Goal: Task Accomplishment & Management: Complete application form

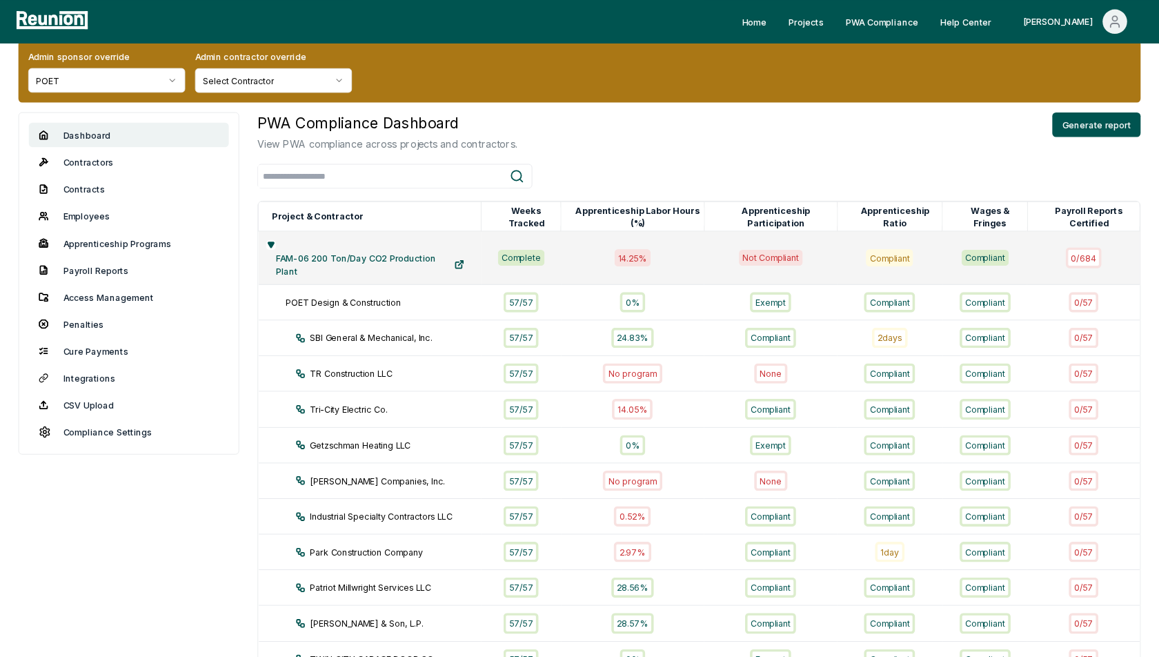
scroll to position [23, 0]
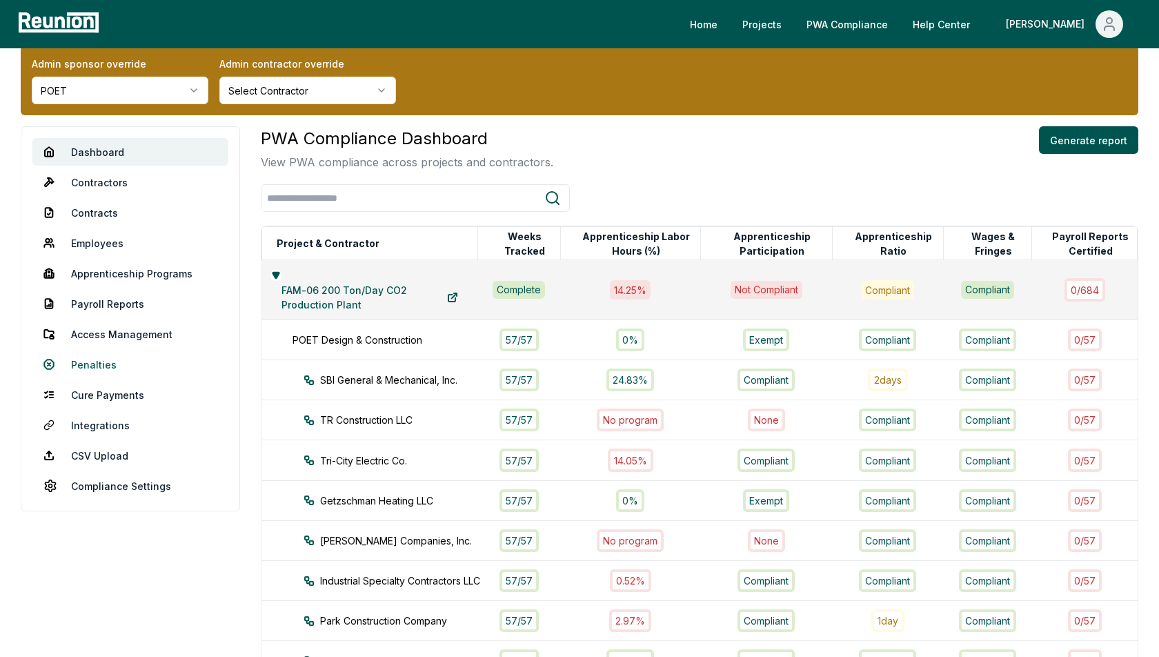
click at [85, 357] on link "Penalties" at bounding box center [130, 364] width 196 height 28
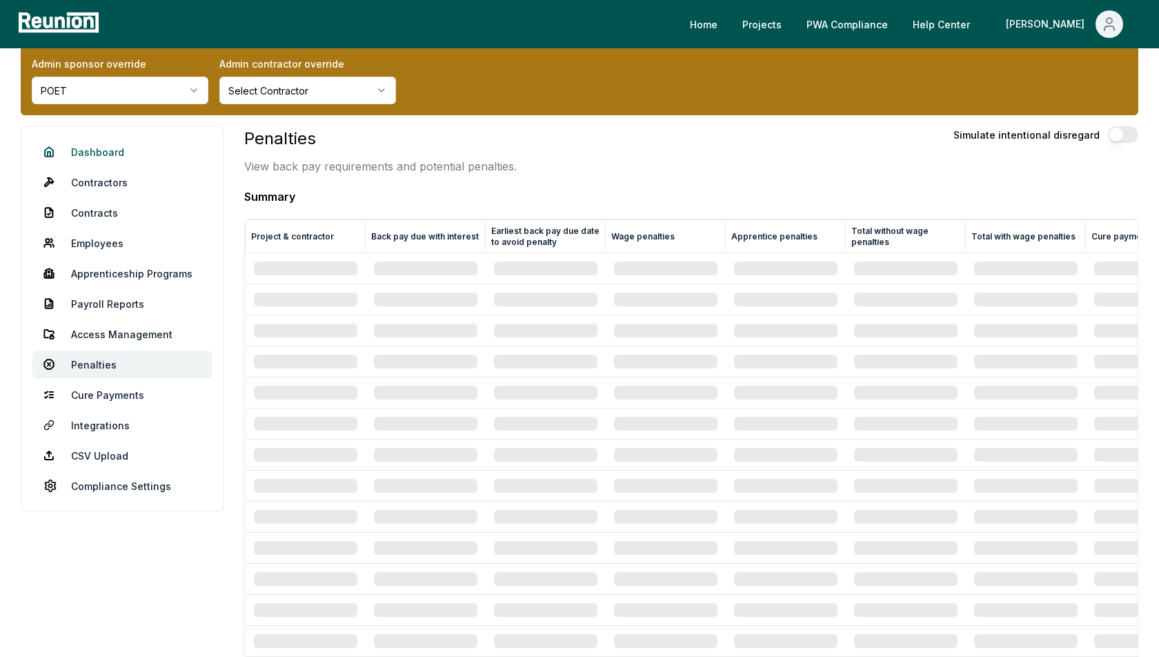
click at [95, 147] on link "Dashboard" at bounding box center [121, 152] width 179 height 28
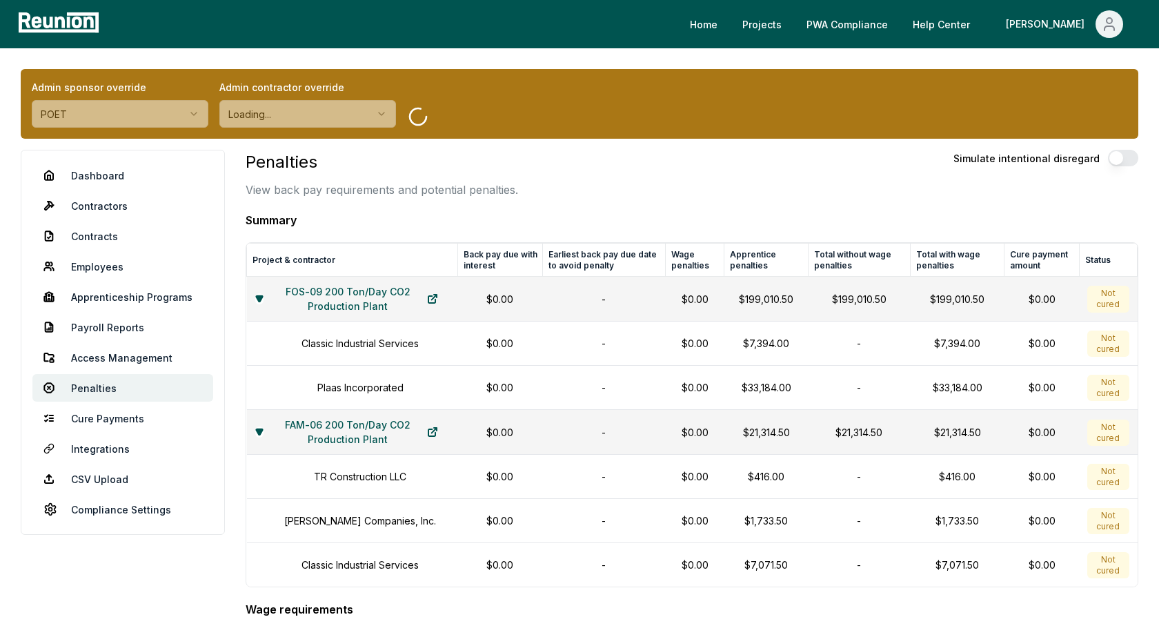
click at [508, 164] on h3 "Penalties" at bounding box center [382, 162] width 272 height 25
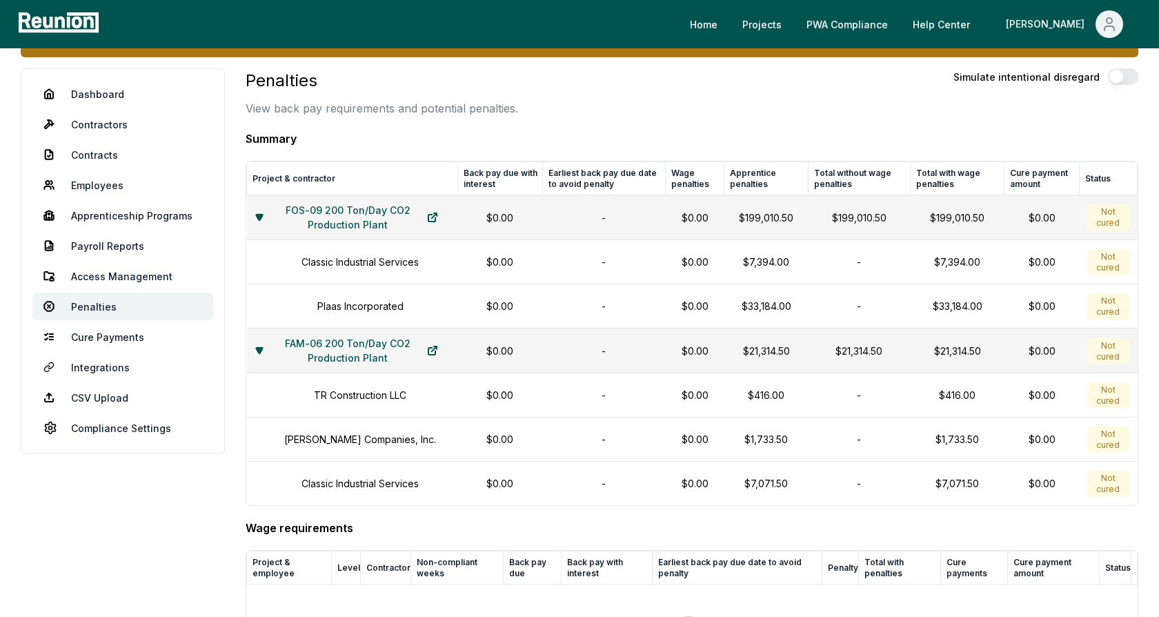
scroll to position [65, 0]
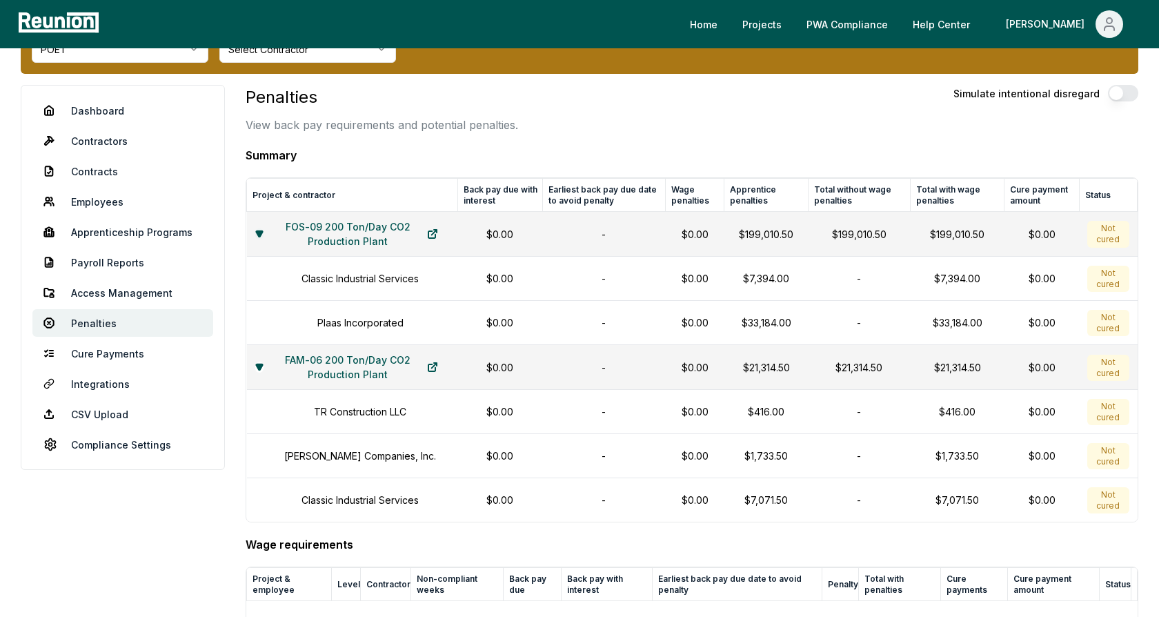
click at [262, 231] on icon at bounding box center [259, 234] width 6 height 6
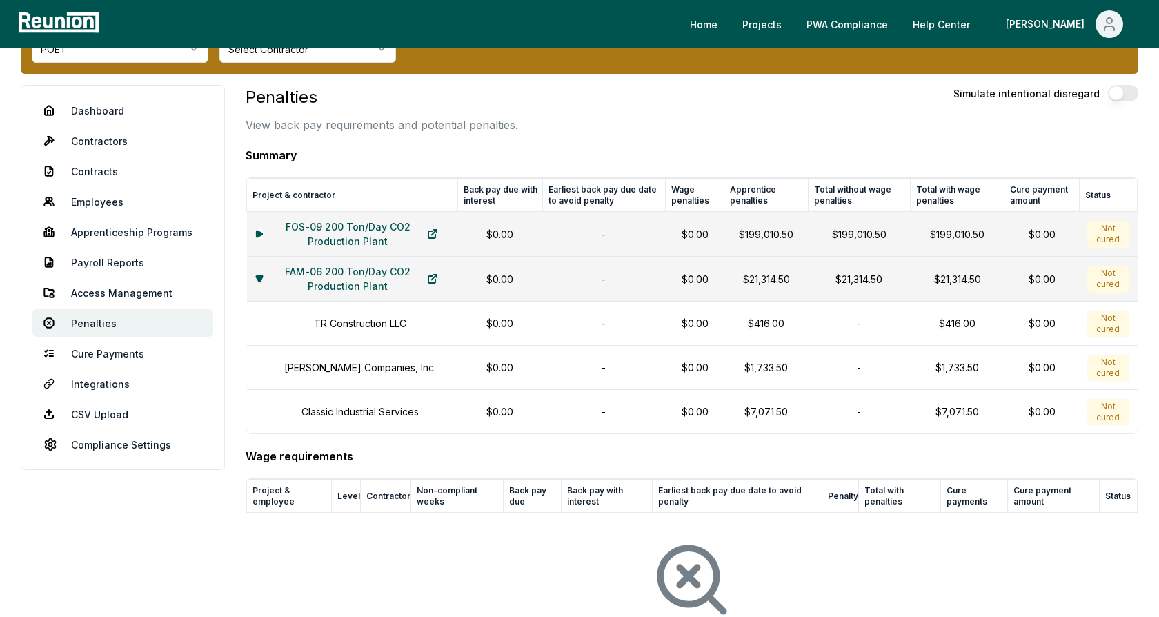
click at [262, 276] on icon at bounding box center [259, 279] width 6 height 6
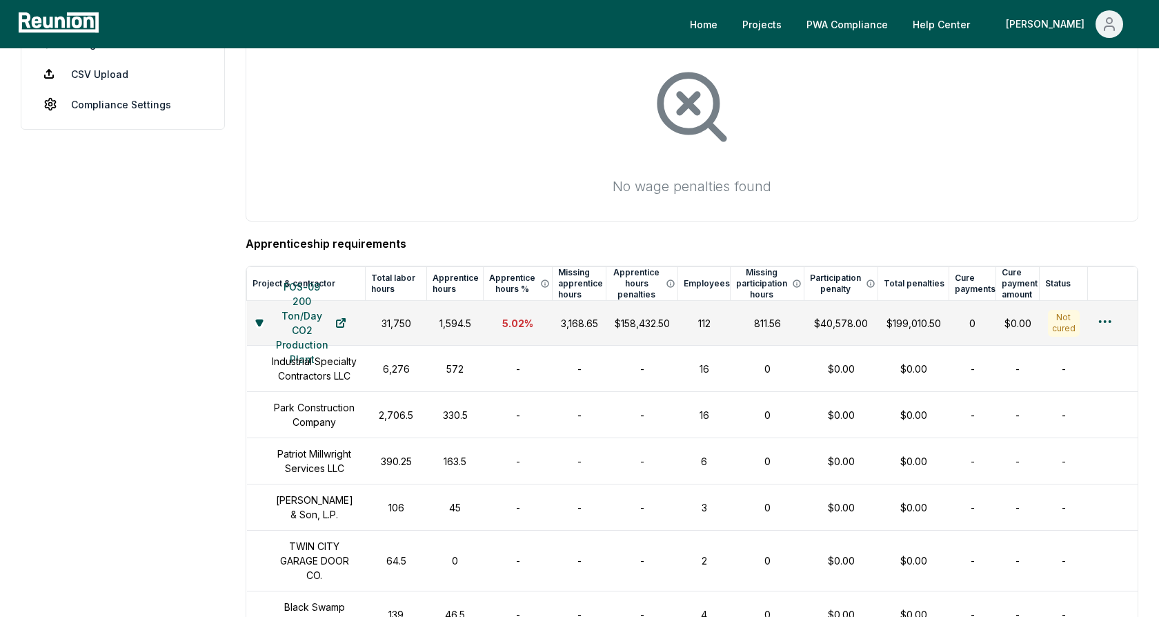
scroll to position [448, 0]
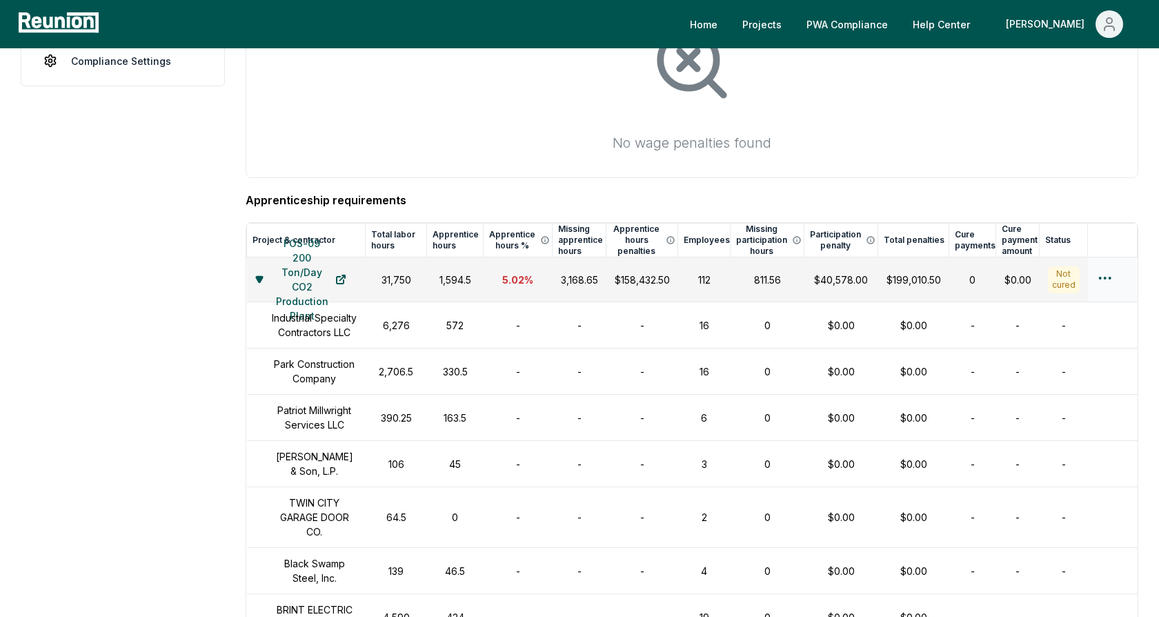
click at [262, 277] on icon at bounding box center [259, 280] width 6 height 6
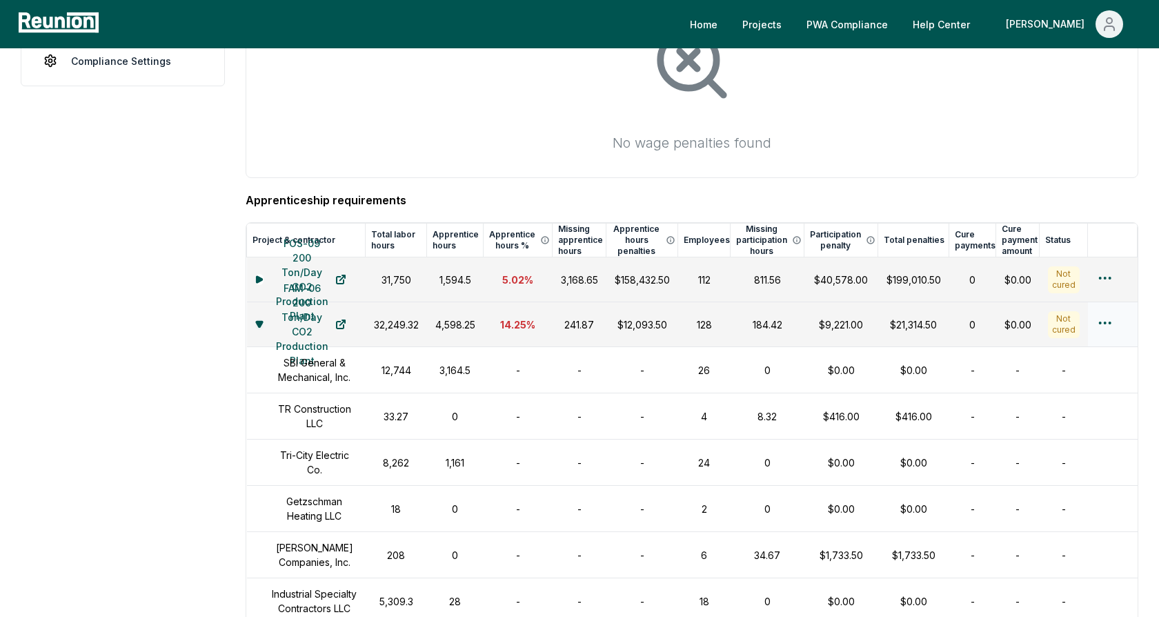
click at [262, 321] on icon at bounding box center [259, 324] width 6 height 6
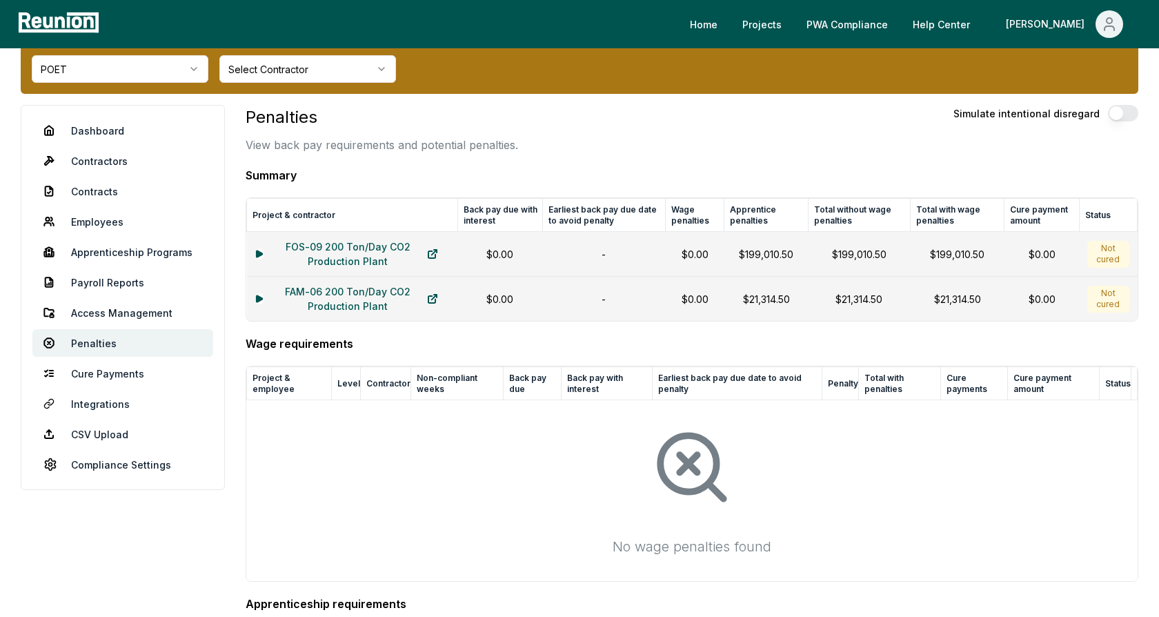
scroll to position [0, 0]
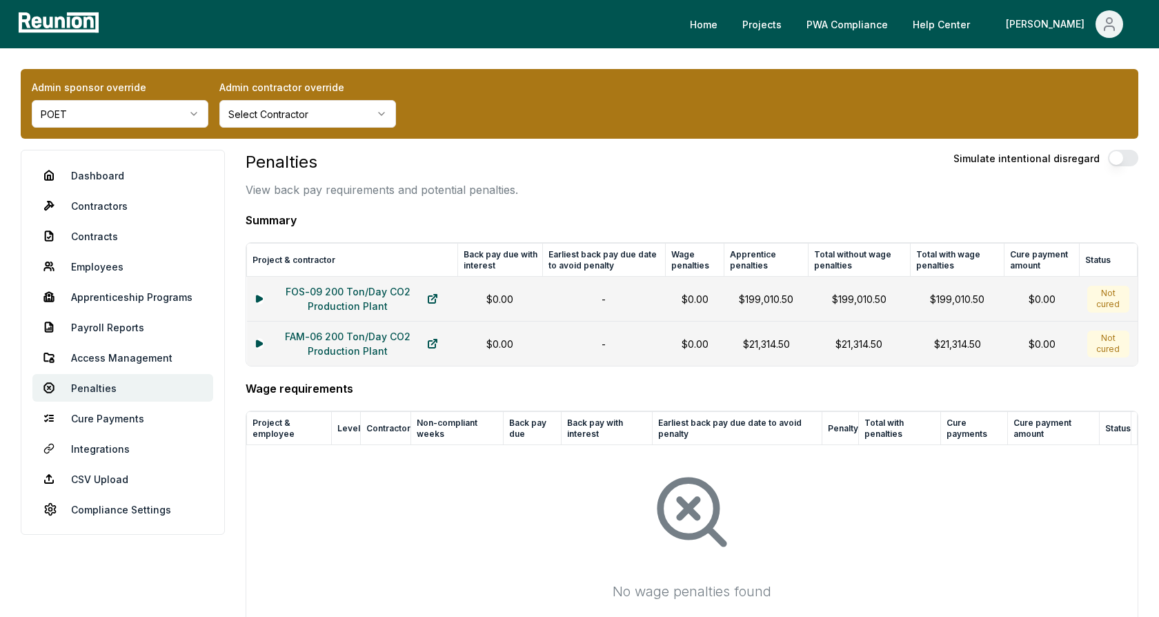
click at [172, 111] on html "Please visit us on your desktop We're working on making our marketplace mobile-…" at bounding box center [579, 477] width 1159 height 954
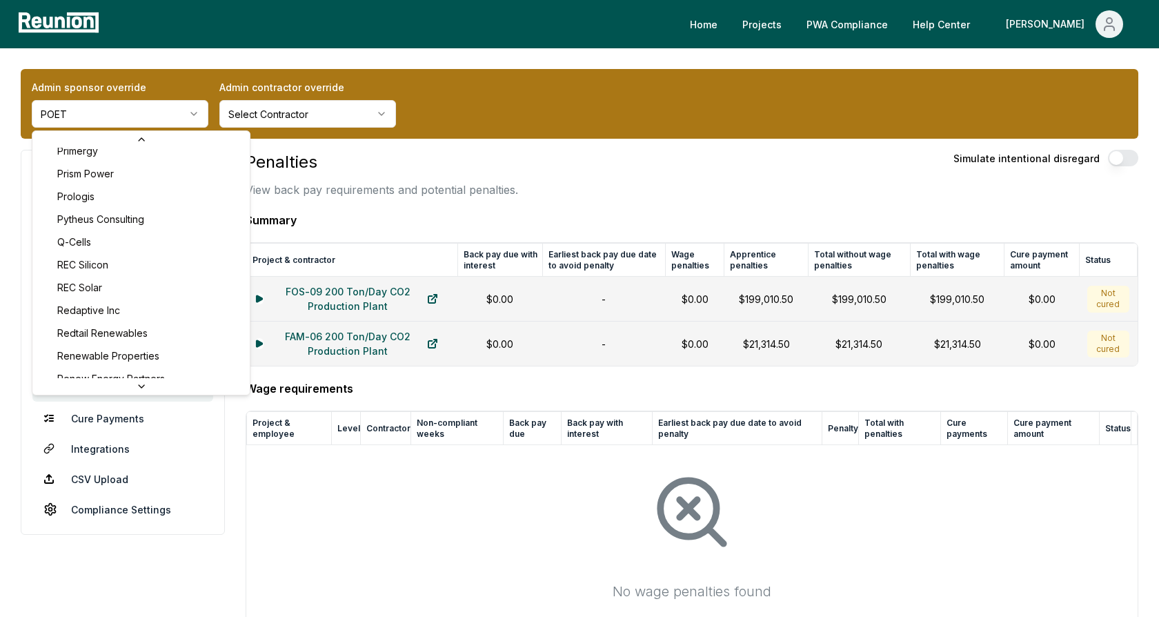
scroll to position [4427, 0]
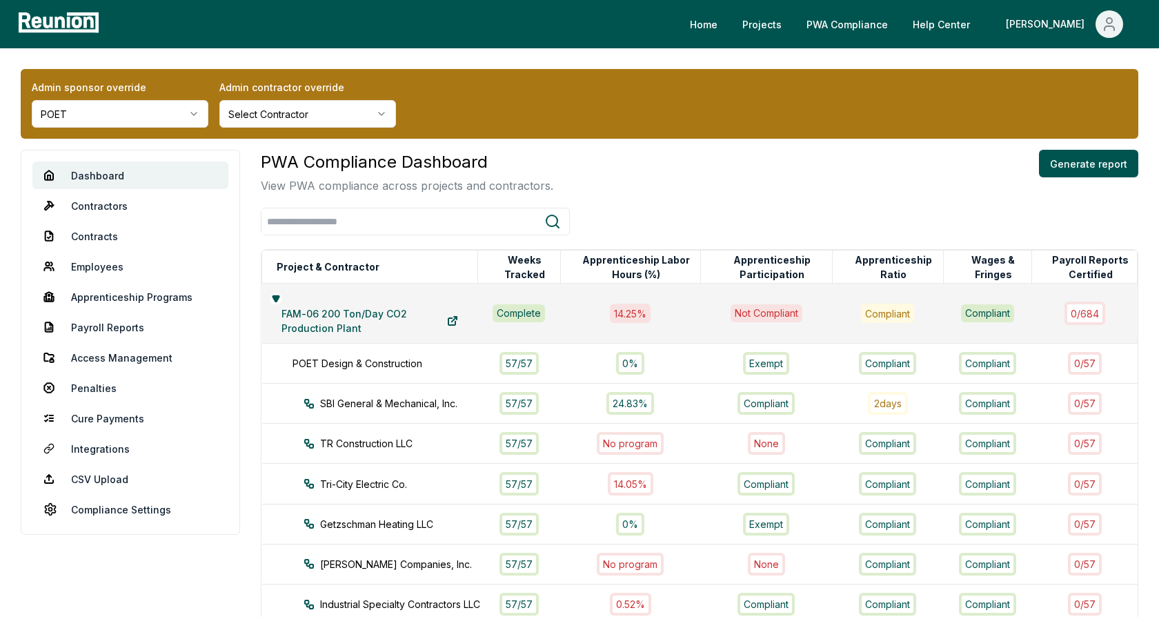
click at [714, 166] on div "PWA Compliance Dashboard View PWA compliance across projects and contractors. G…" at bounding box center [699, 172] width 877 height 44
click at [272, 299] on icon at bounding box center [276, 299] width 8 height 8
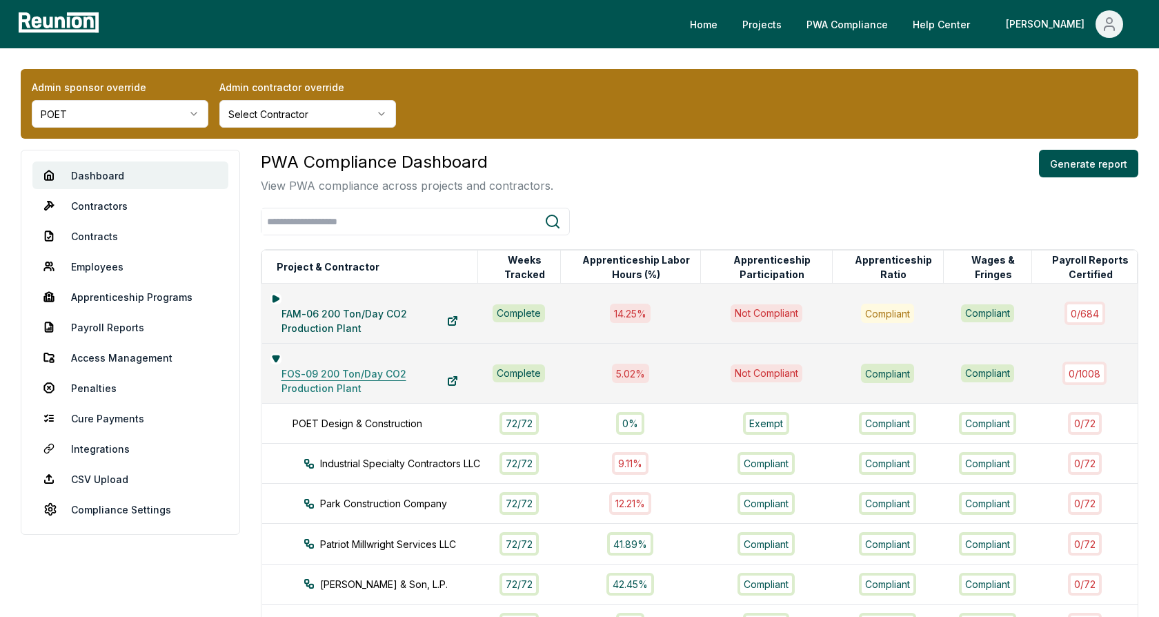
click at [275, 367] on link "FOS-09 200 Ton/Day CO2 Production Plant" at bounding box center [369, 381] width 199 height 28
click at [273, 356] on icon at bounding box center [275, 359] width 6 height 6
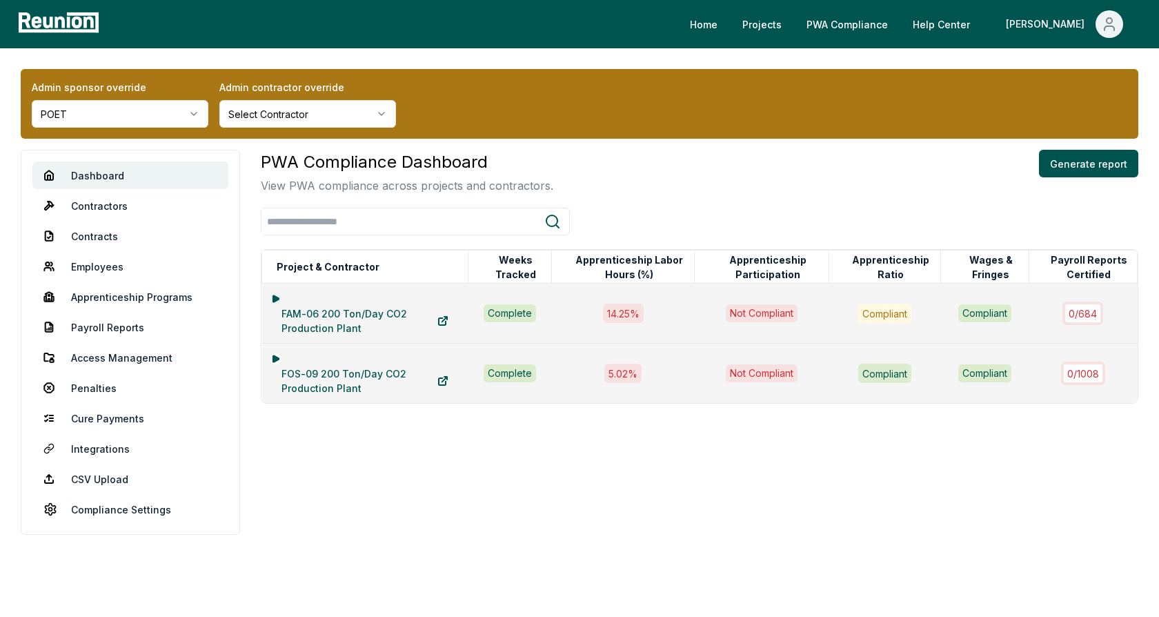
click at [274, 297] on icon at bounding box center [275, 298] width 6 height 6
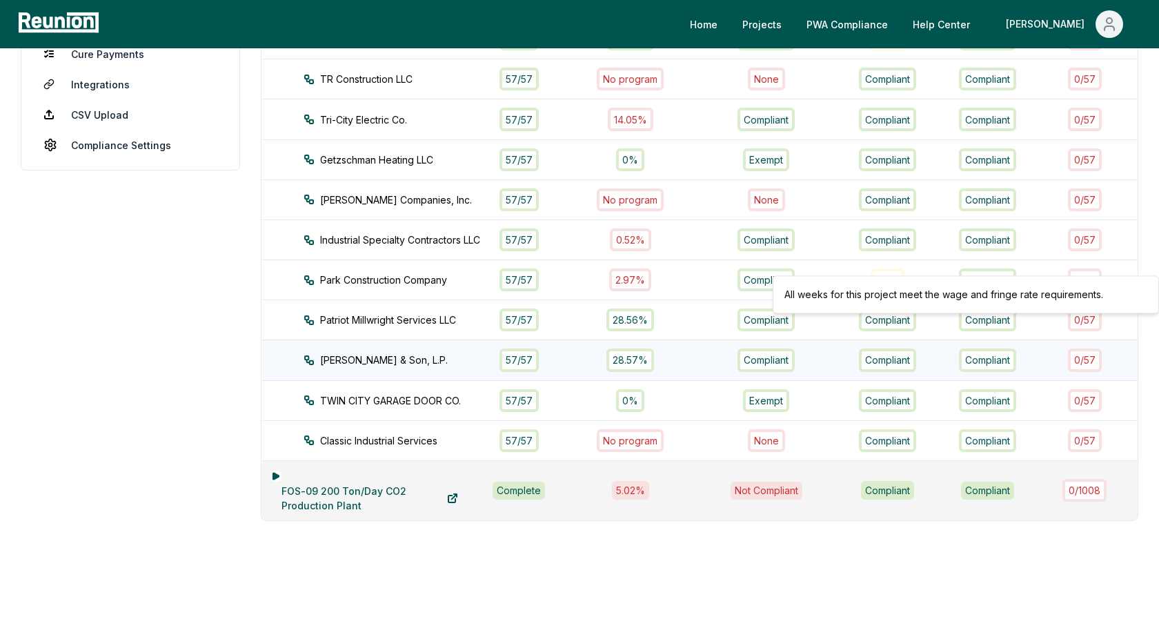
scroll to position [392, 0]
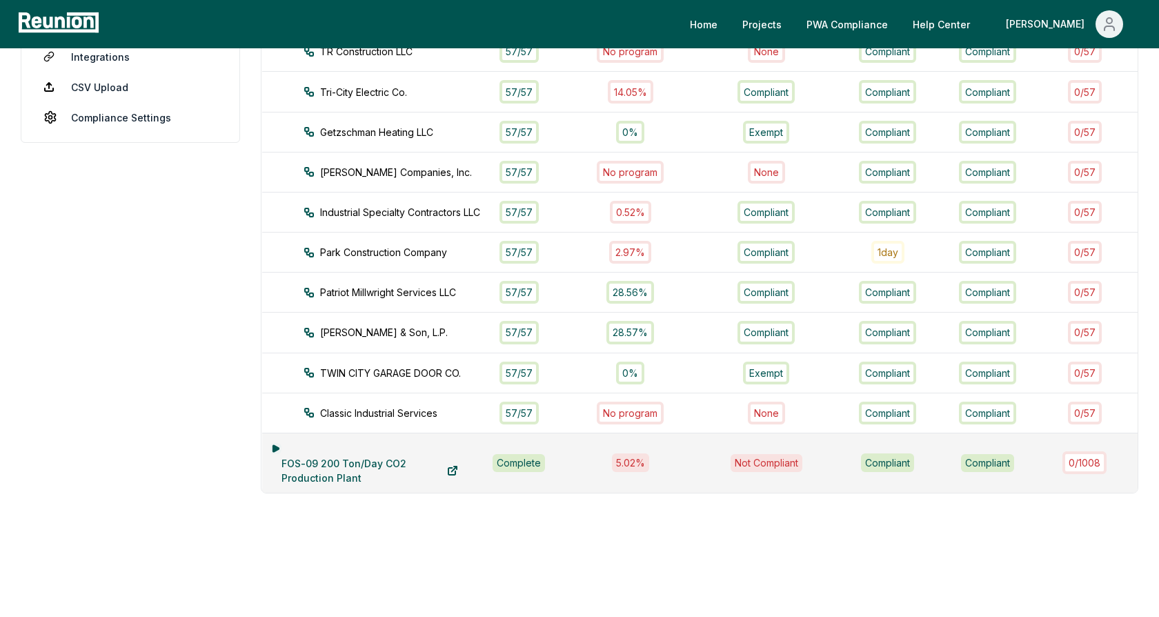
click at [272, 445] on icon at bounding box center [275, 448] width 6 height 6
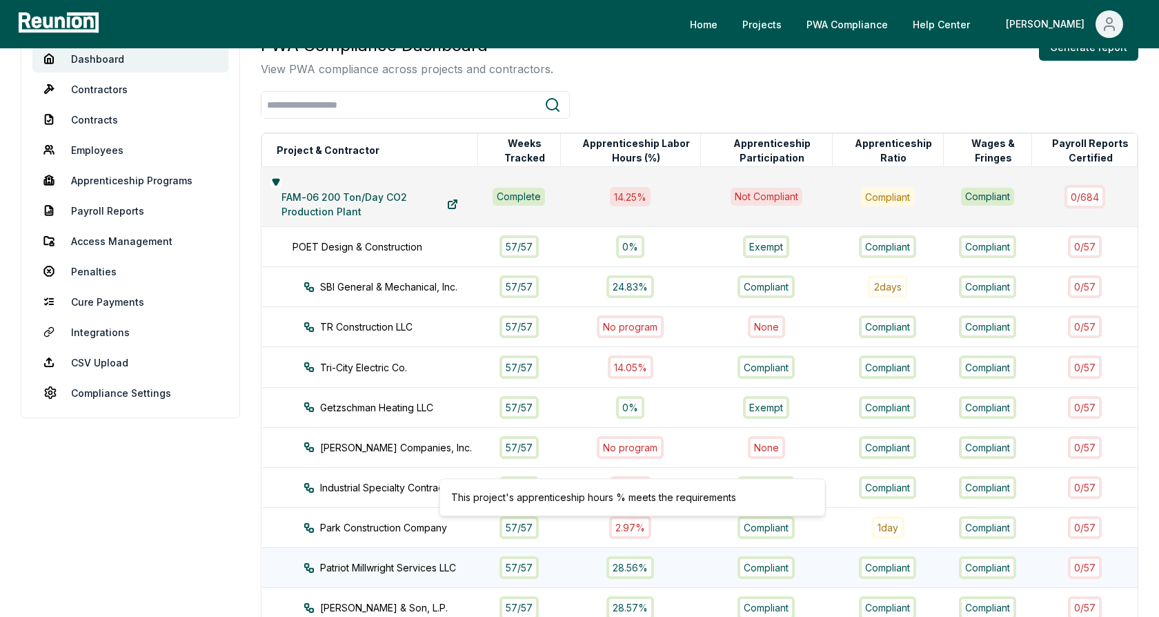
scroll to position [80, 0]
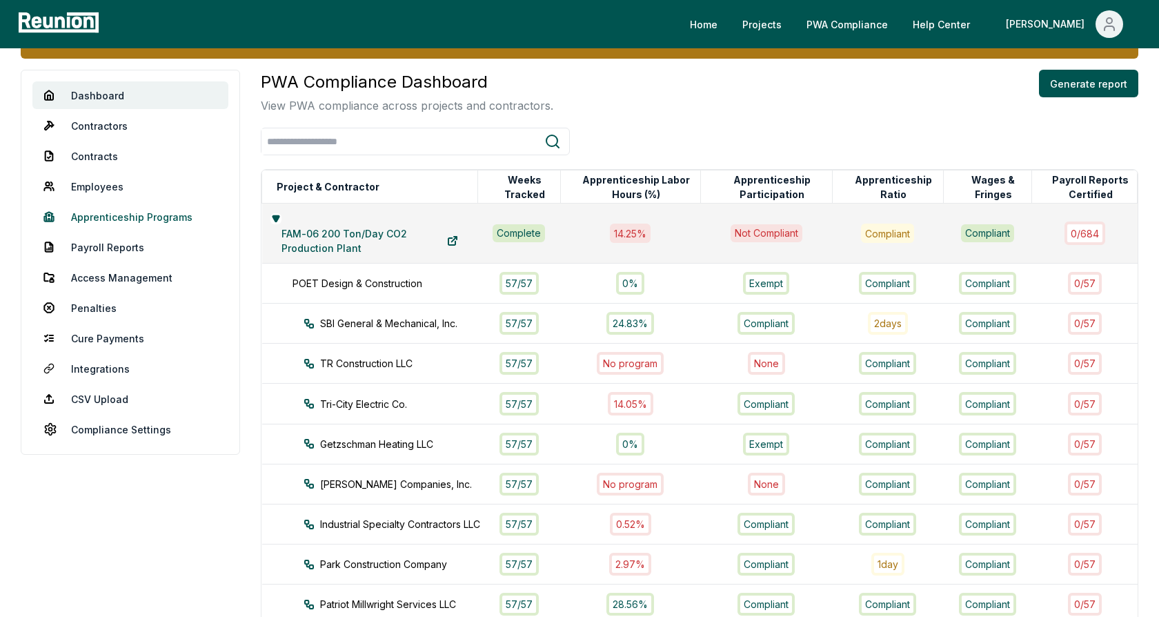
click at [121, 215] on link "Apprenticeship Programs" at bounding box center [130, 217] width 196 height 28
click at [730, 139] on div at bounding box center [699, 142] width 877 height 28
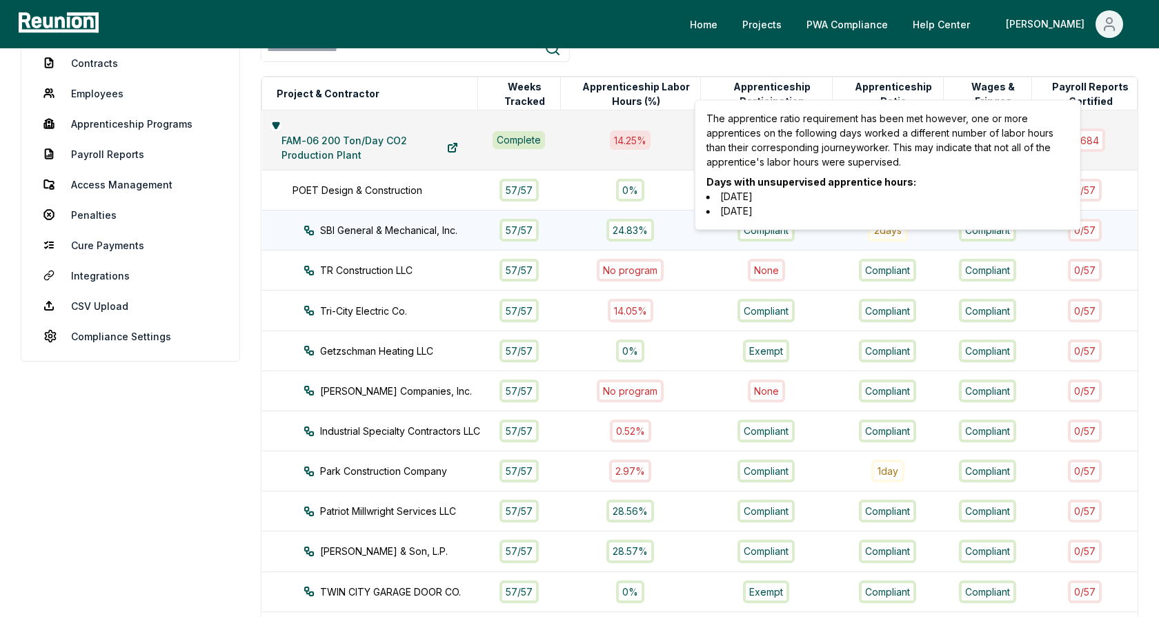
scroll to position [148, 0]
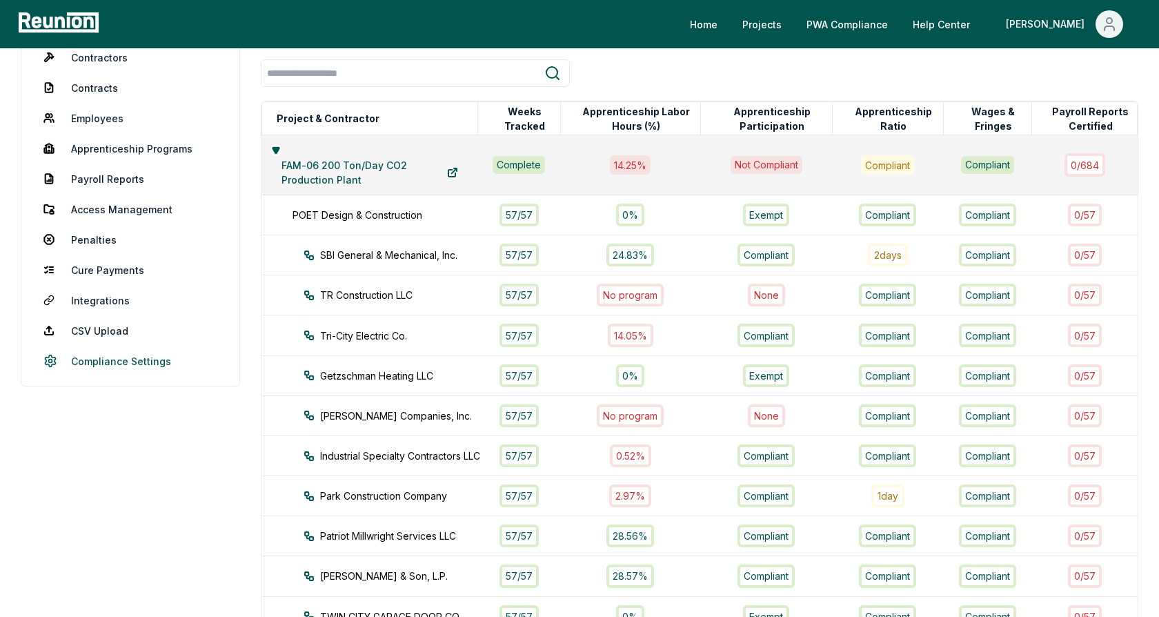
click at [140, 358] on link "Compliance Settings" at bounding box center [130, 361] width 196 height 28
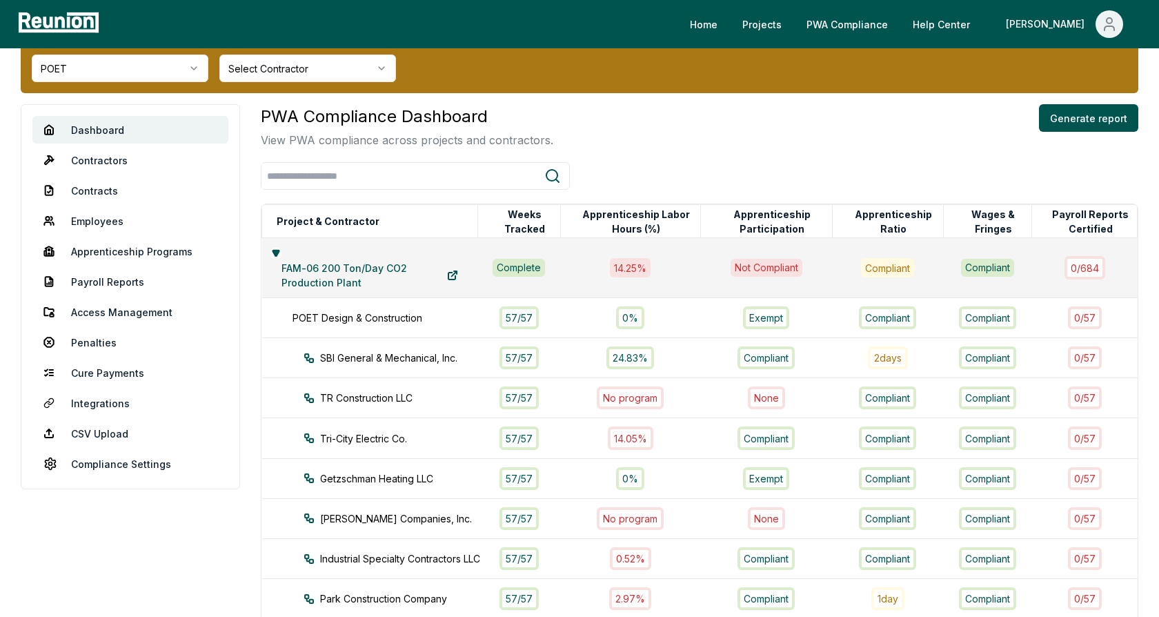
scroll to position [90, 0]
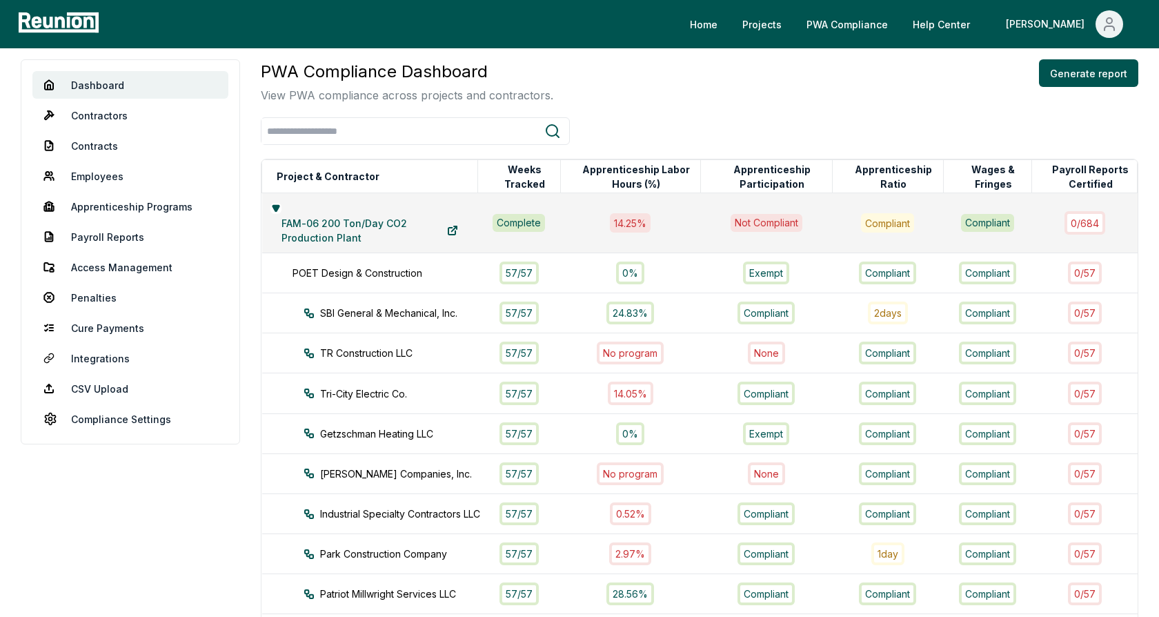
click at [681, 100] on div "PWA Compliance Dashboard View PWA compliance across projects and contractors. G…" at bounding box center [699, 81] width 877 height 44
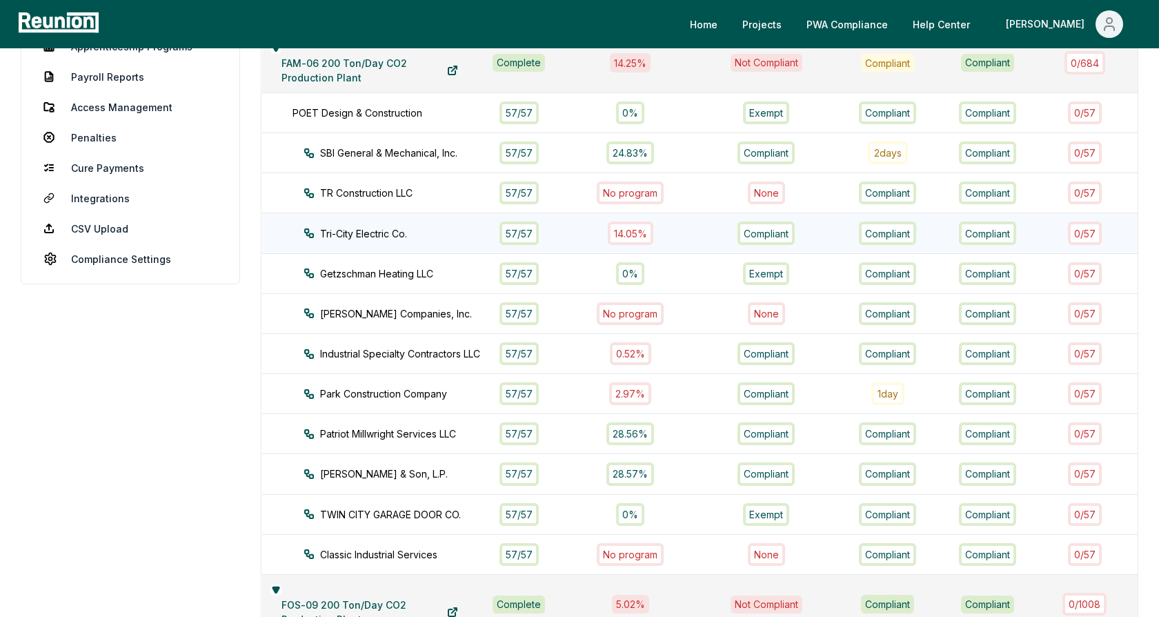
scroll to position [304, 0]
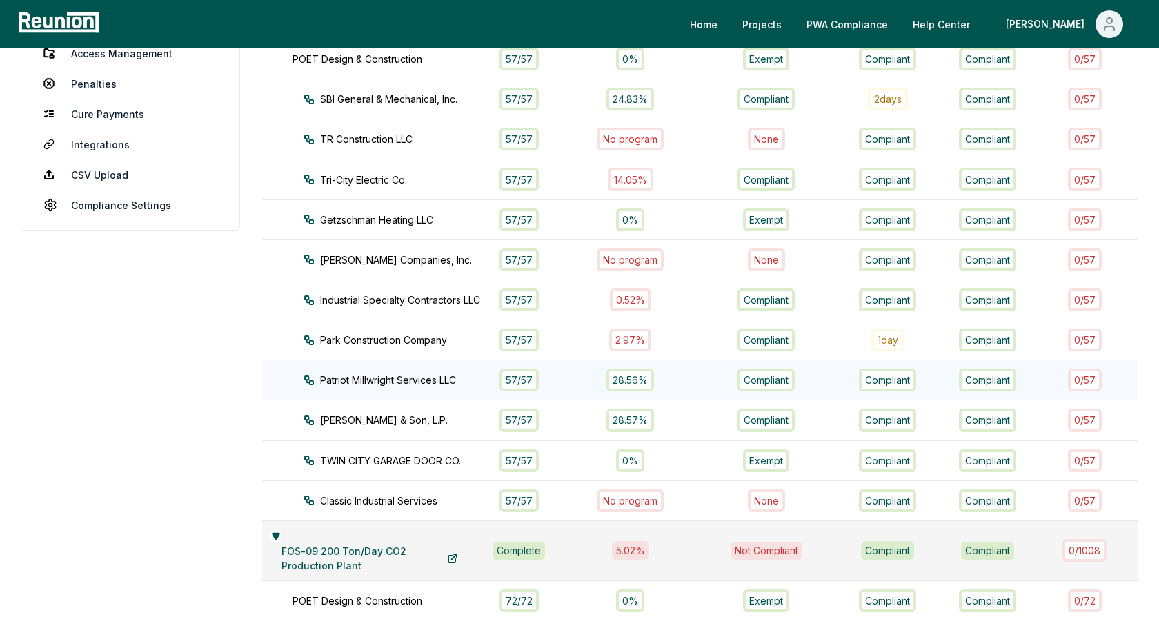
click at [421, 376] on div "Patriot Millwright Services LLC" at bounding box center [402, 379] width 199 height 14
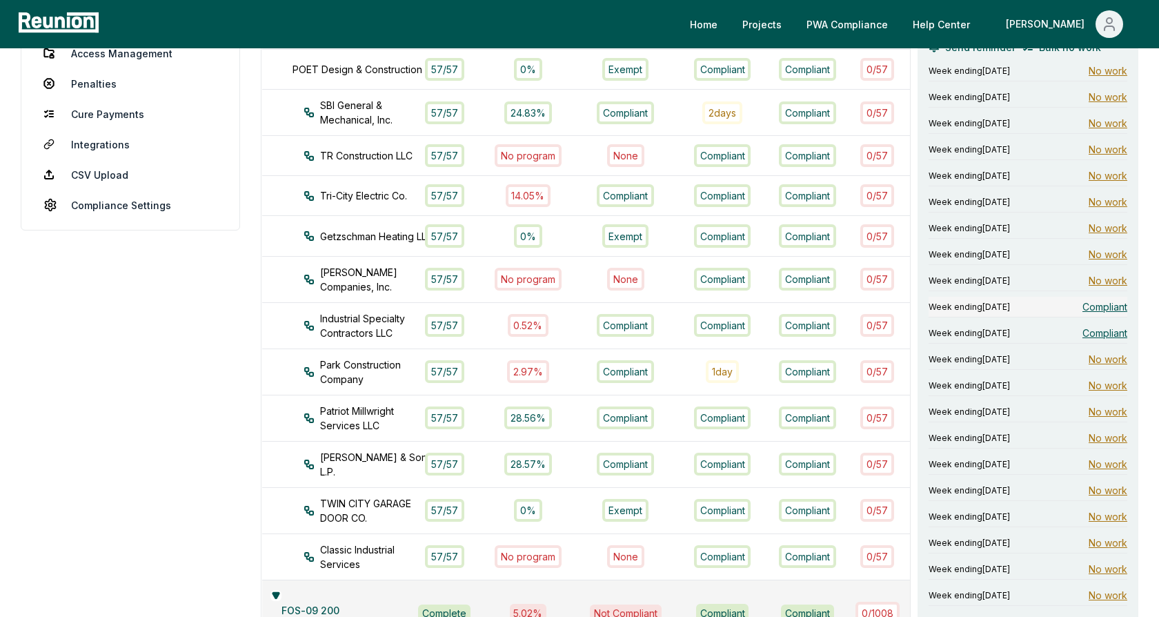
click at [1099, 301] on span "Compliant" at bounding box center [1104, 306] width 45 height 14
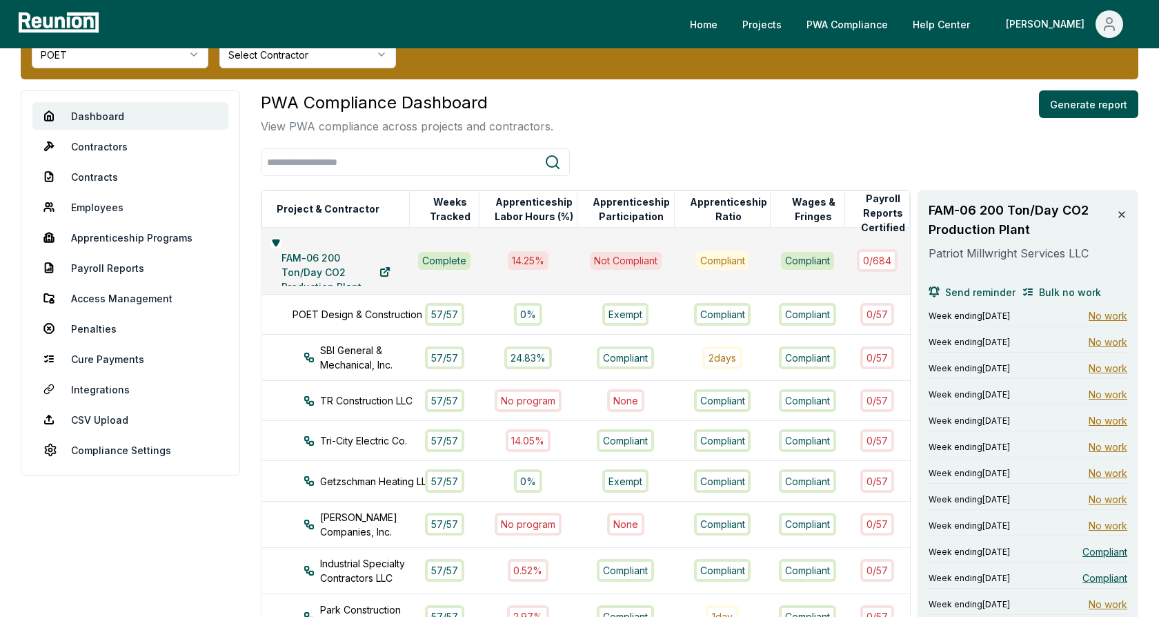
scroll to position [0, 0]
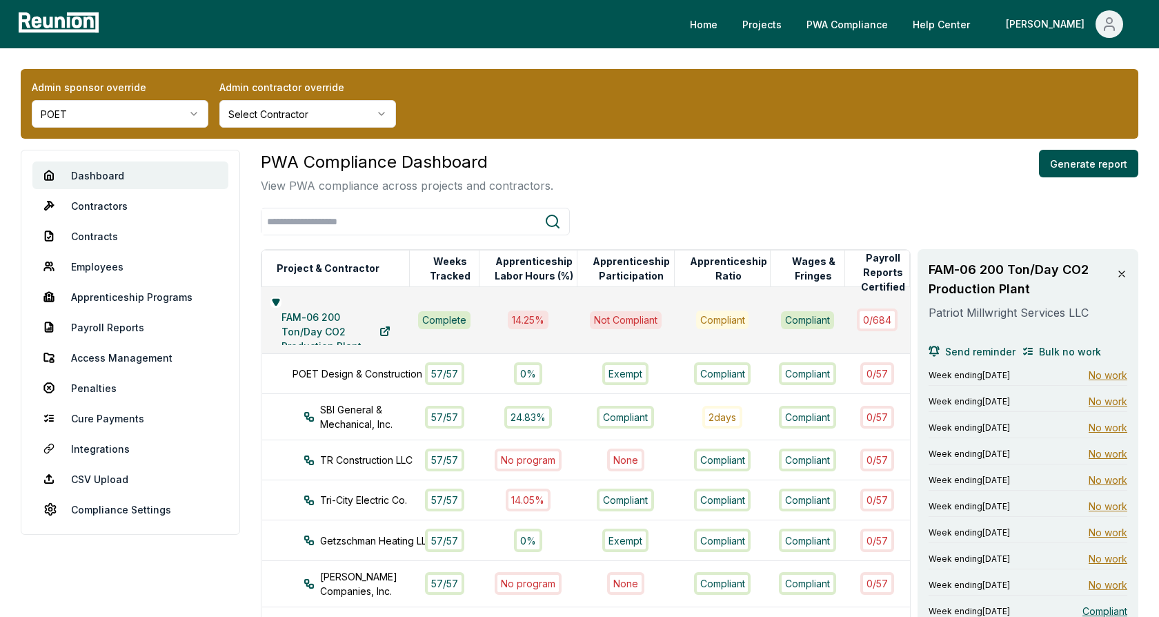
click at [497, 177] on p "View PWA compliance across projects and contractors." at bounding box center [407, 185] width 292 height 17
click at [1123, 269] on icon at bounding box center [1121, 273] width 11 height 11
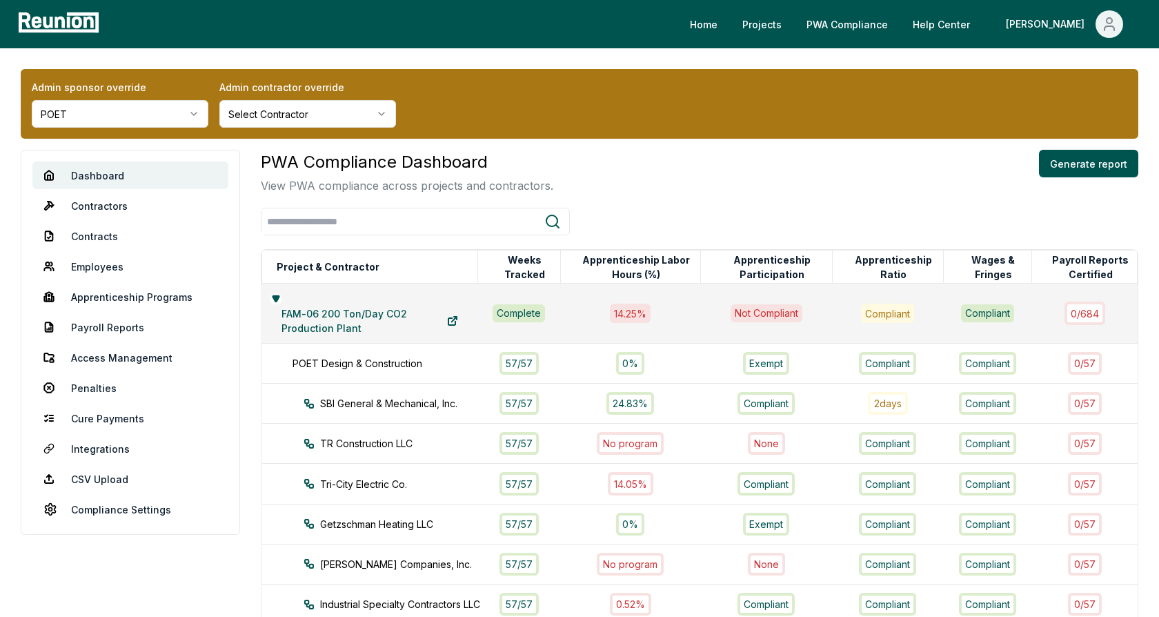
click at [275, 297] on icon at bounding box center [275, 299] width 6 height 6
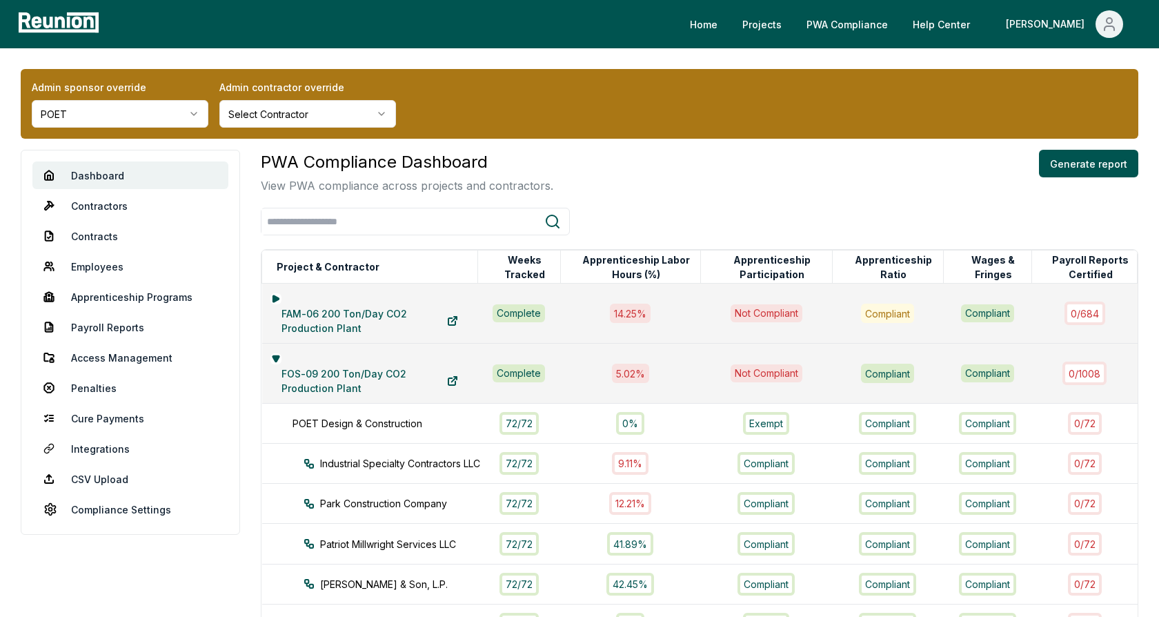
click at [579, 194] on div "PWA Compliance Dashboard View PWA compliance across projects and contractors. G…" at bounding box center [699, 557] width 877 height 815
click at [559, 152] on div "PWA Compliance Dashboard View PWA compliance across projects and contractors. G…" at bounding box center [699, 172] width 877 height 44
click at [94, 268] on link "Employees" at bounding box center [130, 266] width 196 height 28
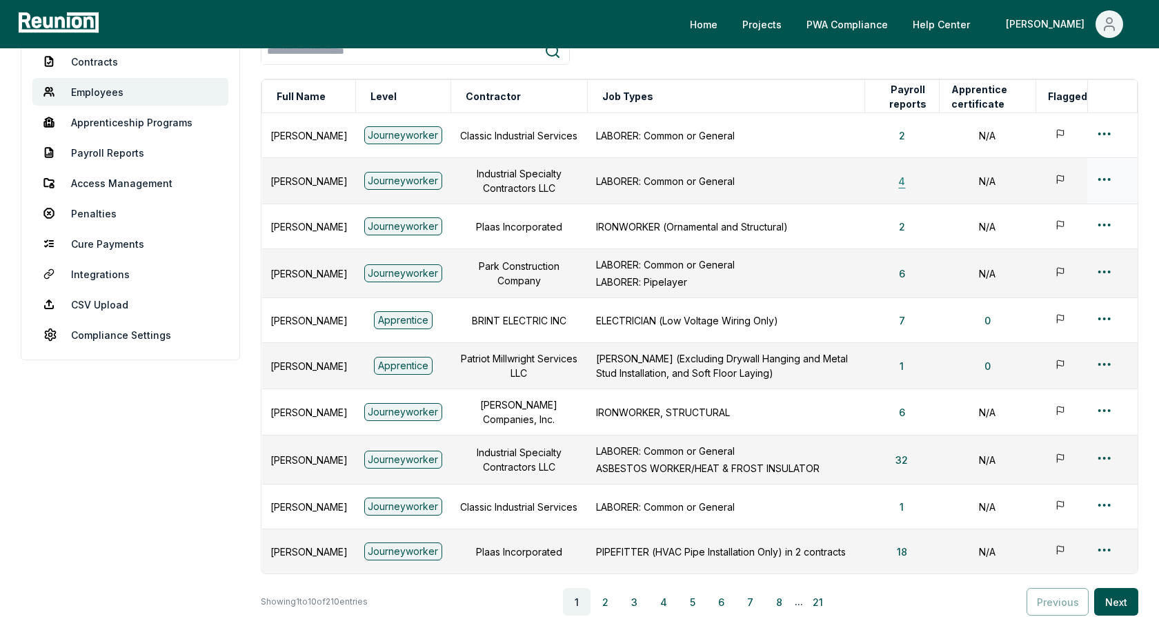
scroll to position [134, 0]
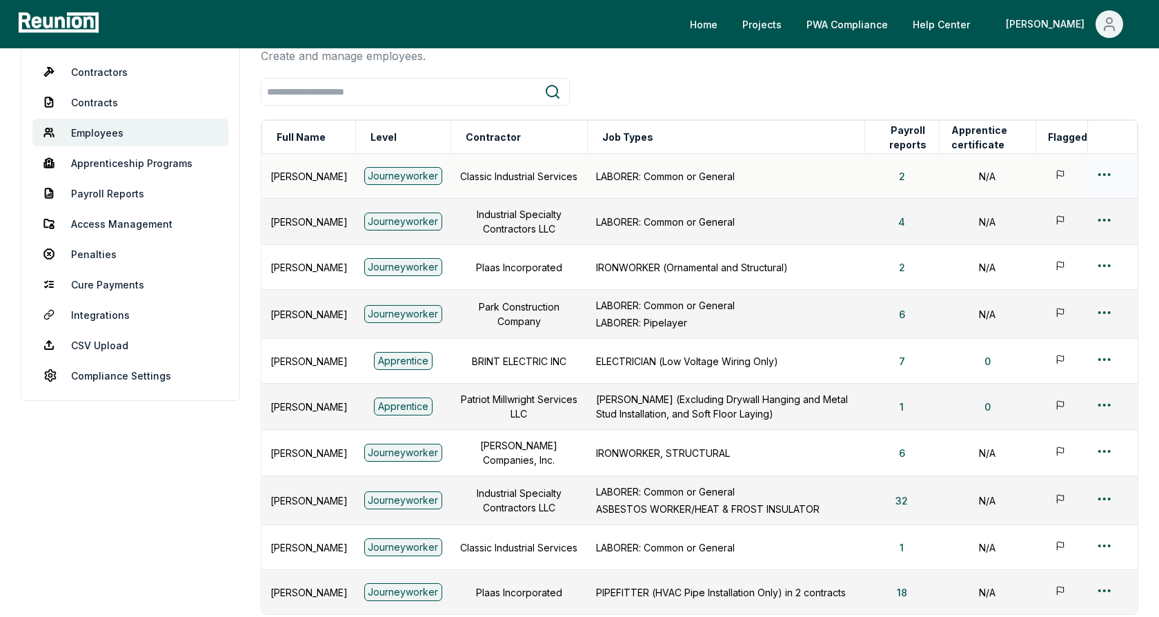
click at [1110, 168] on html "Please visit us on your desktop We're working on making our marketplace mobile-…" at bounding box center [579, 326] width 1159 height 921
click at [1037, 228] on div "Edit" at bounding box center [1081, 228] width 131 height 23
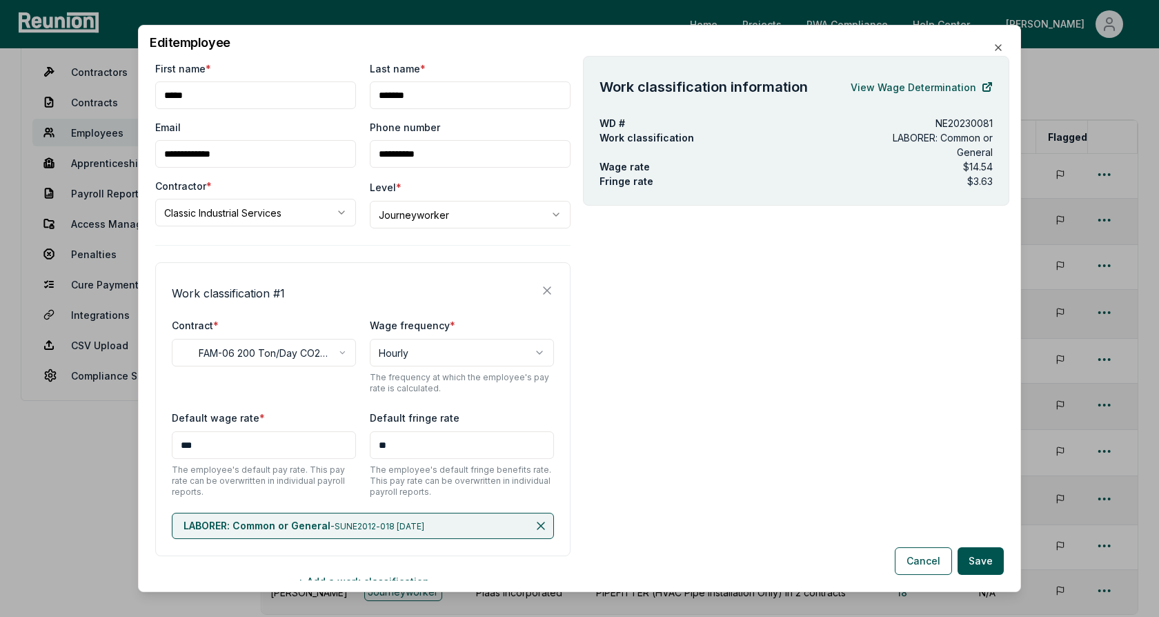
scroll to position [51, 0]
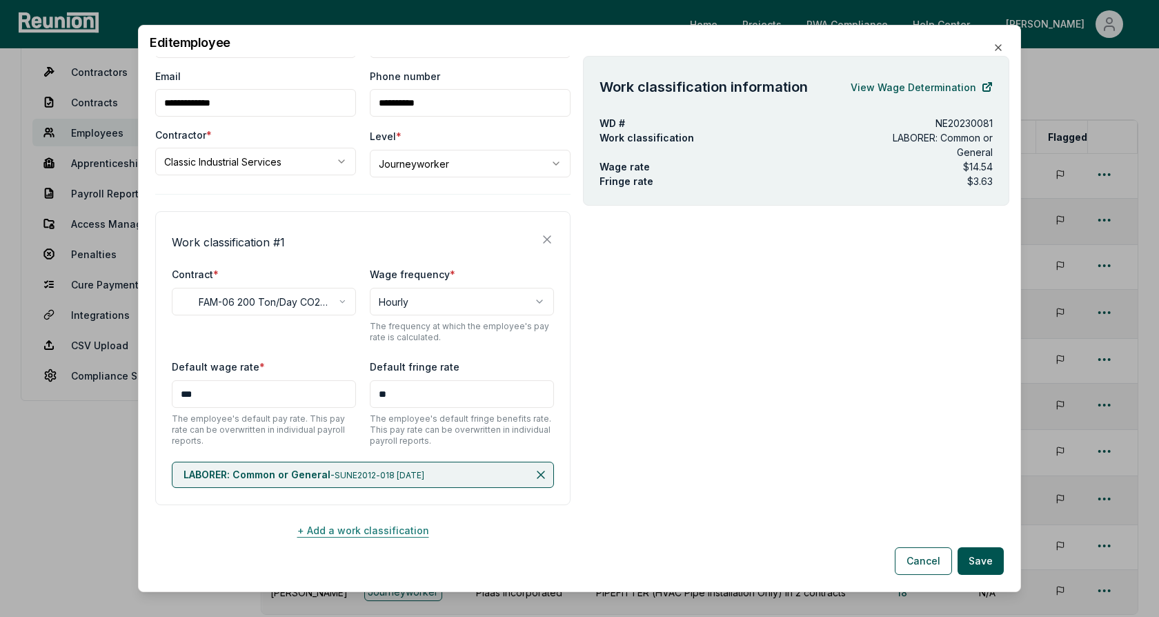
click at [348, 523] on button "+ Add a work classification" at bounding box center [362, 530] width 415 height 28
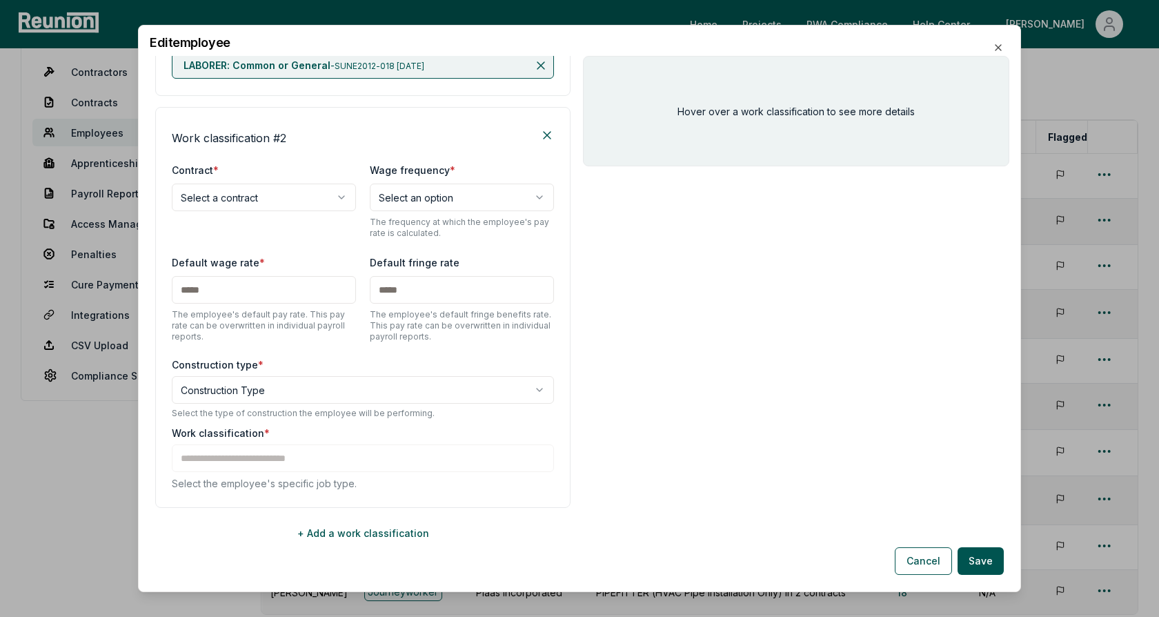
scroll to position [462, 0]
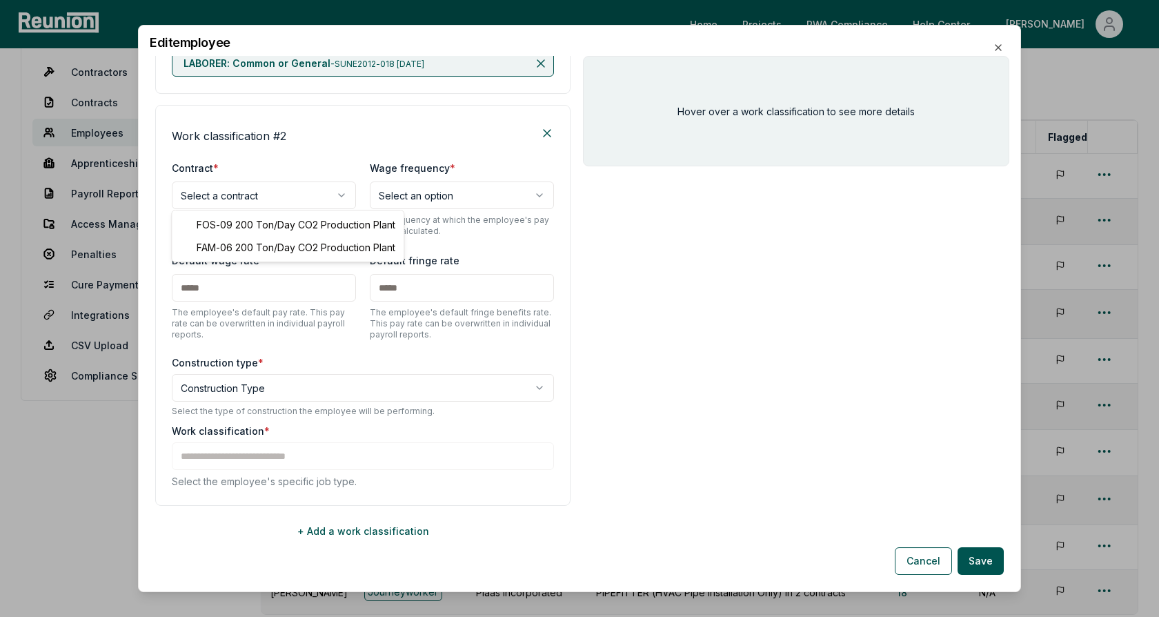
click at [255, 201] on body "Please visit us on your desktop We're working on making our marketplace mobile-…" at bounding box center [579, 326] width 1159 height 921
select select "**********"
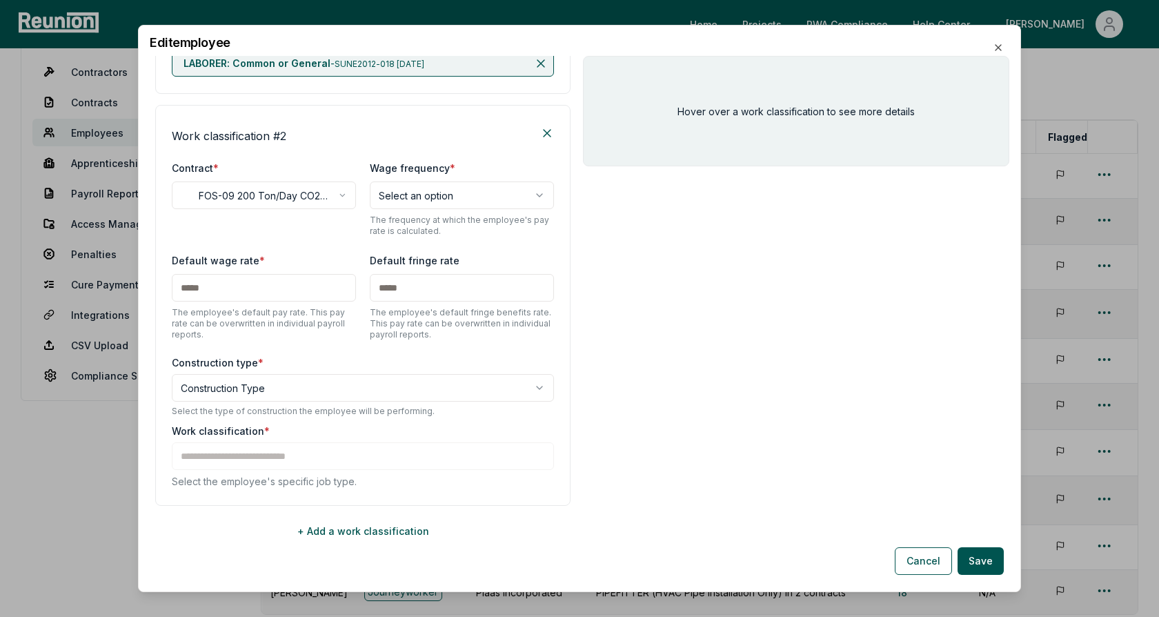
click at [250, 382] on body "Please visit us on your desktop We're working on making our marketplace mobile-…" at bounding box center [579, 326] width 1159 height 921
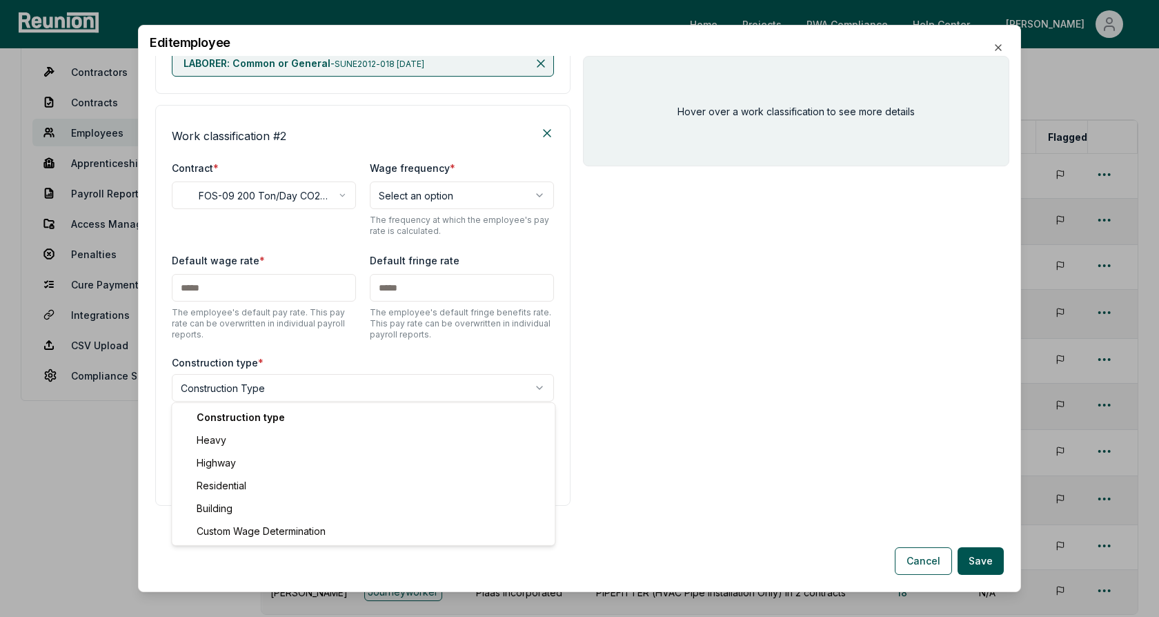
select select "********"
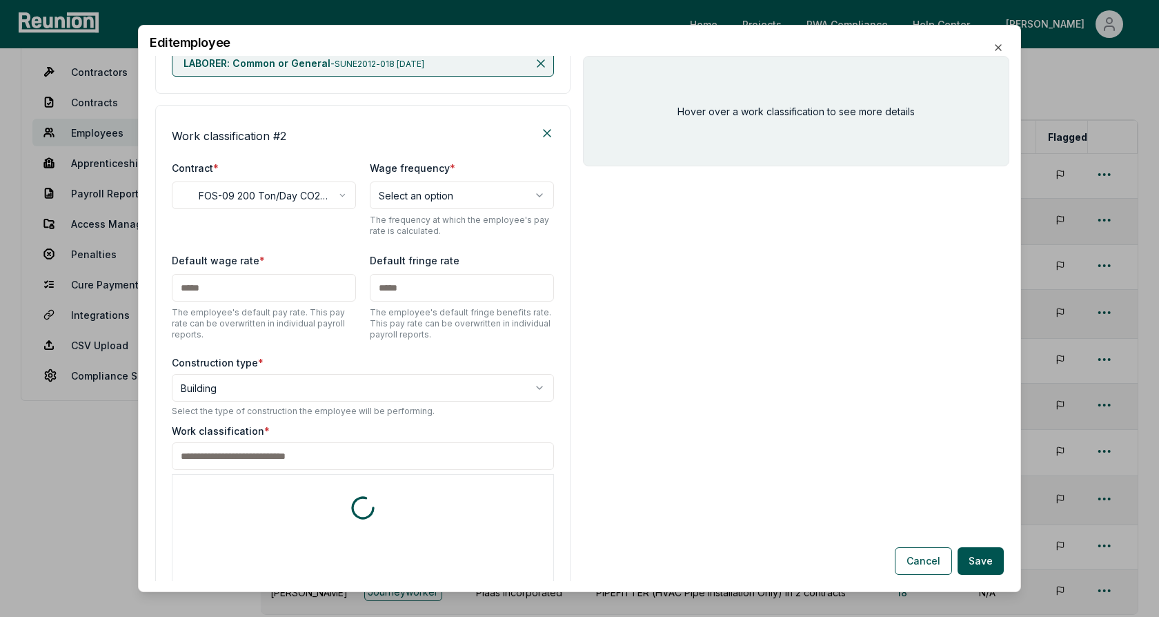
click at [246, 451] on input at bounding box center [363, 456] width 382 height 28
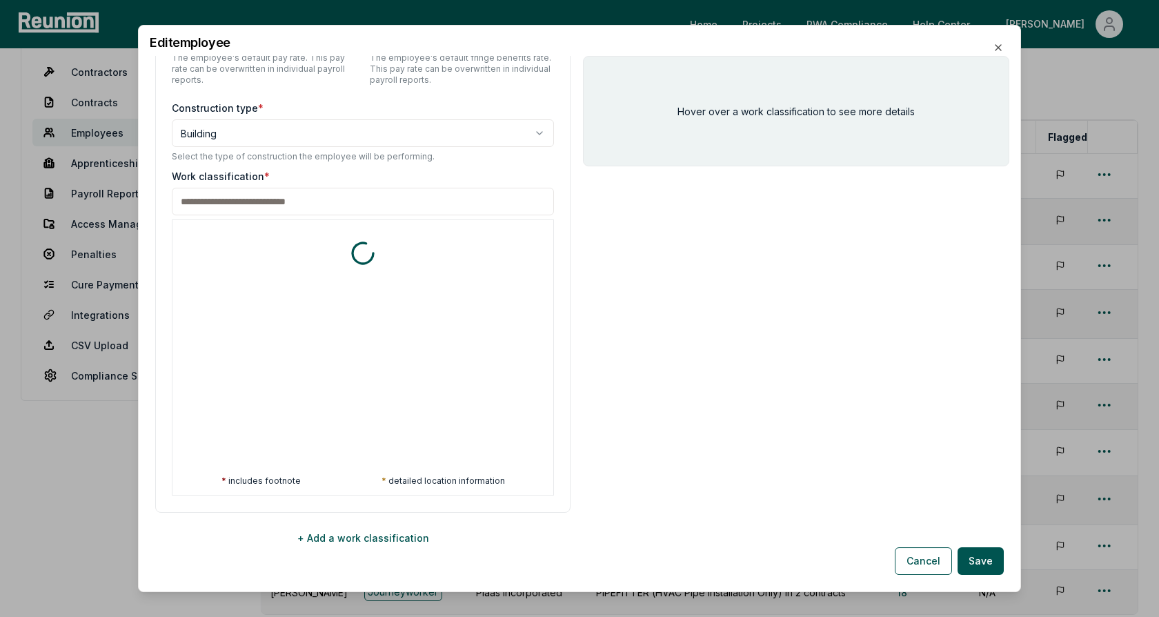
scroll to position [724, 0]
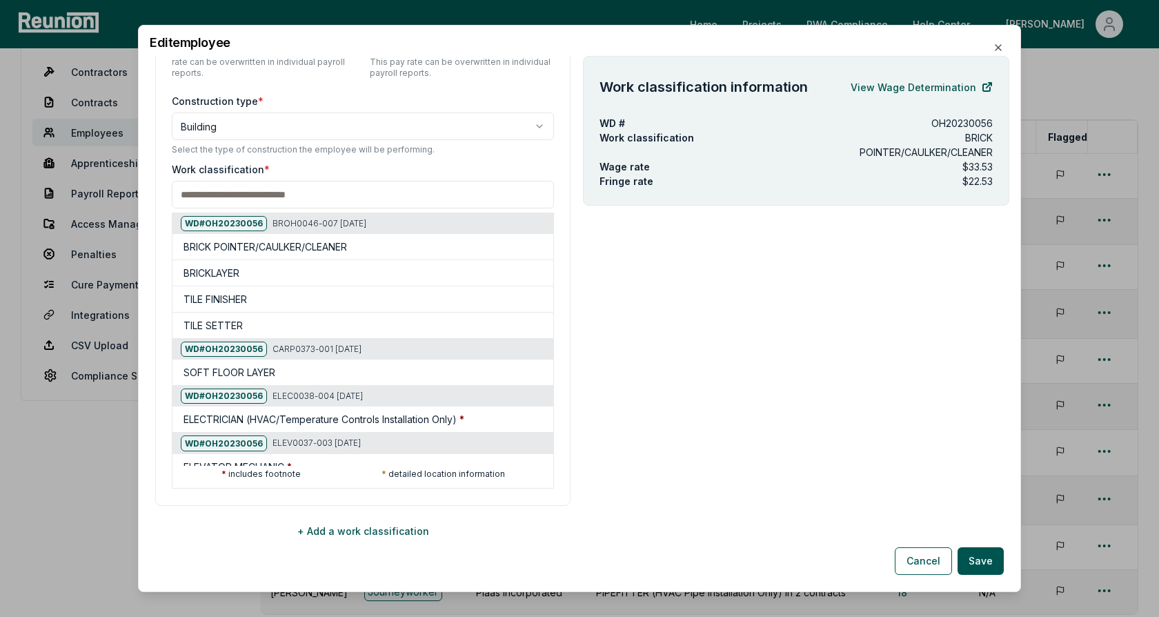
click at [326, 168] on label "Work classification *" at bounding box center [363, 169] width 382 height 14
click at [917, 559] on button "Cancel" at bounding box center [923, 561] width 57 height 28
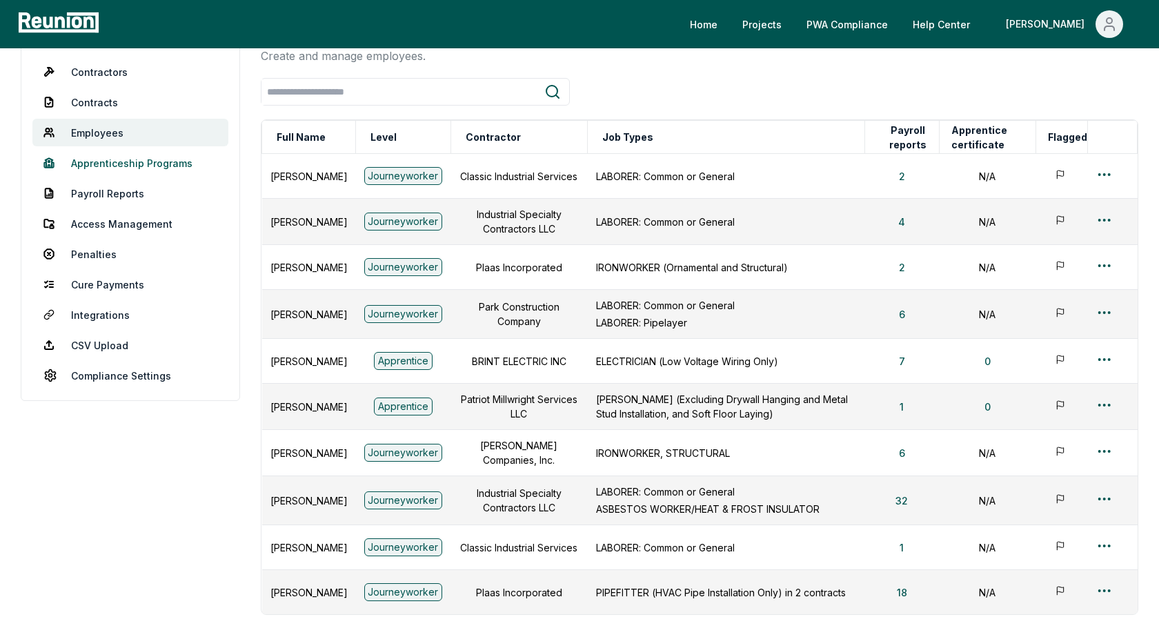
click at [145, 168] on link "Apprenticeship Programs" at bounding box center [130, 163] width 196 height 28
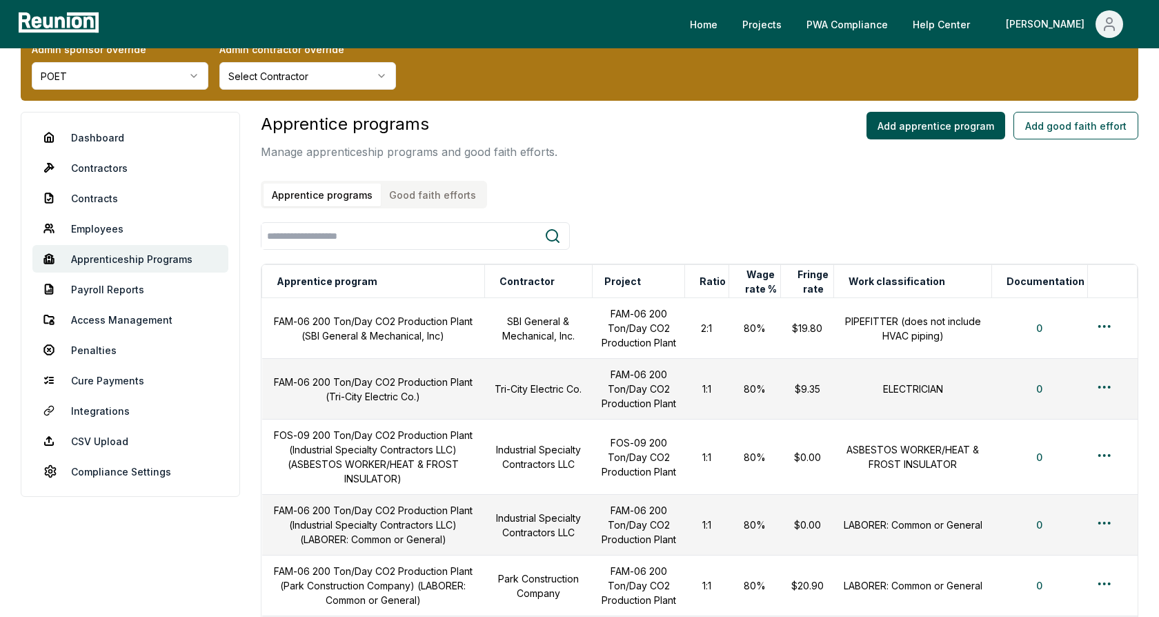
scroll to position [36, 0]
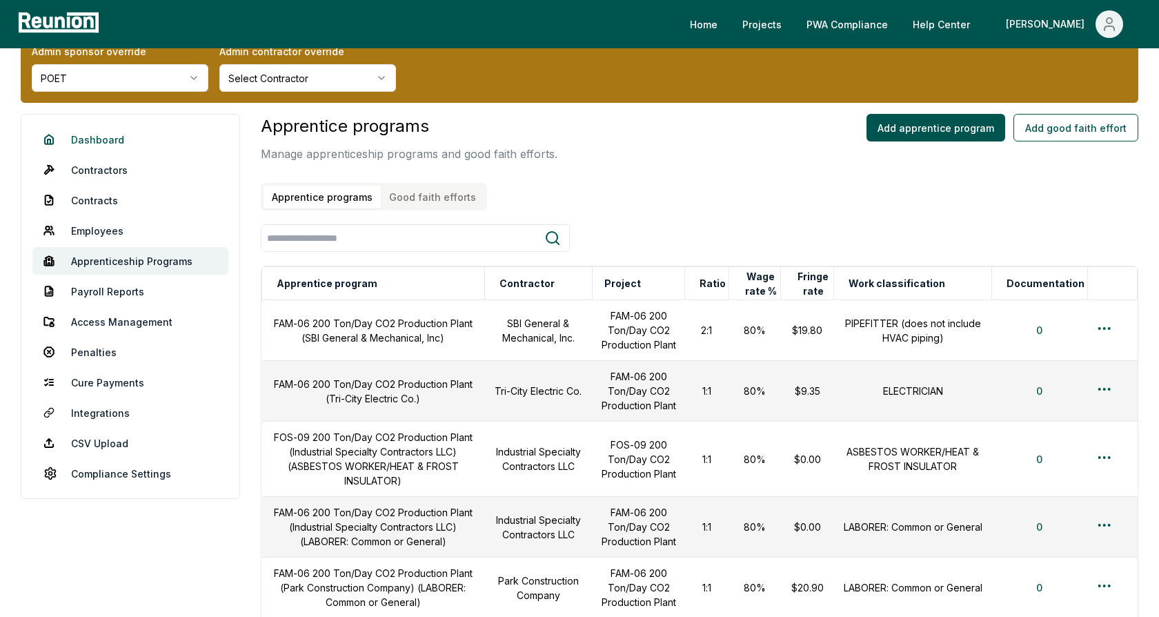
click at [113, 140] on link "Dashboard" at bounding box center [130, 140] width 196 height 28
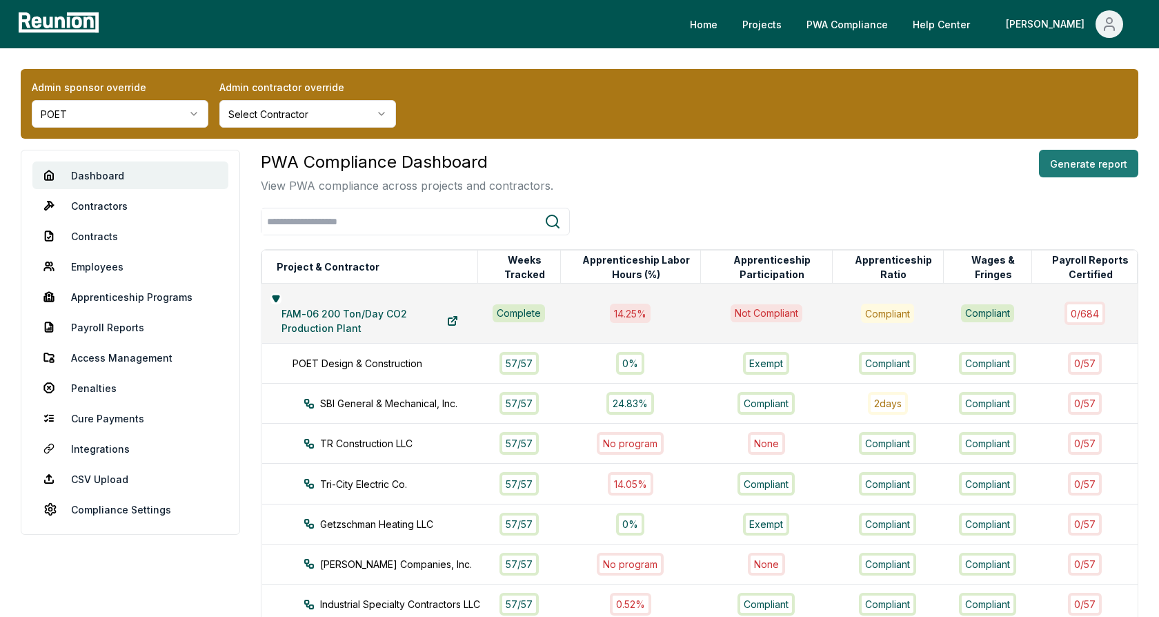
click at [1100, 163] on button "Generate report" at bounding box center [1088, 164] width 99 height 28
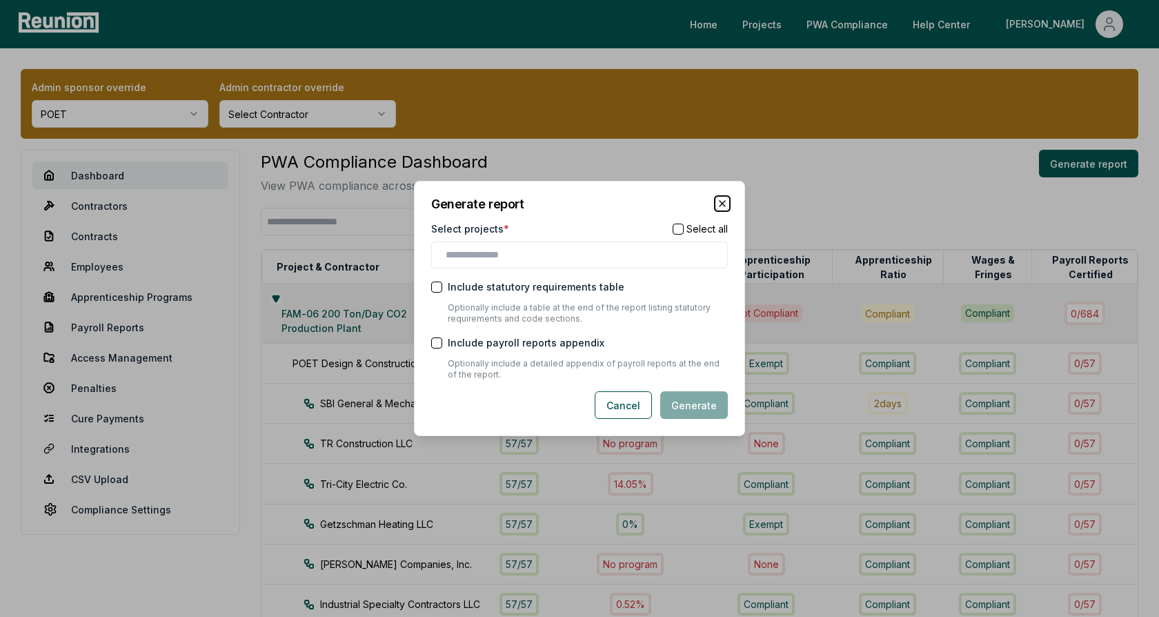
click at [724, 203] on icon "button" at bounding box center [722, 203] width 11 height 11
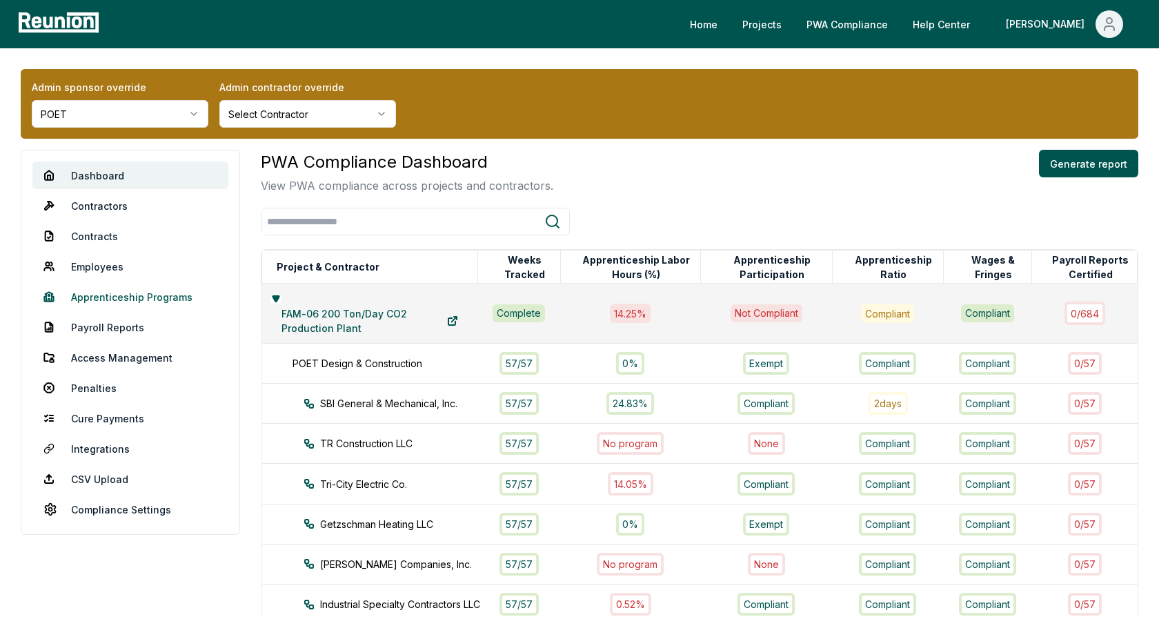
click at [134, 297] on link "Apprenticeship Programs" at bounding box center [130, 297] width 196 height 28
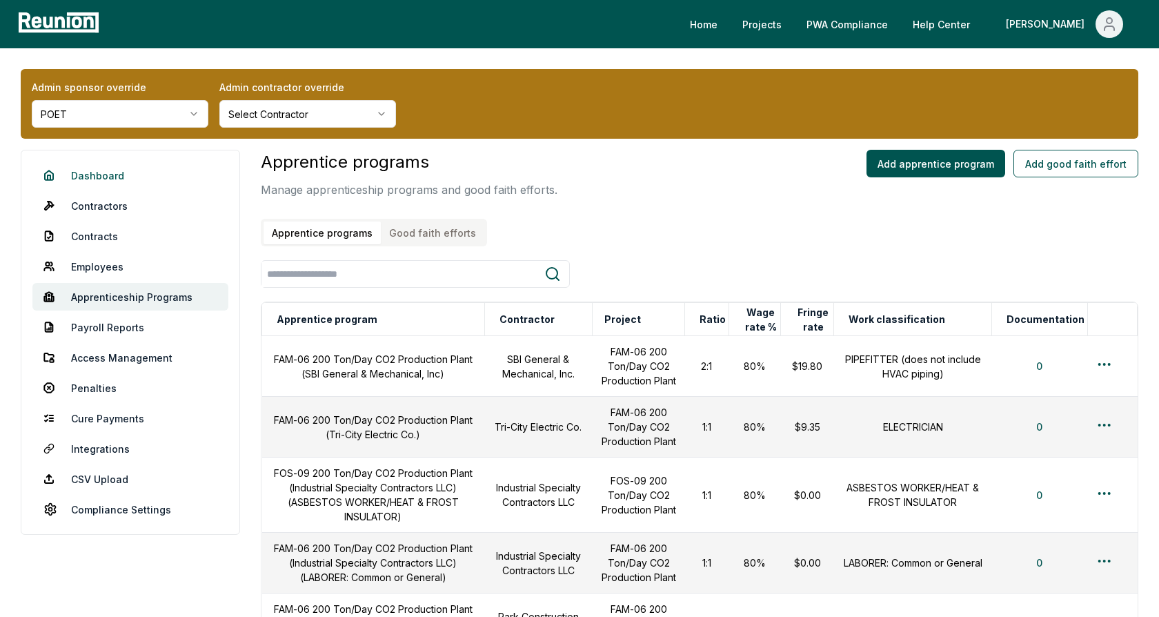
click at [114, 174] on link "Dashboard" at bounding box center [130, 175] width 196 height 28
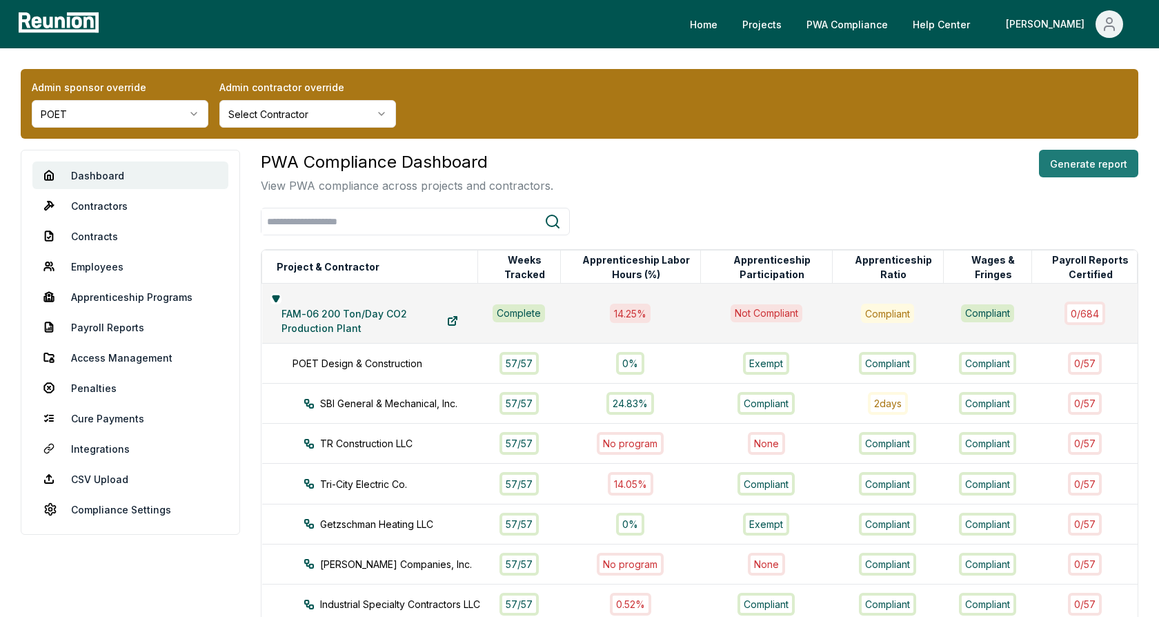
click at [1115, 169] on button "Generate report" at bounding box center [1088, 164] width 99 height 28
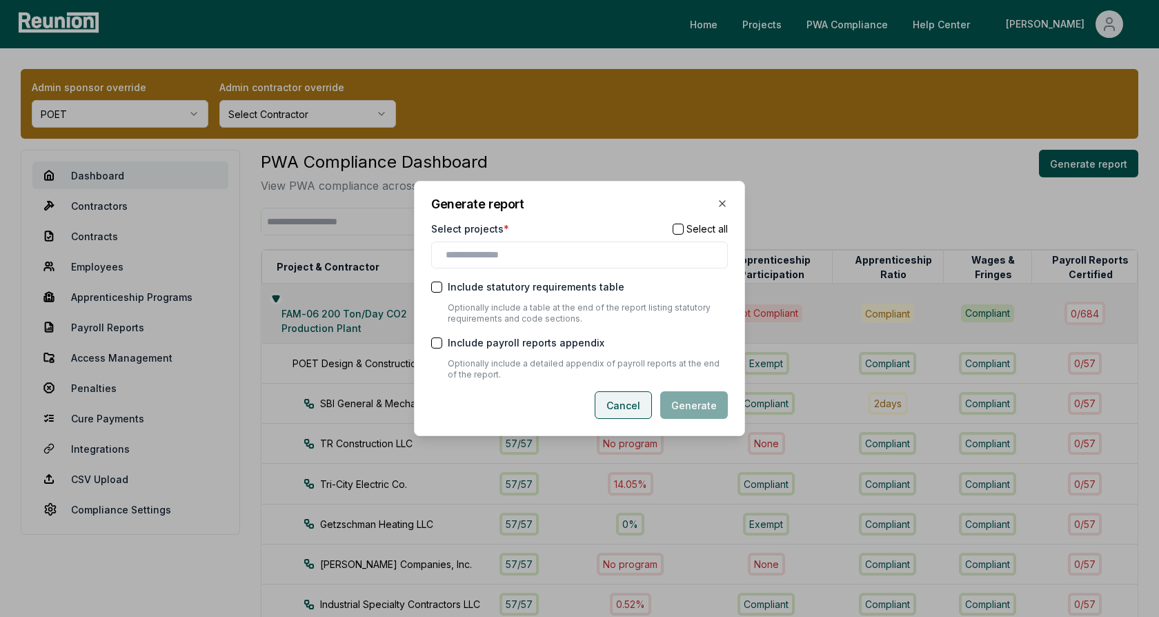
click at [627, 407] on button "Cancel" at bounding box center [623, 405] width 57 height 28
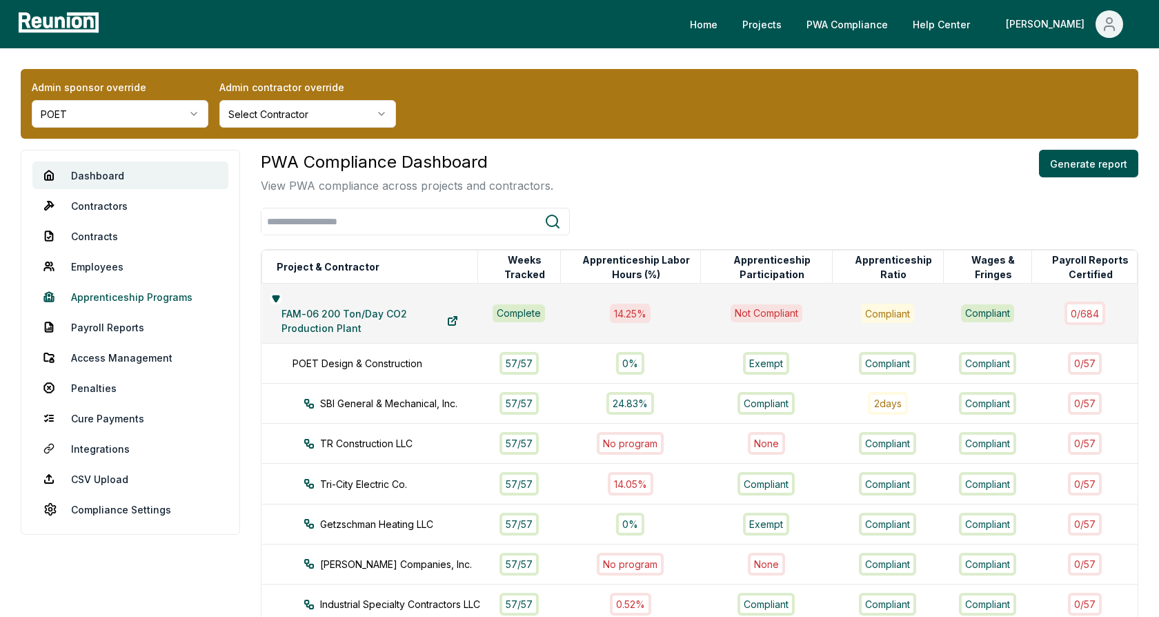
click at [149, 288] on link "Apprenticeship Programs" at bounding box center [130, 297] width 196 height 28
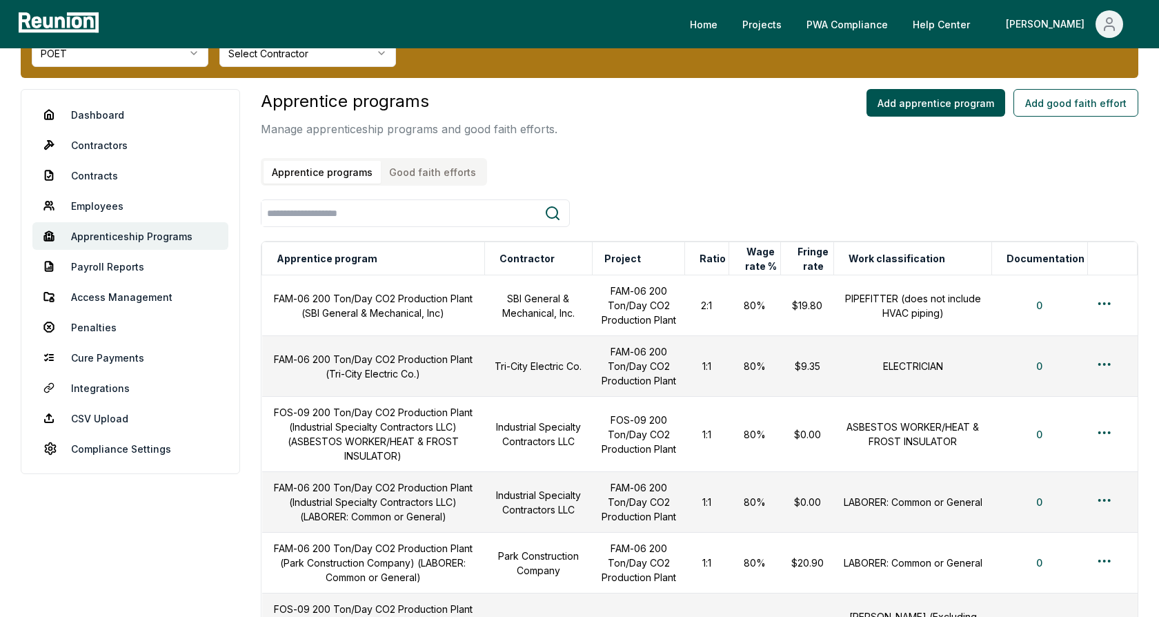
scroll to position [92, 0]
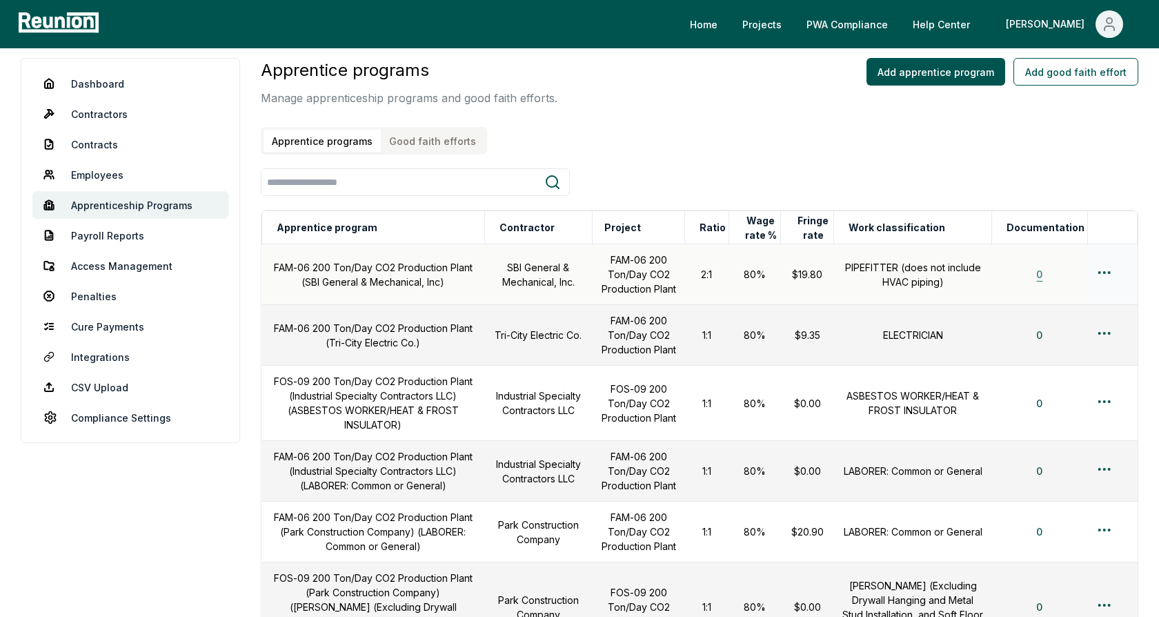
click at [1043, 274] on button "0" at bounding box center [1039, 275] width 28 height 28
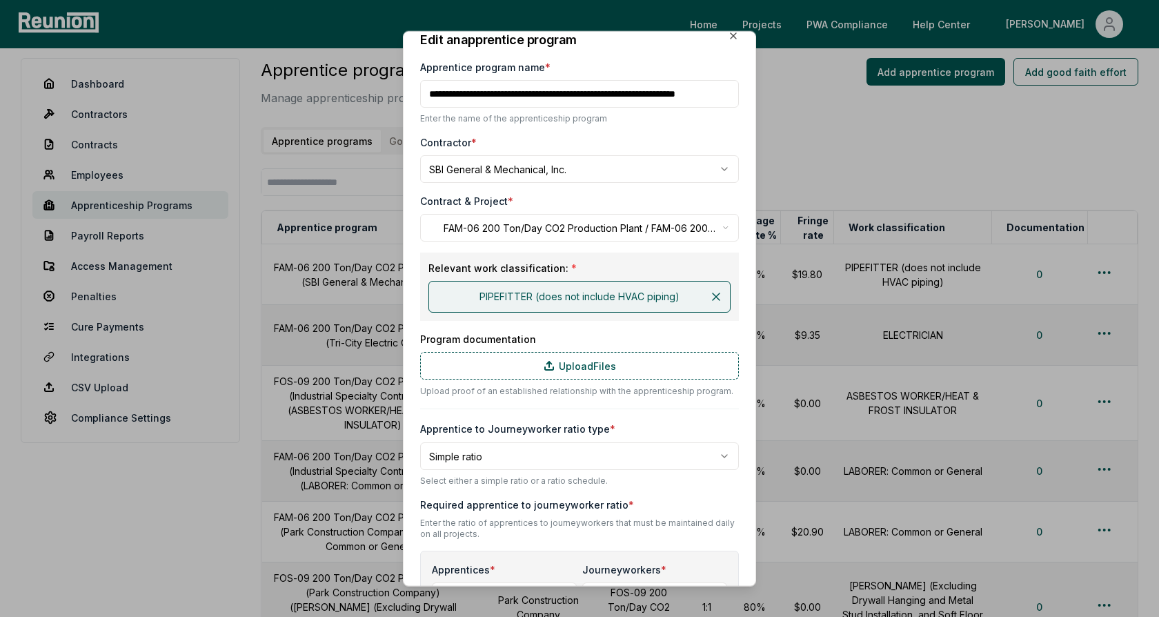
scroll to position [0, 0]
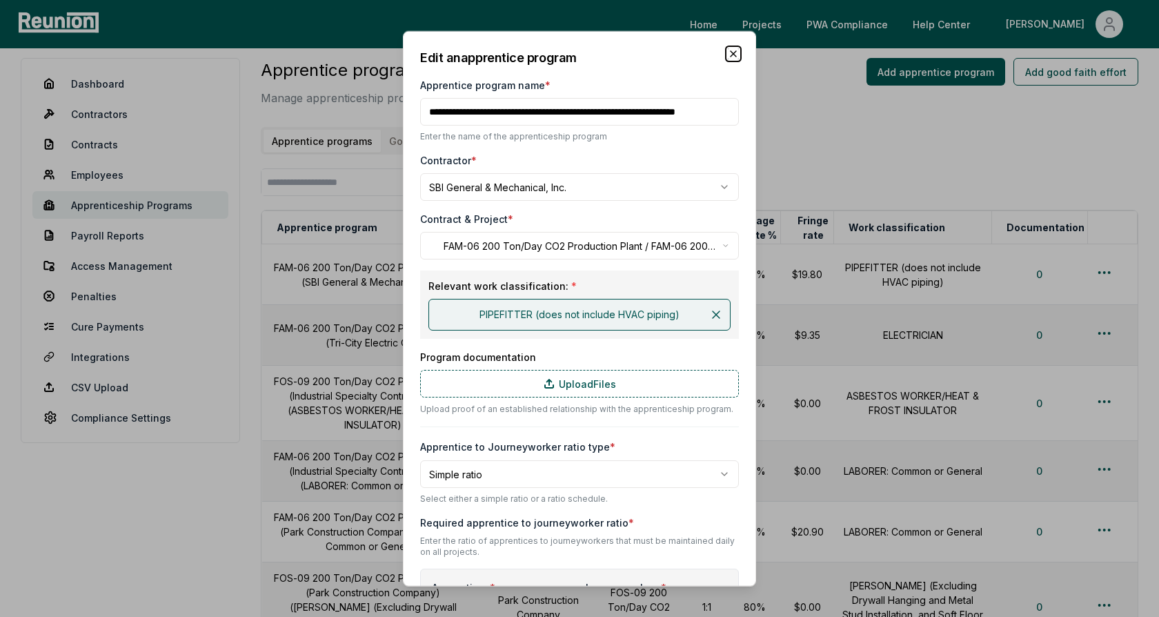
click at [732, 54] on icon "button" at bounding box center [733, 53] width 11 height 11
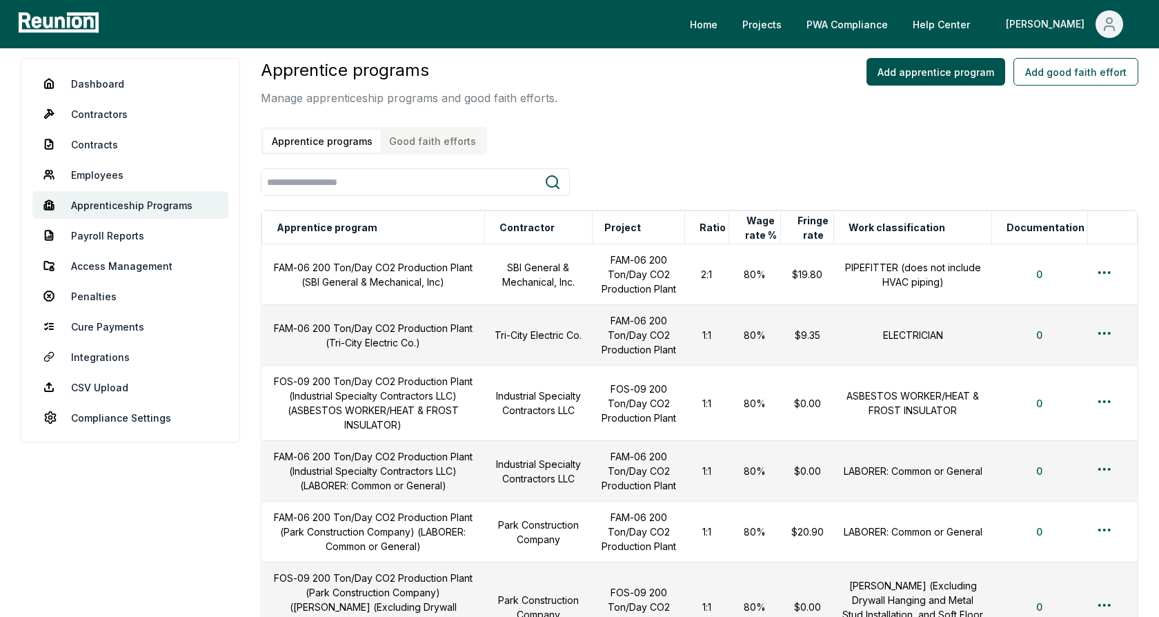
click at [824, 146] on div "Apprentice programs Manage apprenticeship programs and good faith efforts. Appr…" at bounding box center [699, 106] width 877 height 97
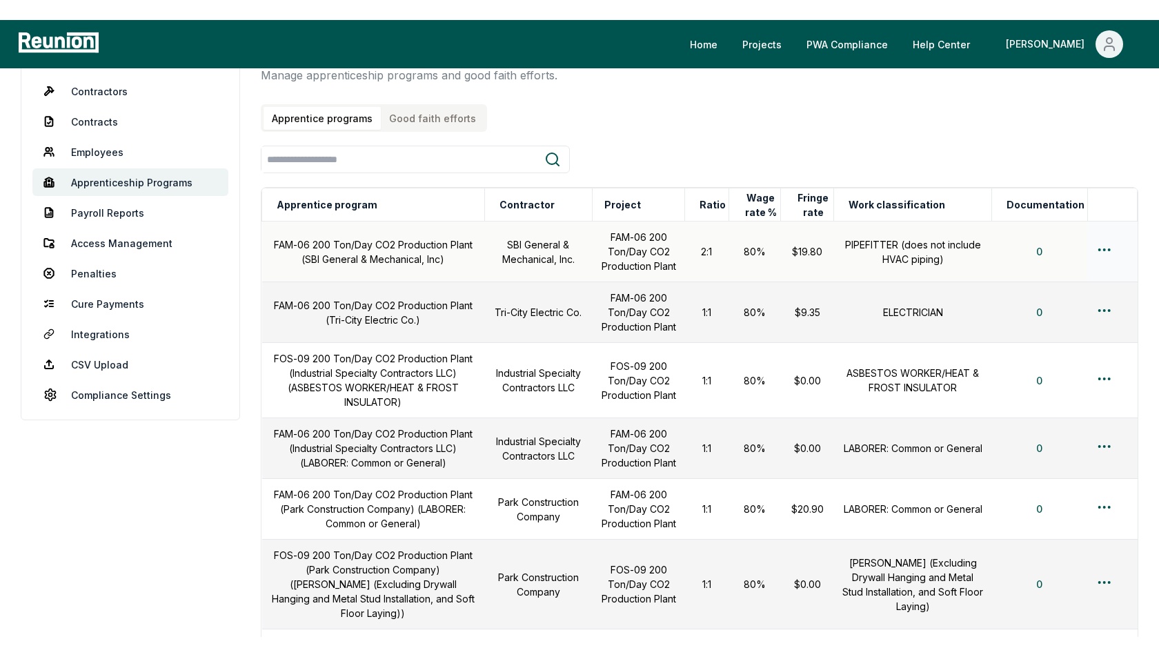
scroll to position [169, 0]
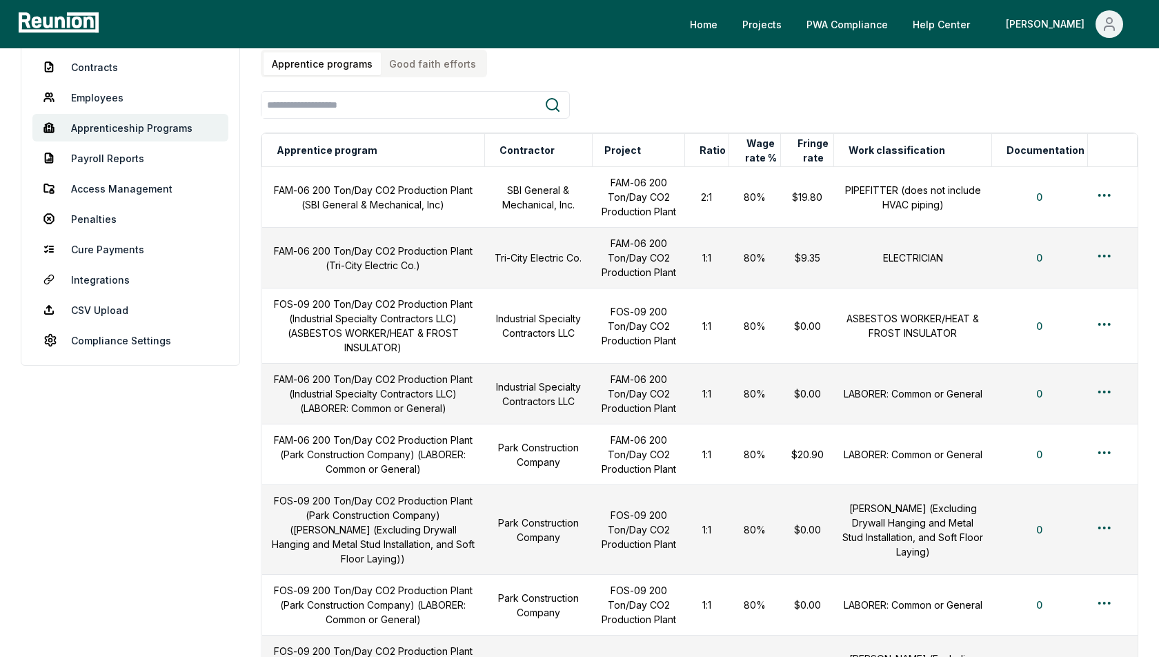
click at [668, 97] on div at bounding box center [699, 105] width 877 height 28
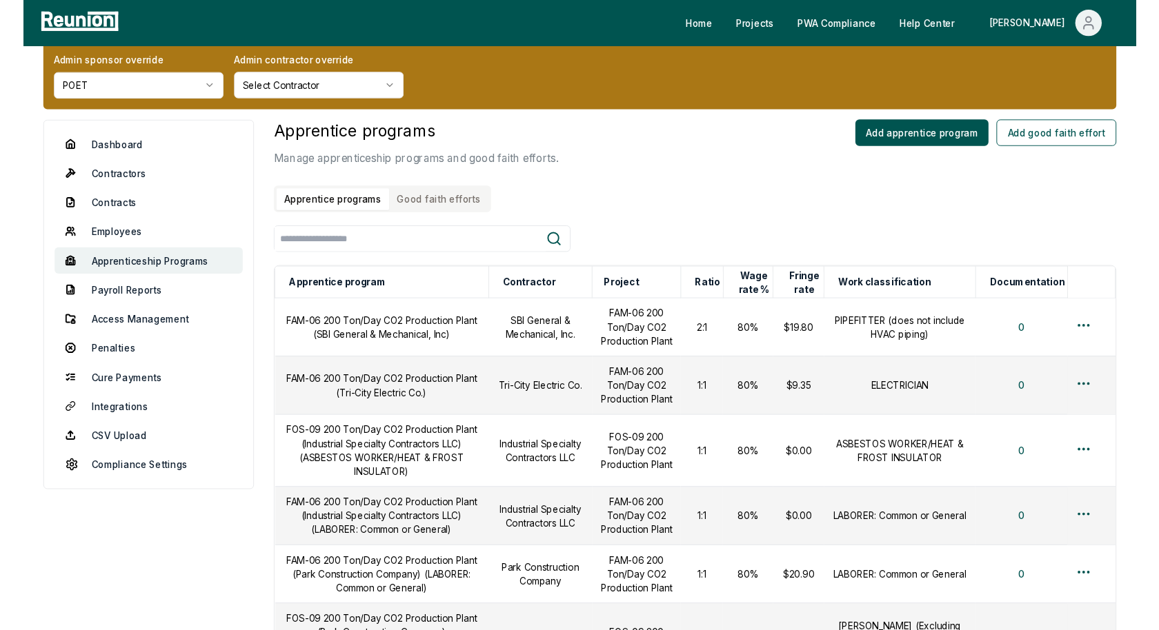
scroll to position [0, 0]
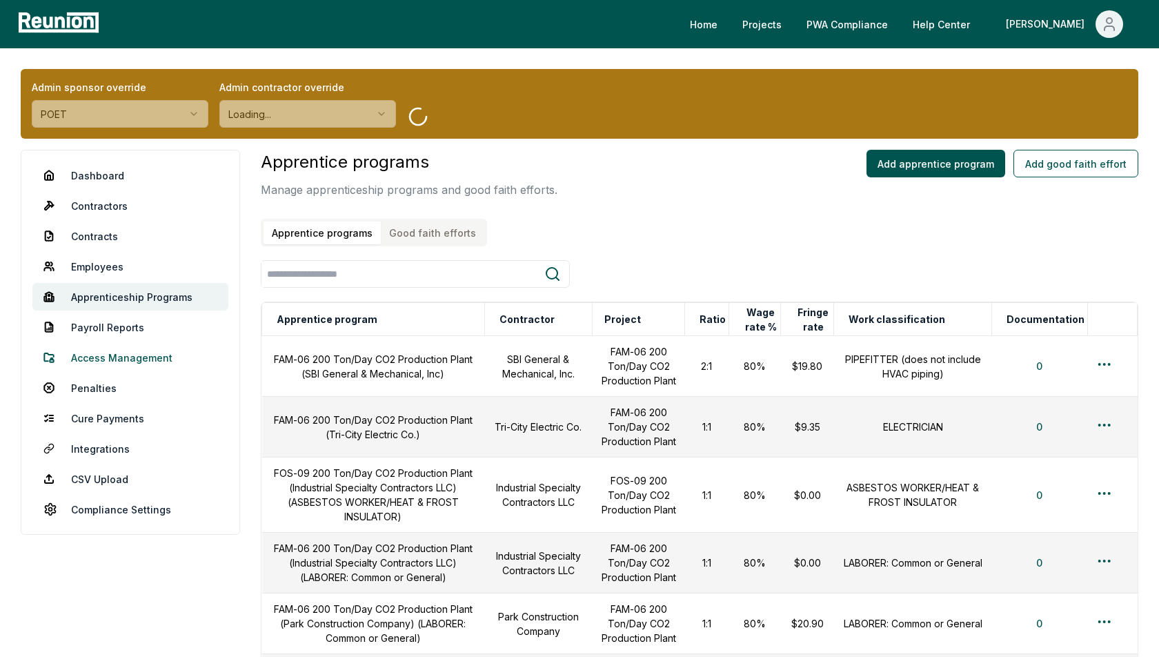
click at [134, 356] on link "Access Management" at bounding box center [130, 357] width 196 height 28
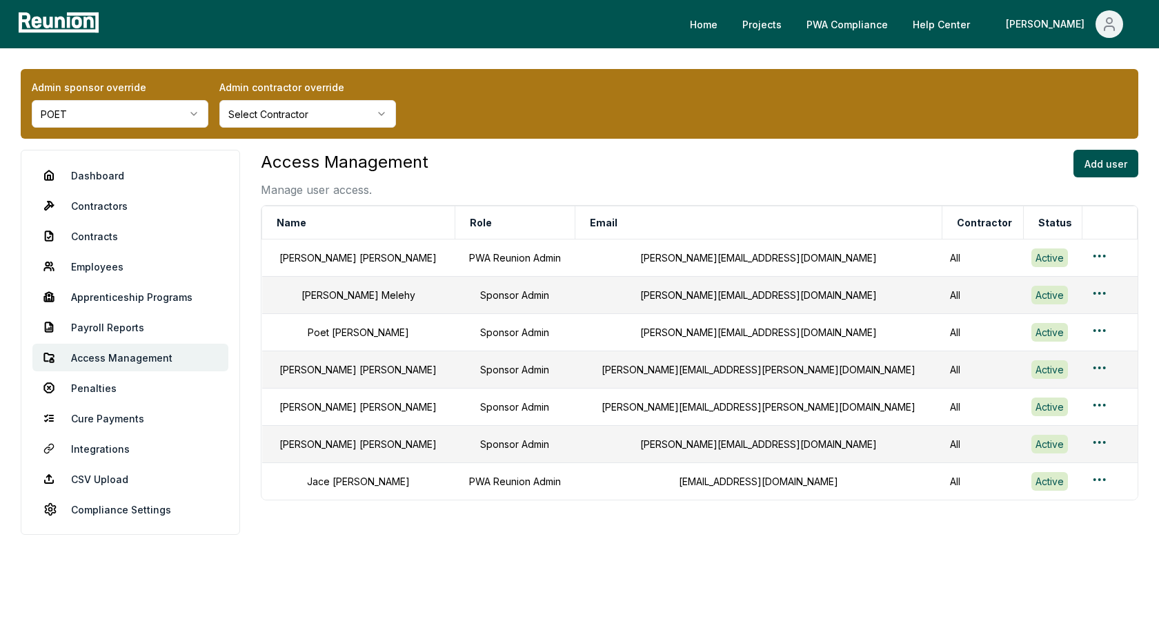
click at [446, 162] on div "Access Management Manage user access. Add user" at bounding box center [699, 174] width 877 height 48
click at [1097, 164] on button "Add user" at bounding box center [1105, 164] width 65 height 28
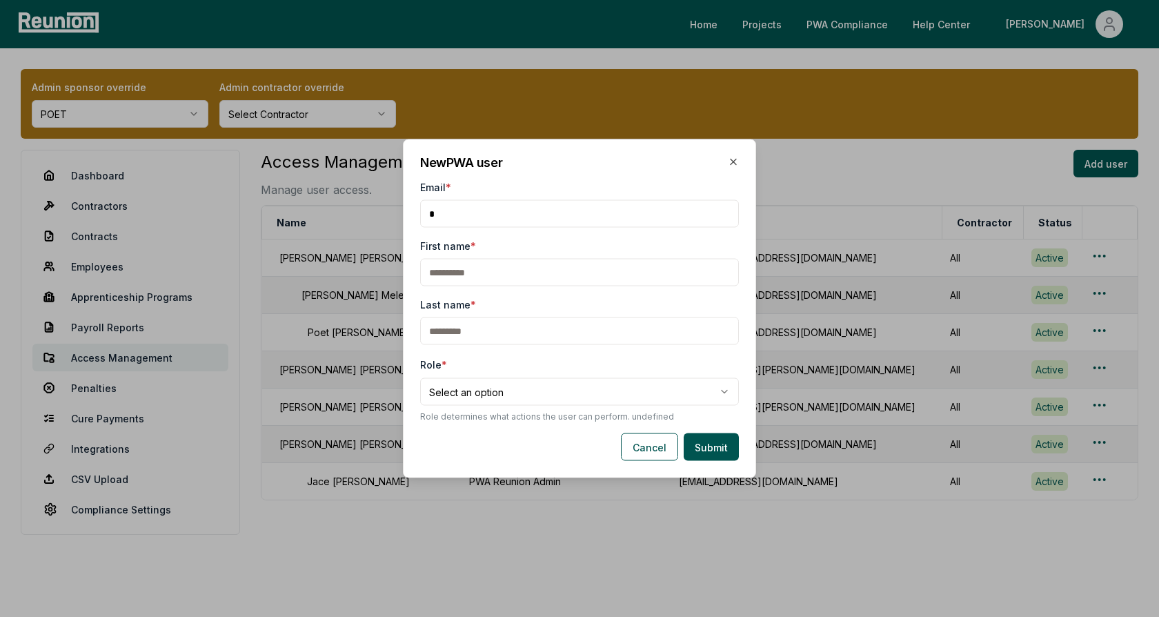
type input "*"
click at [464, 272] on input "First name *" at bounding box center [579, 273] width 319 height 28
click at [482, 395] on body "Please visit us on your desktop We're working on making our marketplace mobile-…" at bounding box center [579, 315] width 1159 height 631
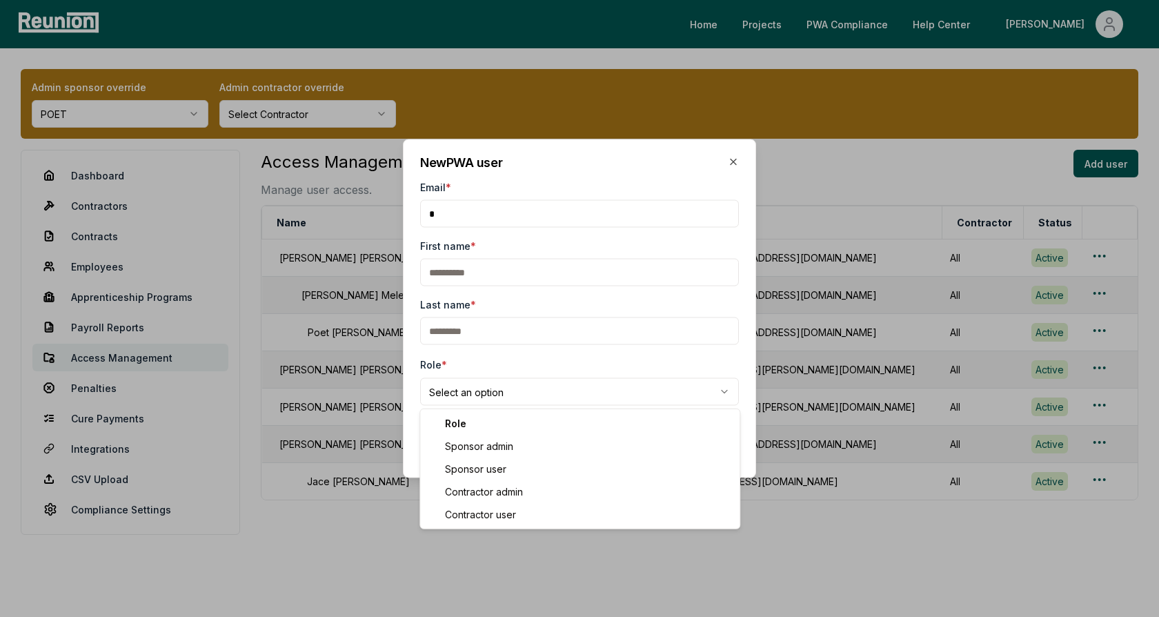
click at [556, 357] on body "Please visit us on your desktop We're working on making our marketplace mobile-…" at bounding box center [579, 315] width 1159 height 631
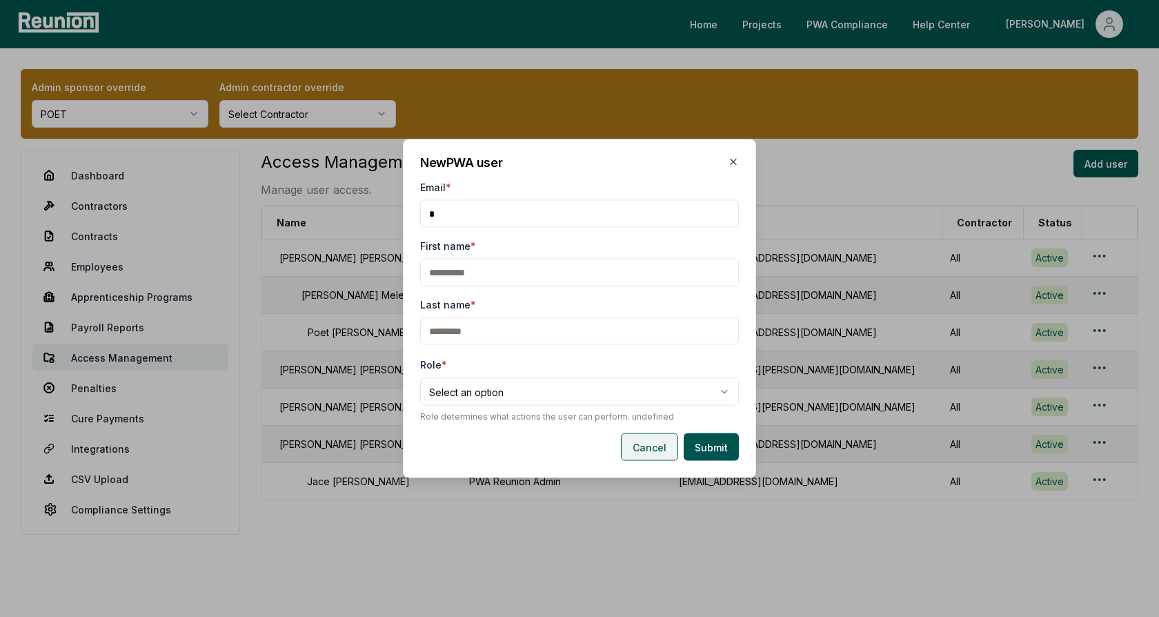
click at [653, 448] on button "Cancel" at bounding box center [649, 447] width 57 height 28
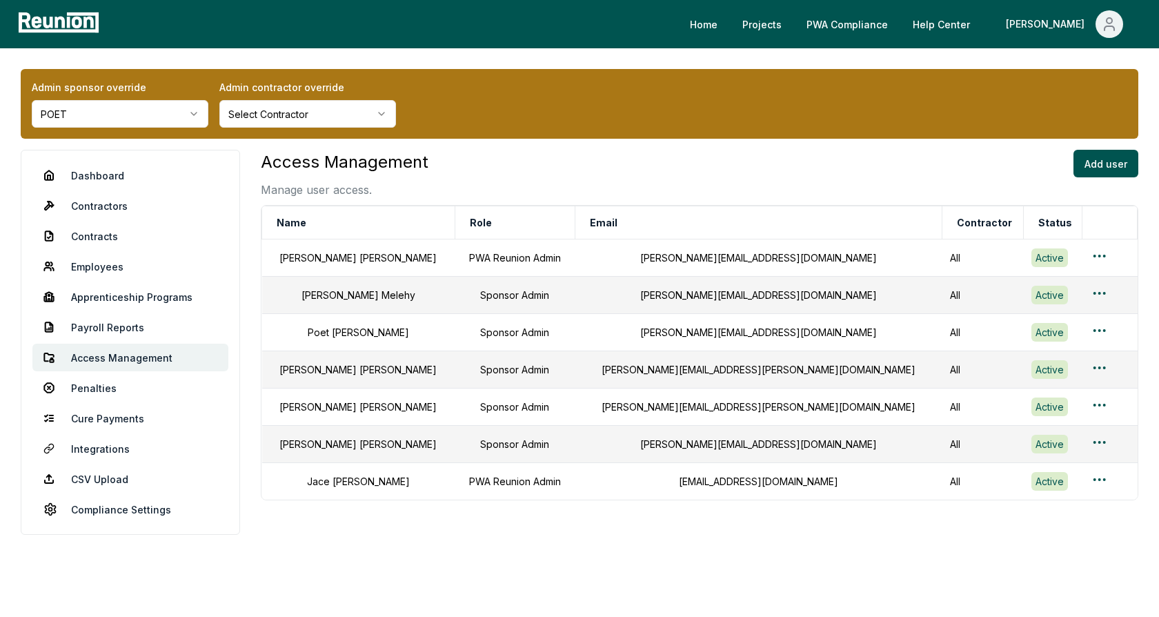
click at [632, 182] on div "Access Management Manage user access. Add user" at bounding box center [699, 174] width 877 height 48
click at [541, 172] on div "Access Management Manage user access. Add user" at bounding box center [699, 174] width 877 height 48
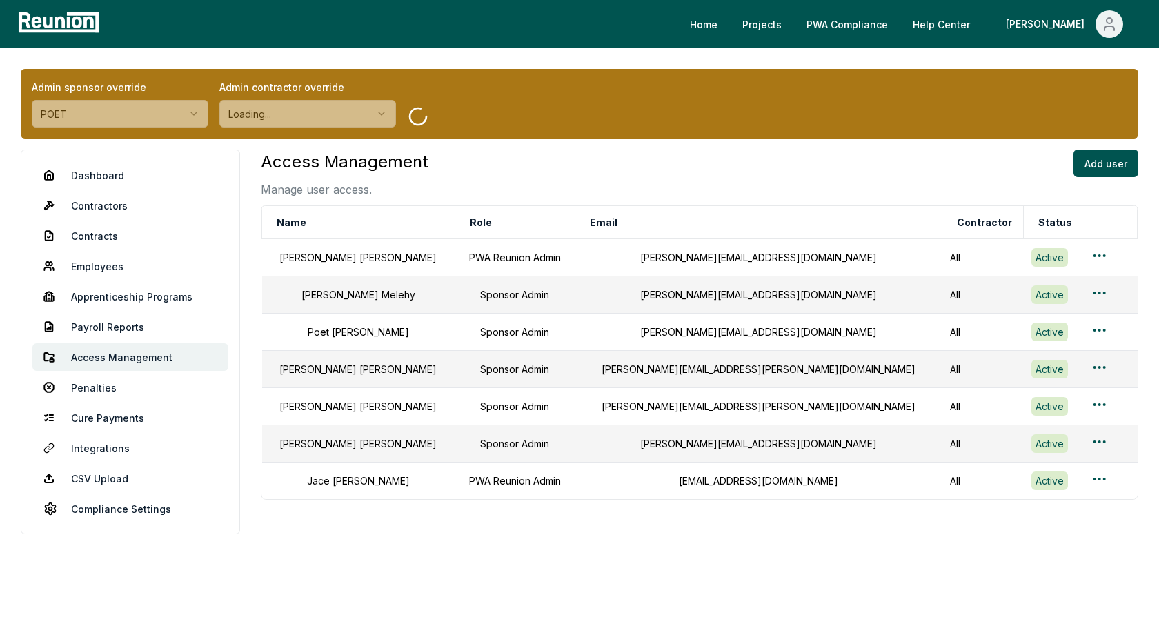
click at [567, 174] on div "Access Management Manage user access. Add user" at bounding box center [699, 174] width 877 height 48
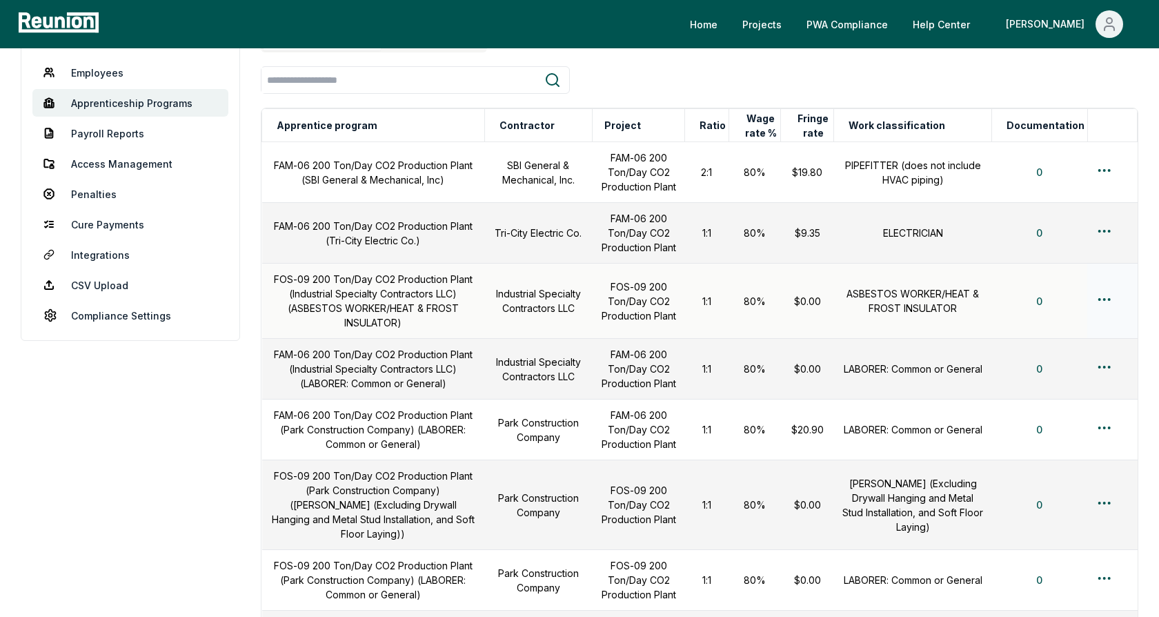
scroll to position [217, 0]
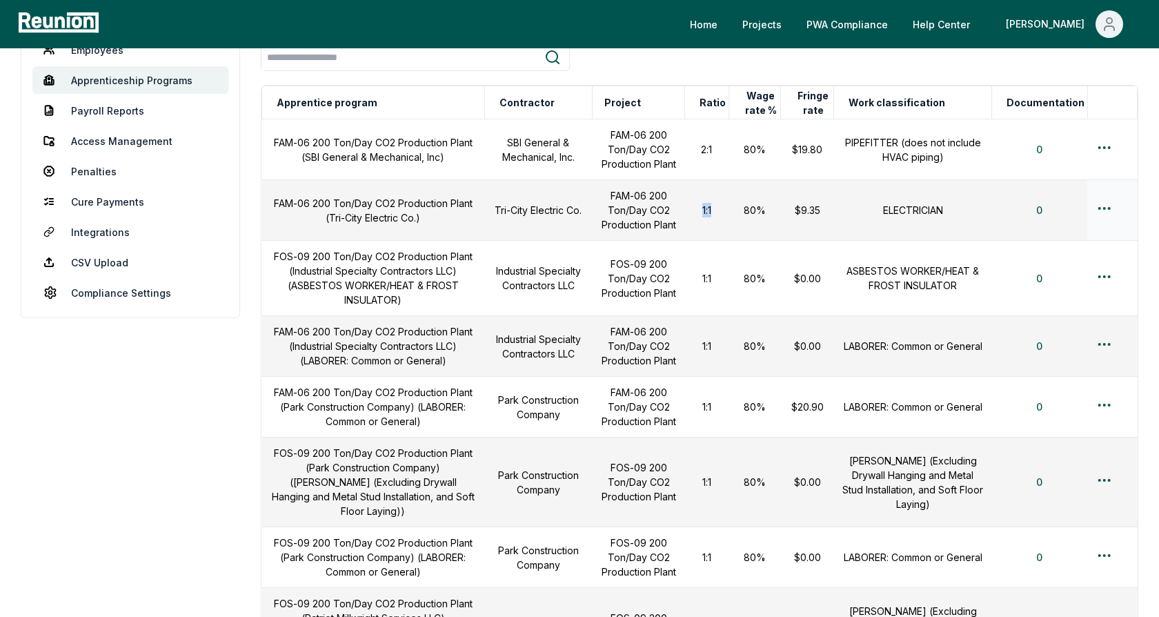
drag, startPoint x: 706, startPoint y: 208, endPoint x: 717, endPoint y: 208, distance: 10.3
click at [717, 208] on td "1:1" at bounding box center [706, 210] width 44 height 61
click at [708, 290] on td "1:1" at bounding box center [706, 278] width 44 height 75
drag, startPoint x: 708, startPoint y: 275, endPoint x: 733, endPoint y: 275, distance: 25.5
click at [733, 275] on tr "FOS-09 200 Ton/Day CO2 Production Plant (Industrial Specialty Contractors LLC) …" at bounding box center [699, 278] width 875 height 75
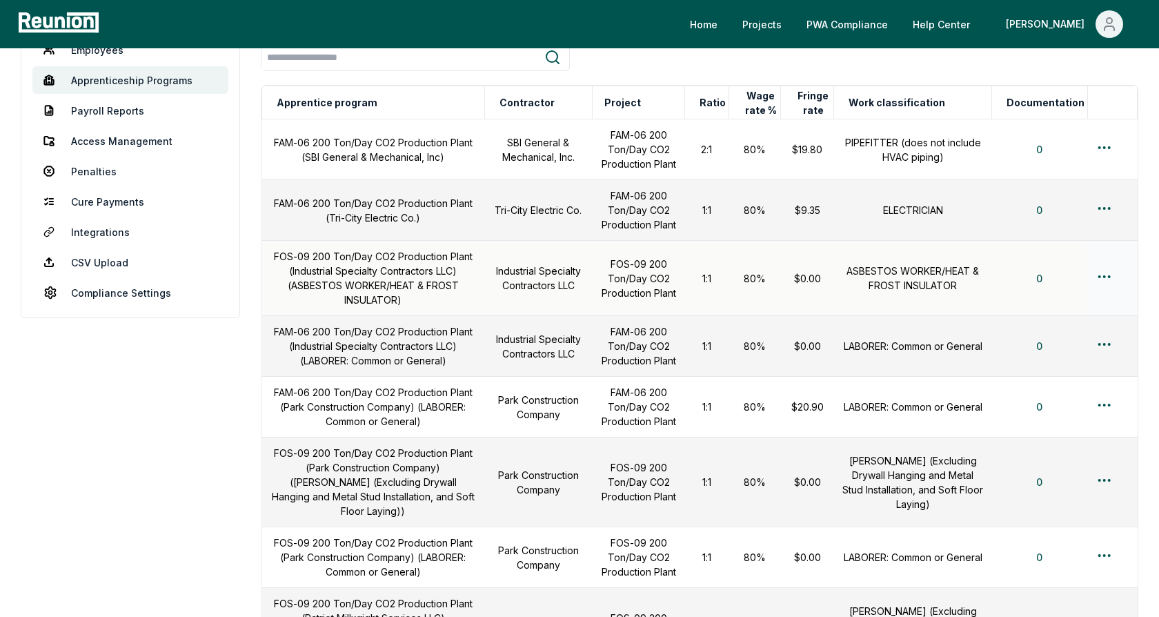
click at [717, 294] on td "1:1" at bounding box center [706, 278] width 44 height 75
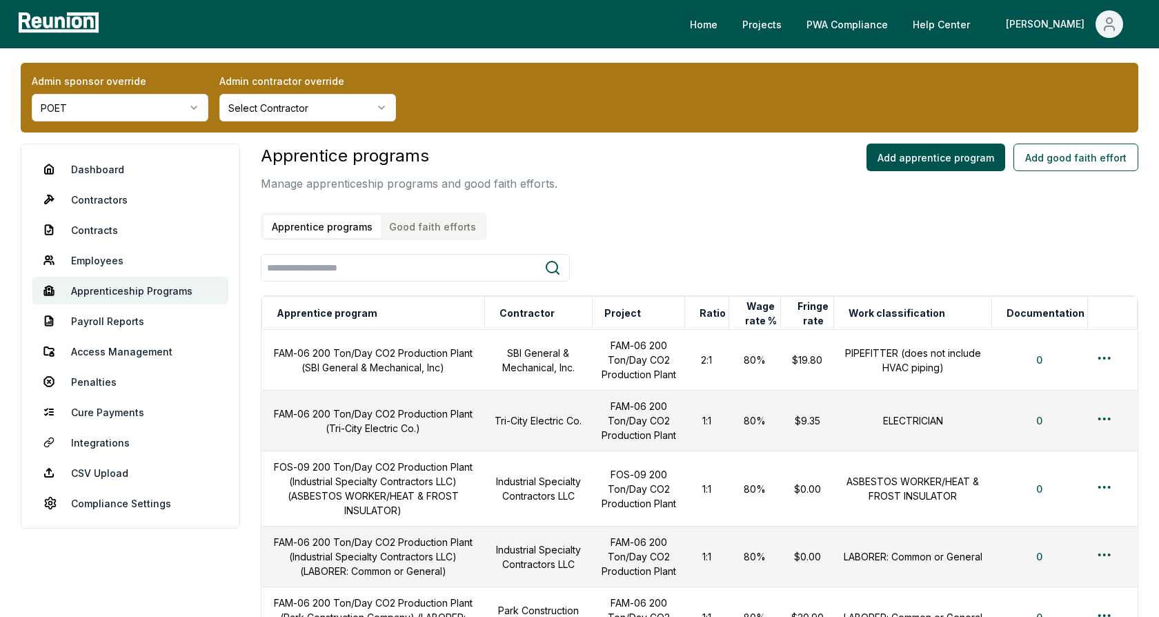
scroll to position [1, 0]
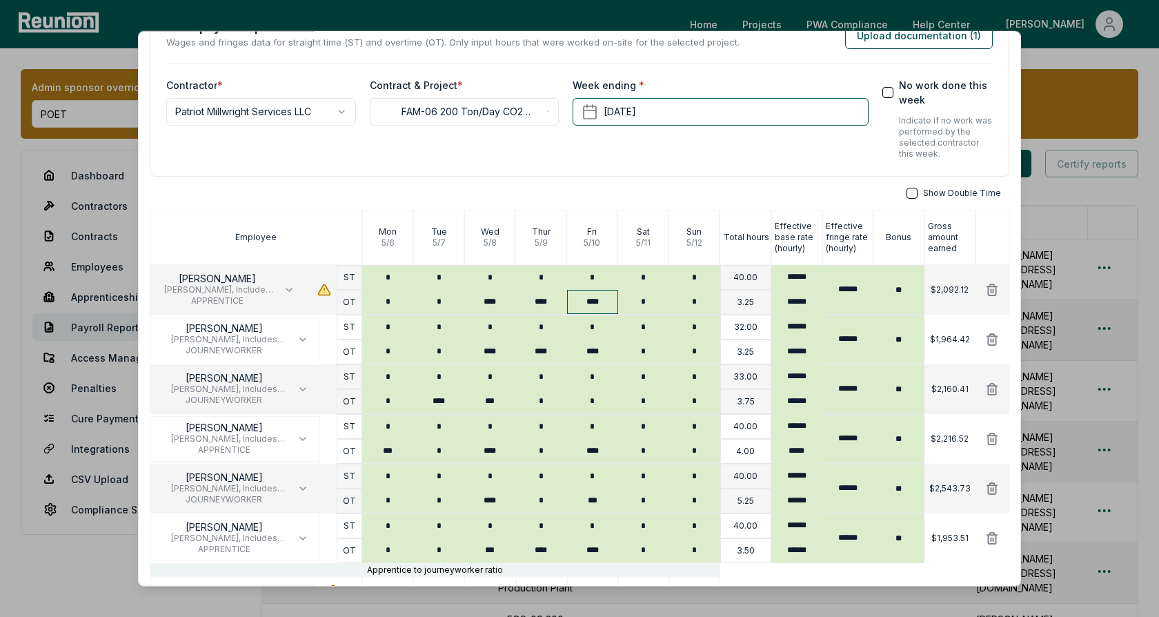
scroll to position [126, 0]
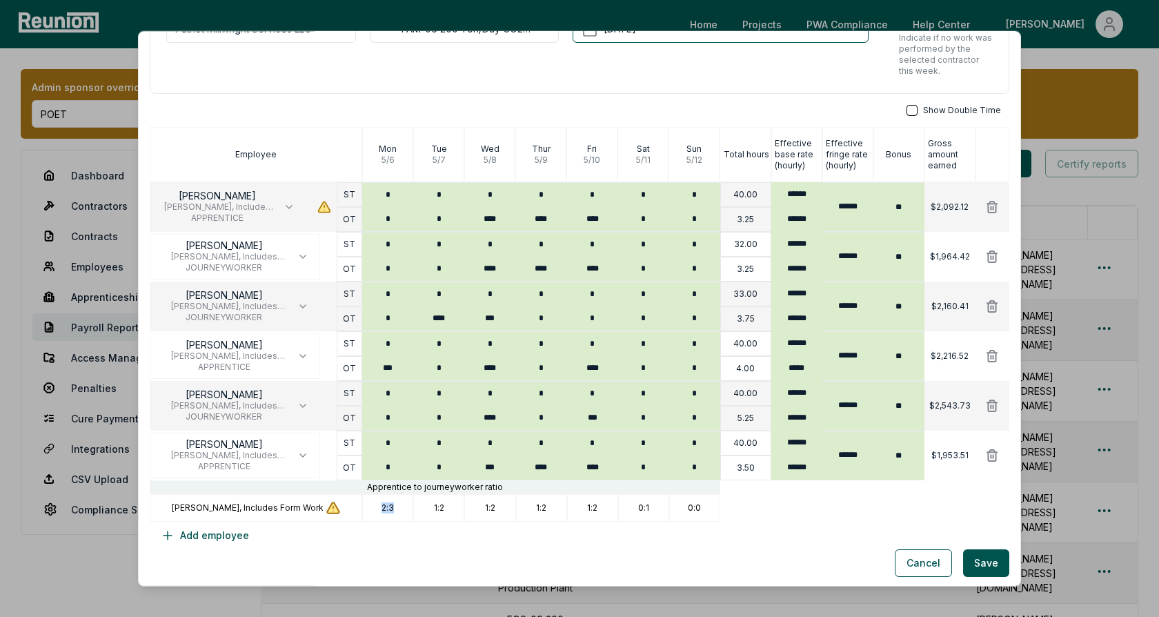
drag, startPoint x: 382, startPoint y: 506, endPoint x: 412, endPoint y: 506, distance: 29.7
click at [412, 506] on div "2:3" at bounding box center [387, 508] width 51 height 28
drag, startPoint x: 430, startPoint y: 506, endPoint x: 477, endPoint y: 506, distance: 46.2
click at [477, 506] on div "CARPENTER, Includes Form Work 2:3 1:2 1:2 1:2 1:2 0:1 0:0" at bounding box center [579, 508] width 859 height 28
drag, startPoint x: 487, startPoint y: 506, endPoint x: 522, endPoint y: 506, distance: 35.2
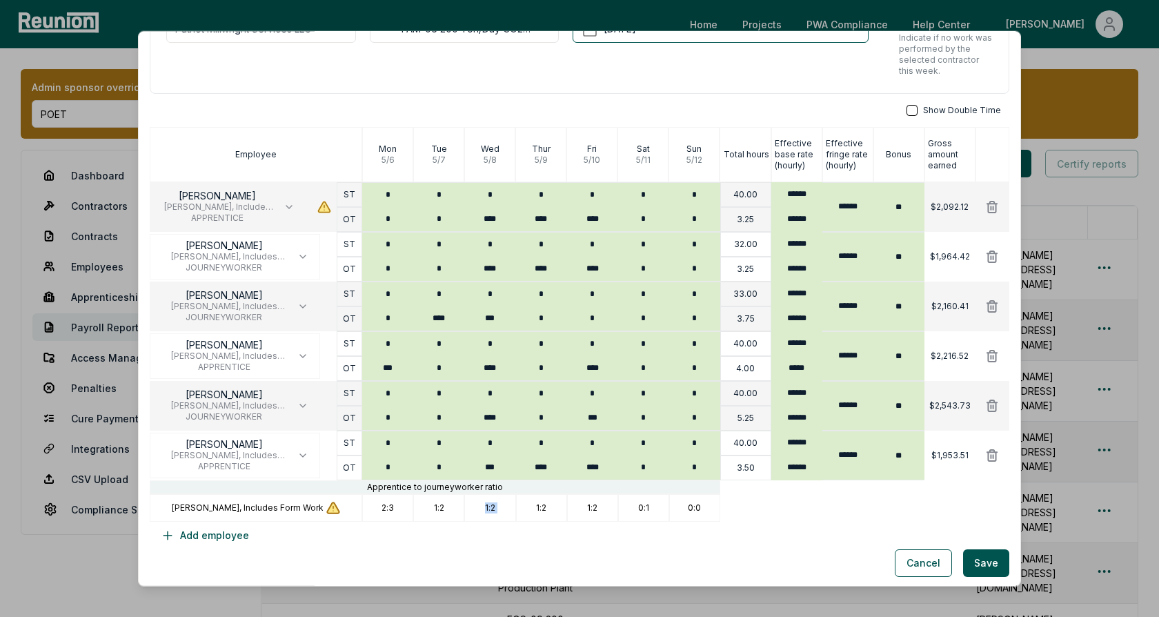
click at [522, 506] on div "CARPENTER, Includes Form Work 2:3 1:2 1:2 1:2 1:2 0:1 0:0" at bounding box center [579, 508] width 859 height 28
drag, startPoint x: 542, startPoint y: 506, endPoint x: 565, endPoint y: 506, distance: 22.8
click at [566, 506] on div "1:2" at bounding box center [541, 508] width 51 height 28
click at [531, 503] on div "1:2" at bounding box center [541, 508] width 51 height 28
drag, startPoint x: 531, startPoint y: 503, endPoint x: 554, endPoint y: 503, distance: 22.8
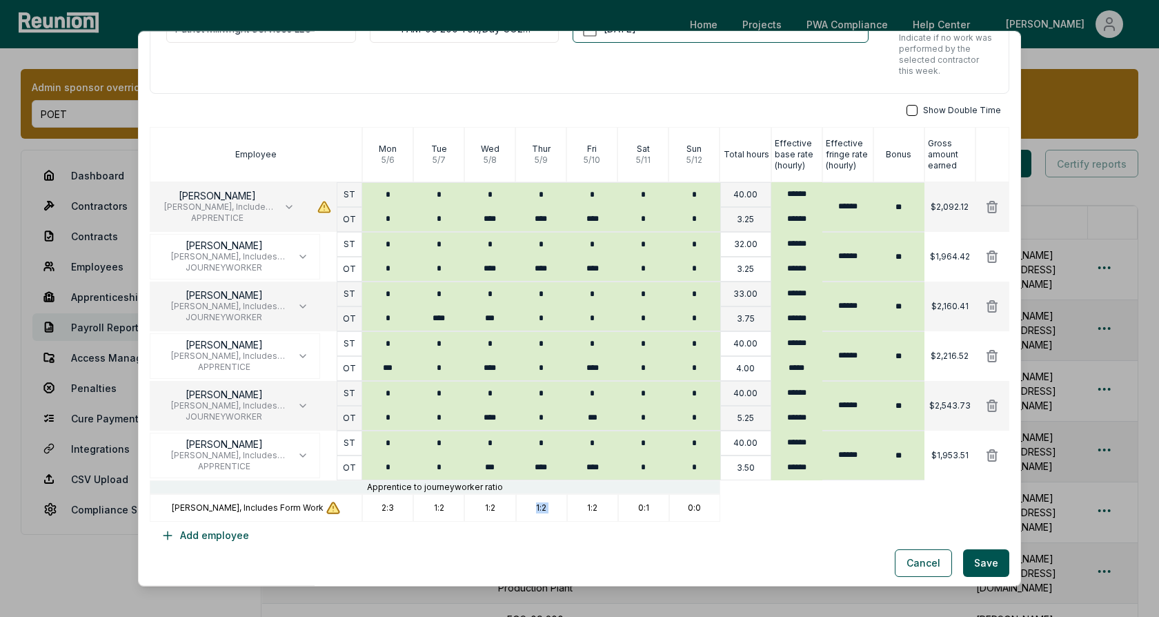
click at [553, 503] on div "1:2" at bounding box center [541, 508] width 51 height 28
click at [545, 506] on p "1:2" at bounding box center [541, 507] width 10 height 11
drag, startPoint x: 377, startPoint y: 508, endPoint x: 407, endPoint y: 508, distance: 29.7
click at [406, 508] on div "2:3" at bounding box center [387, 508] width 51 height 28
click at [426, 508] on div "1:2" at bounding box center [438, 508] width 51 height 28
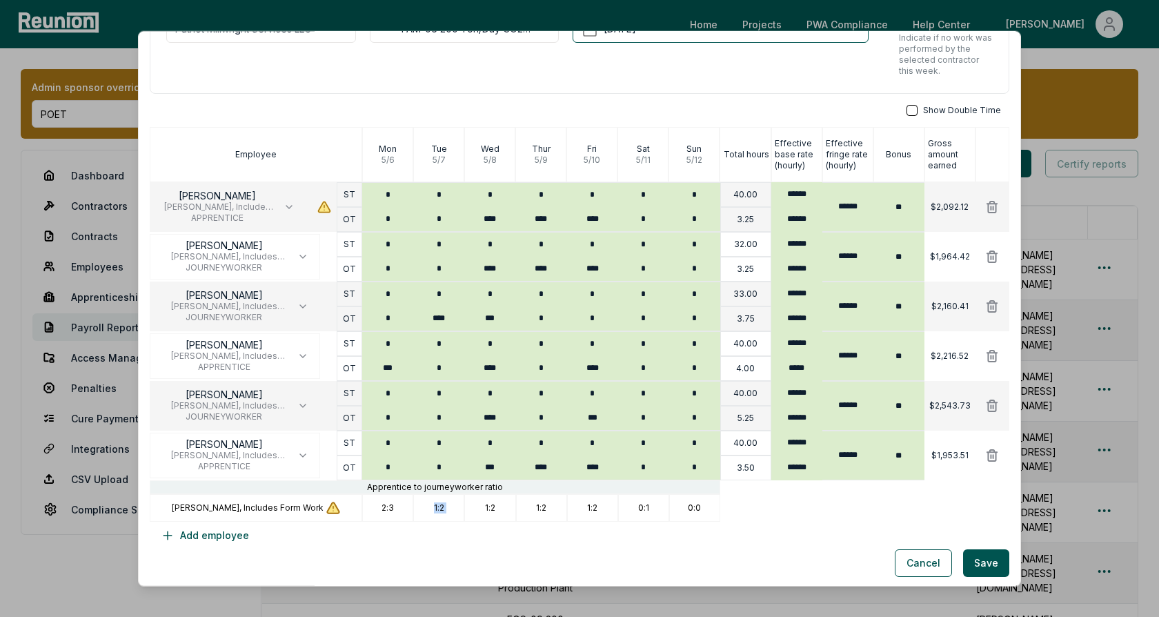
drag, startPoint x: 431, startPoint y: 506, endPoint x: 488, endPoint y: 506, distance: 57.2
click at [488, 506] on div "CARPENTER, Includes Form Work 2:3 1:2 1:2 1:2 1:2 0:1 0:0" at bounding box center [579, 508] width 859 height 28
click at [505, 522] on div "Show Double Time Employee Mon 5 / 6 Tue 5 / 7 Wed 5 / 8 Thur 5 / 9 Fri 5 / 10 S…" at bounding box center [579, 327] width 859 height 444
click at [924, 563] on button "Cancel" at bounding box center [923, 563] width 57 height 28
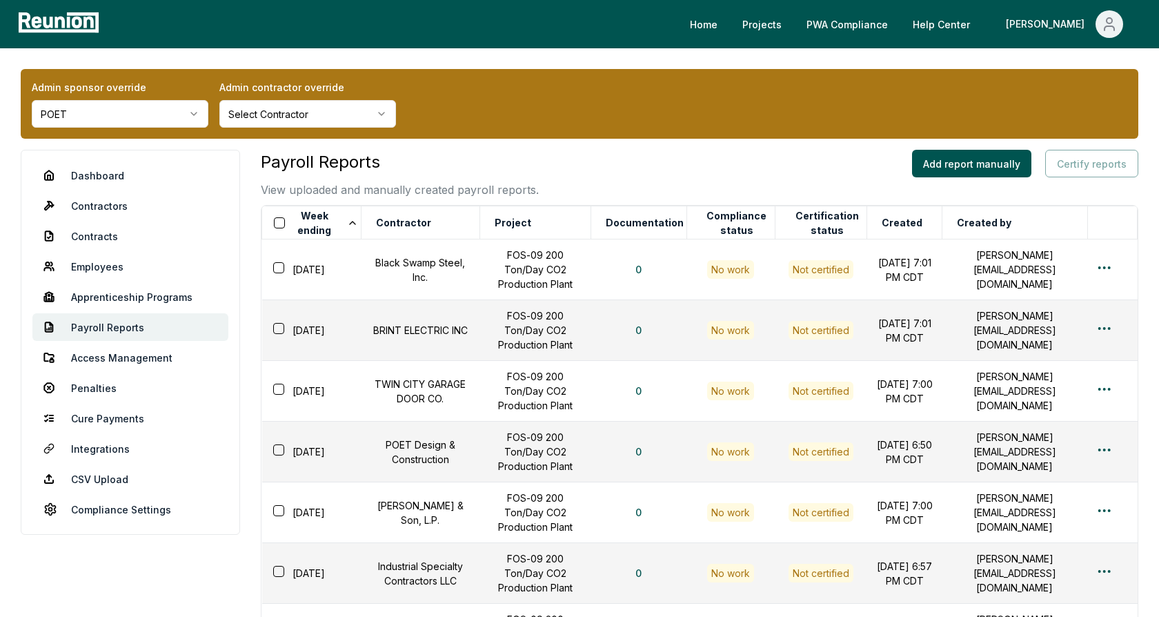
click at [702, 161] on div "Payroll Reports View uploaded and manually created payroll reports. Add report …" at bounding box center [699, 174] width 877 height 48
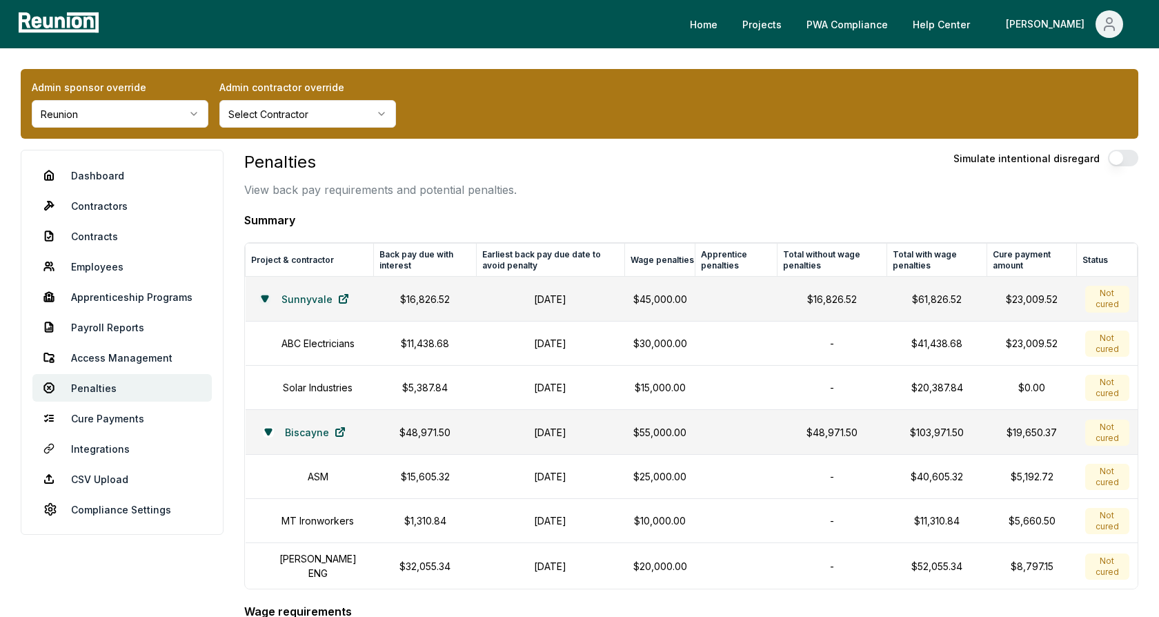
click at [261, 296] on icon at bounding box center [264, 299] width 6 height 6
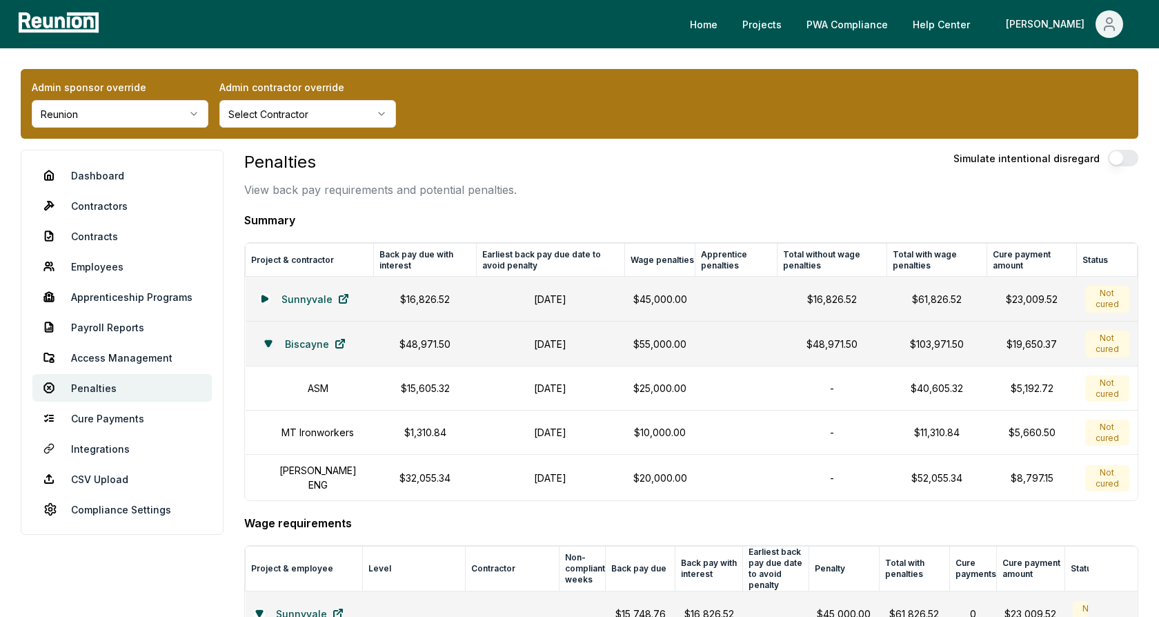
click at [264, 342] on icon at bounding box center [268, 343] width 8 height 8
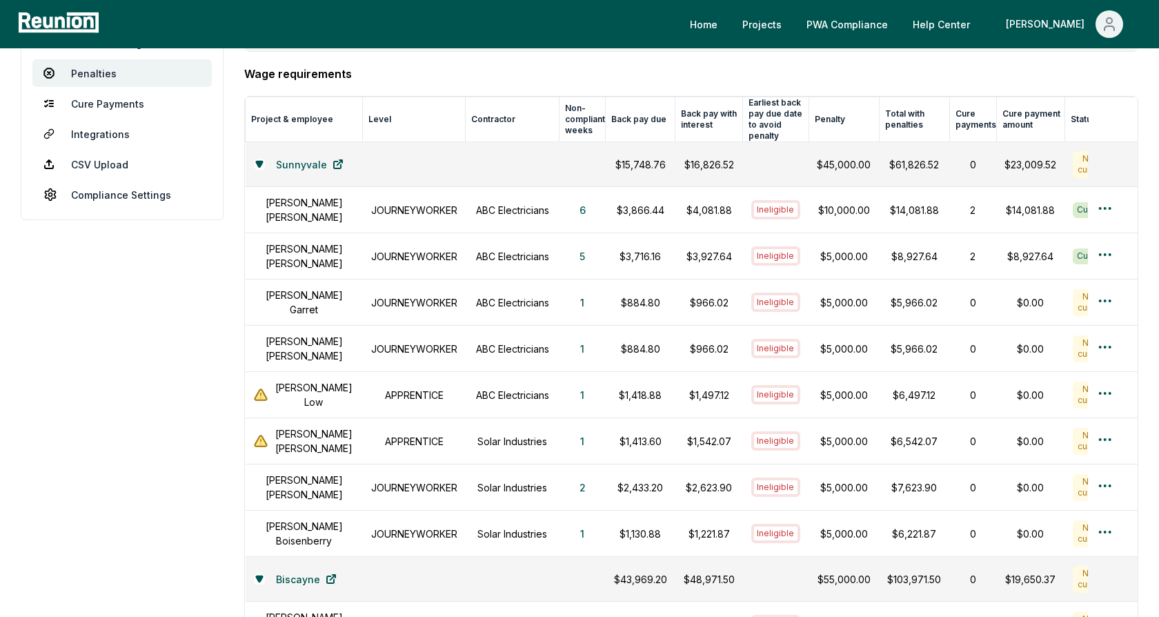
scroll to position [343, 0]
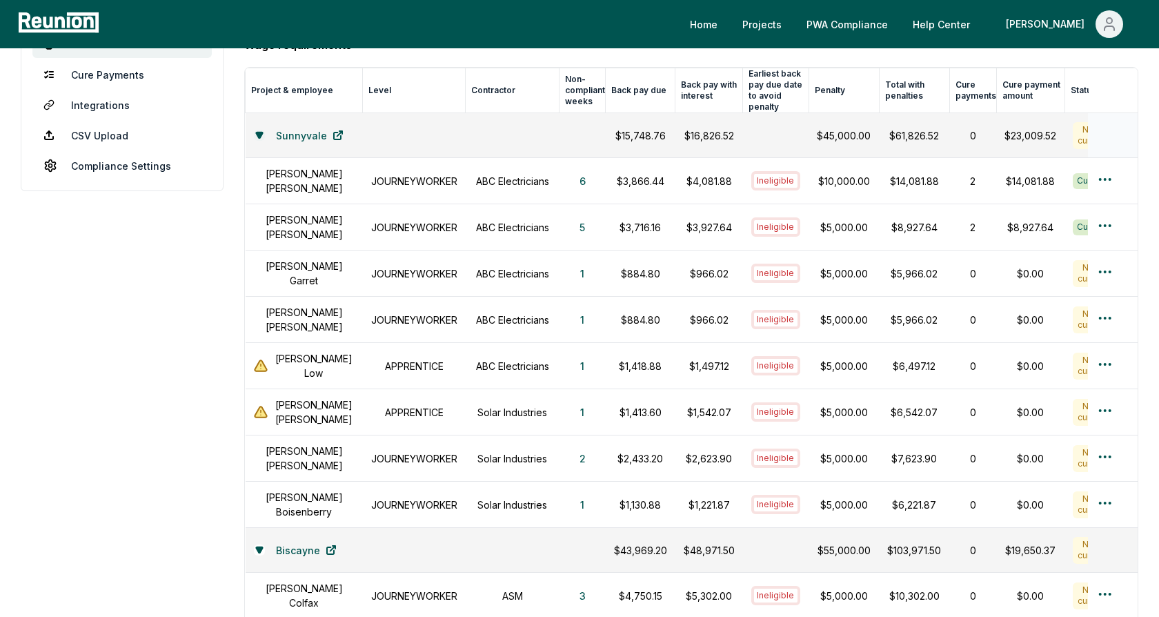
click at [260, 132] on icon at bounding box center [259, 135] width 6 height 6
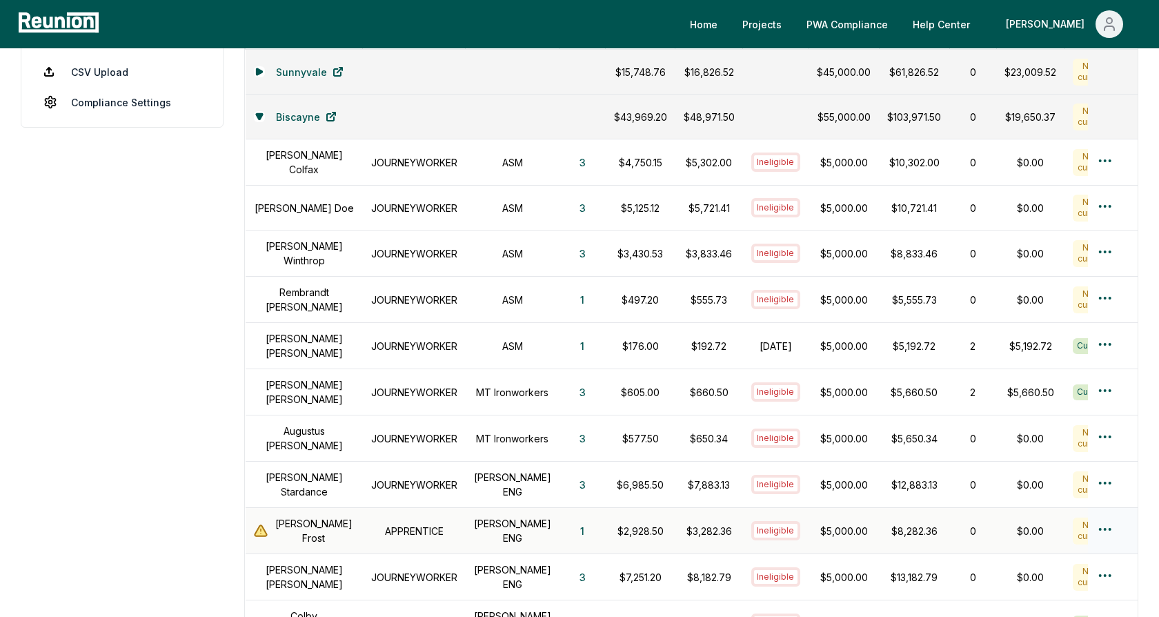
scroll to position [419, 0]
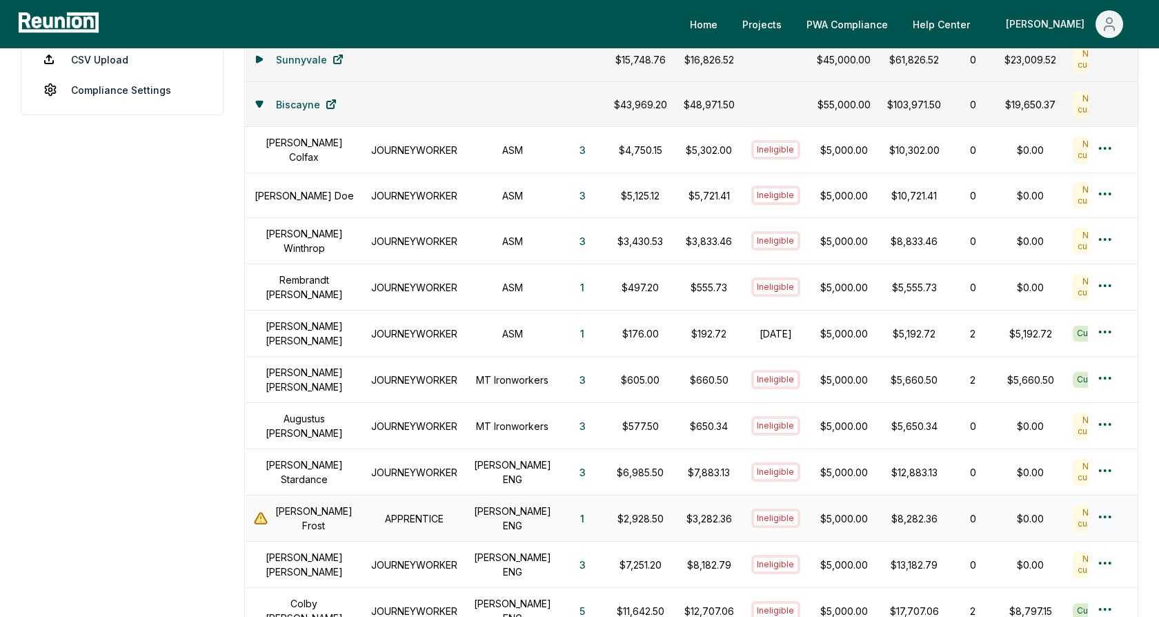
click at [435, 511] on h1 "APPRENTICE" at bounding box center [414, 518] width 86 height 14
click at [509, 504] on h1 "[PERSON_NAME] ENG" at bounding box center [512, 517] width 77 height 29
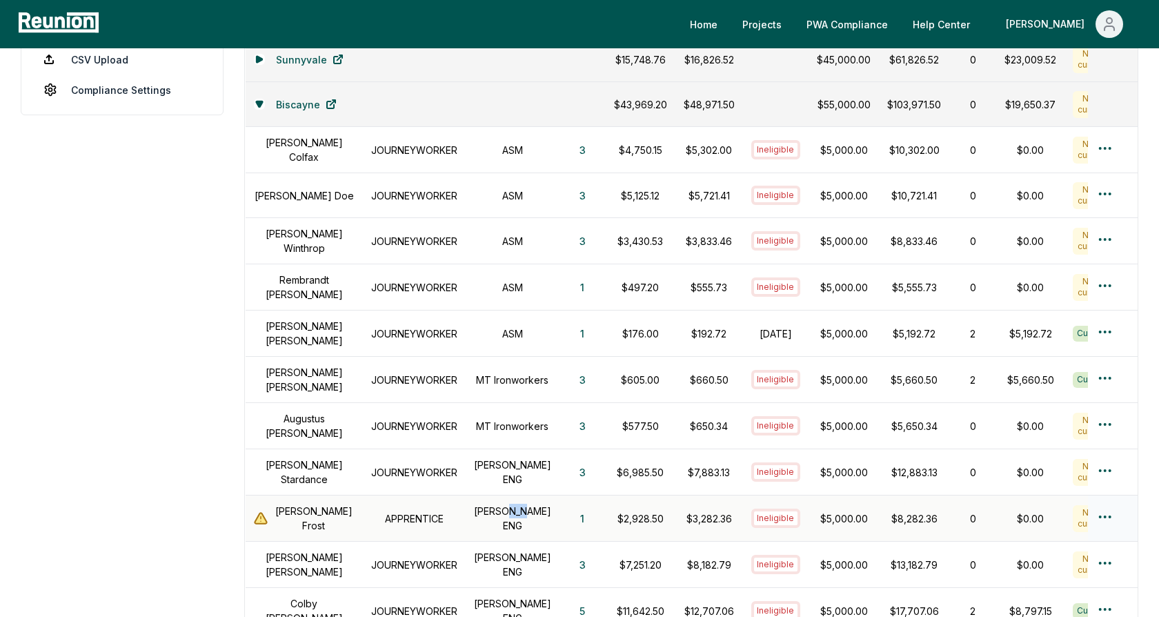
click at [509, 504] on h1 "[PERSON_NAME] ENG" at bounding box center [512, 517] width 77 height 29
drag, startPoint x: 646, startPoint y: 508, endPoint x: 592, endPoint y: 507, distance: 53.8
click at [606, 507] on td "$2,928.50" at bounding box center [641, 518] width 70 height 46
click at [618, 511] on p "$2,928.50" at bounding box center [640, 518] width 53 height 14
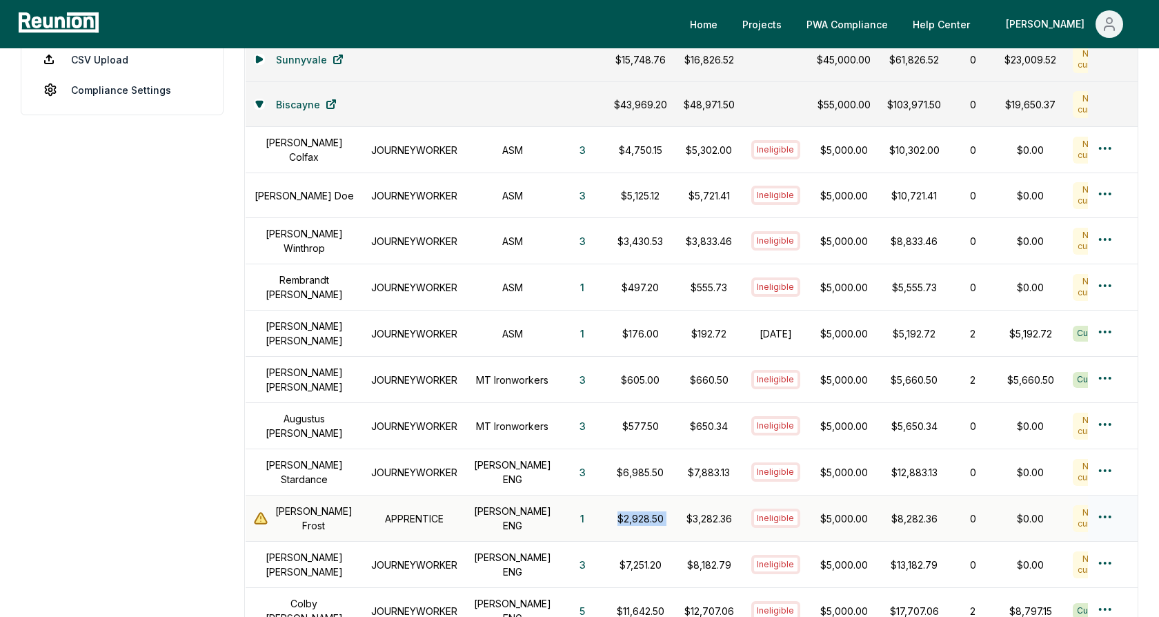
click at [618, 511] on p "$2,928.50" at bounding box center [640, 518] width 53 height 14
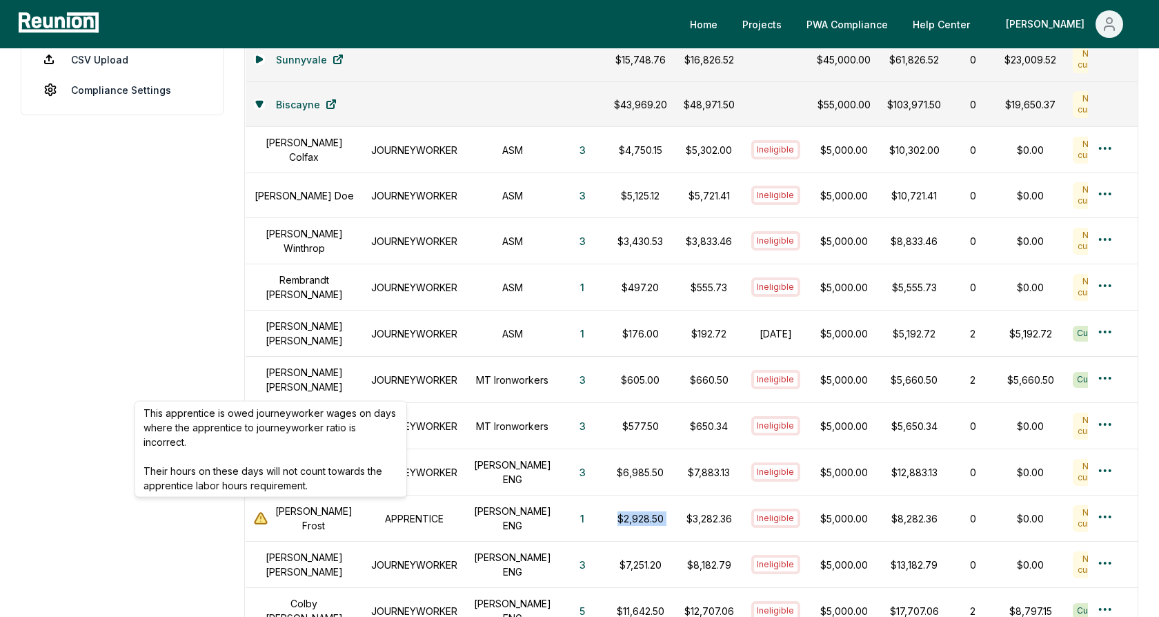
click at [220, 307] on aside "Dashboard Contractors Contracts Employees [DEMOGRAPHIC_DATA] Programs Payroll R…" at bounding box center [122, 381] width 203 height 1302
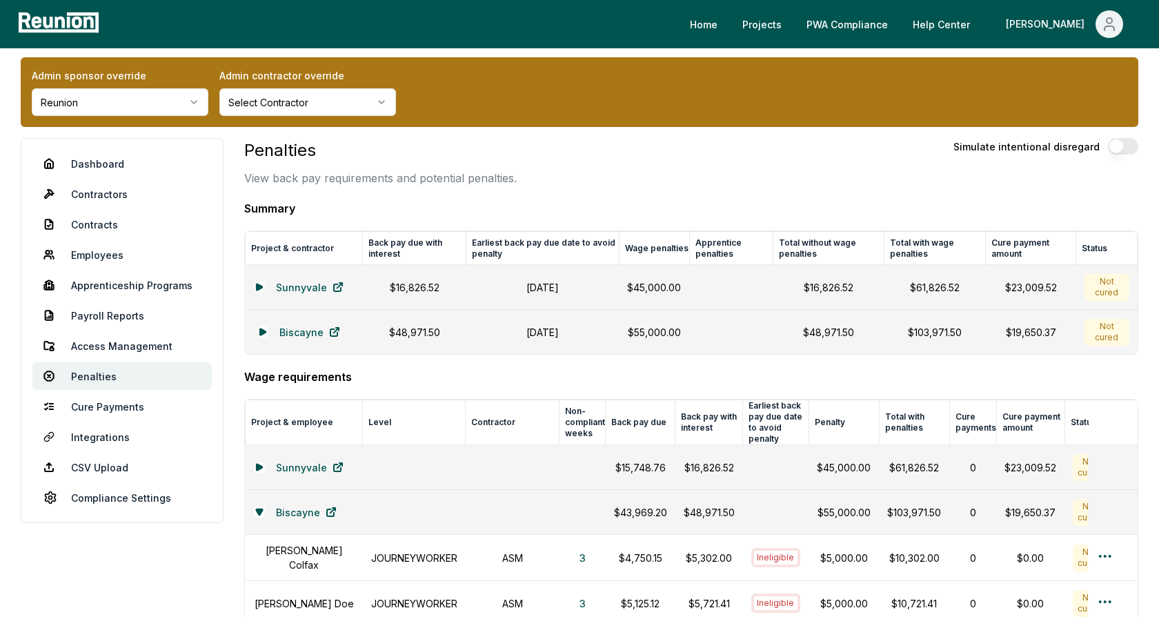
scroll to position [0, 0]
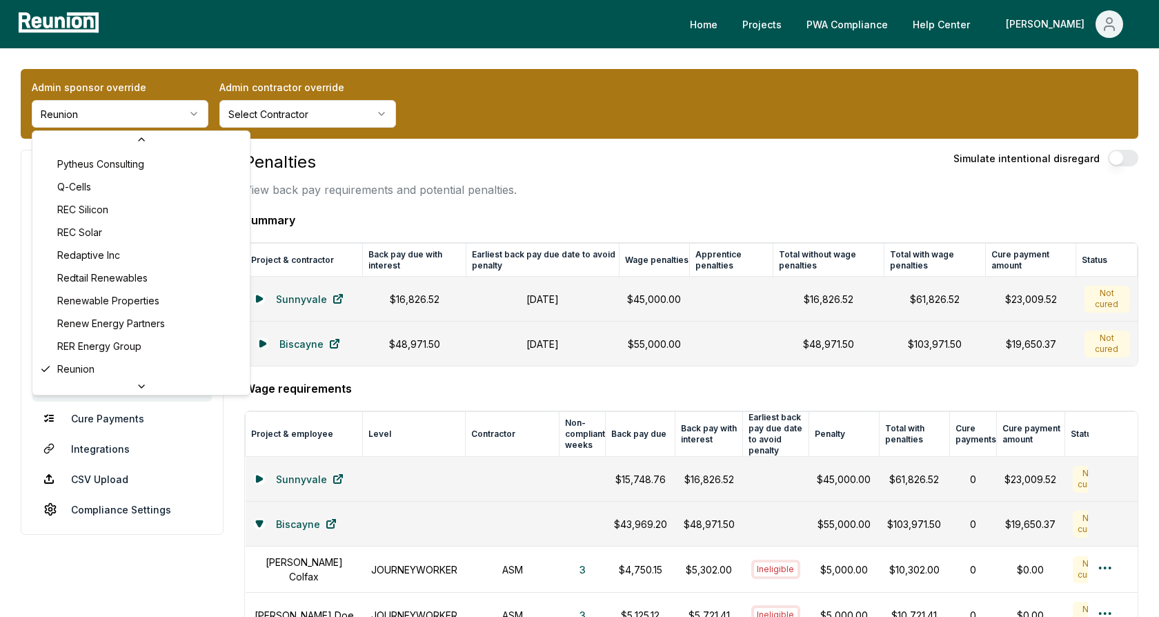
scroll to position [4063, 0]
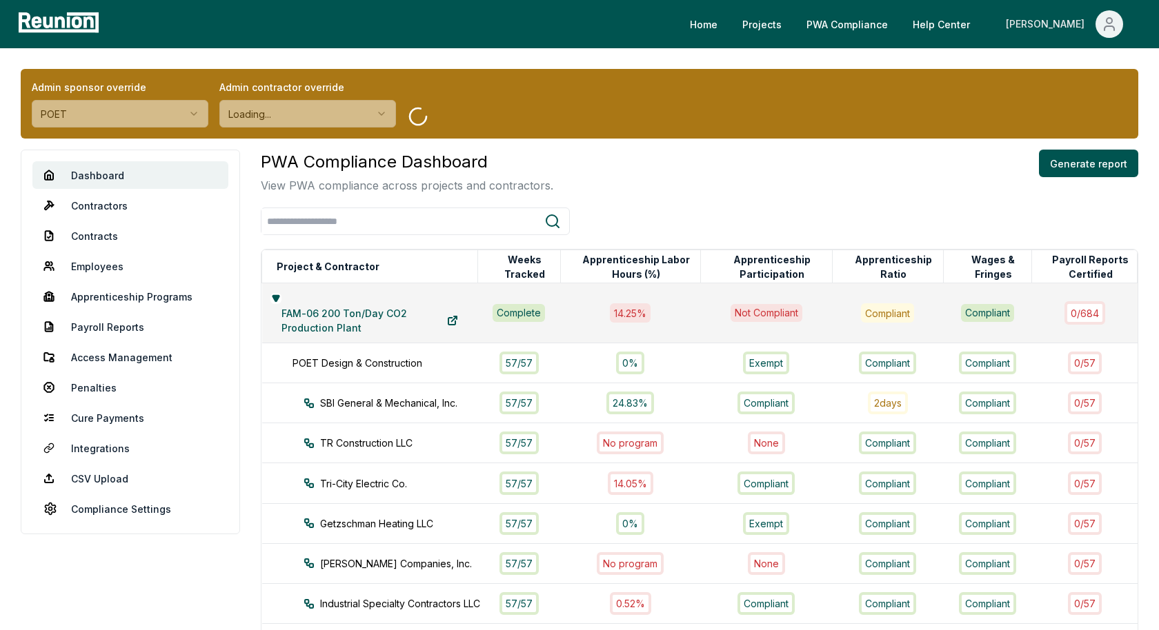
click at [1042, 30] on icon "Main" at bounding box center [1109, 24] width 17 height 17
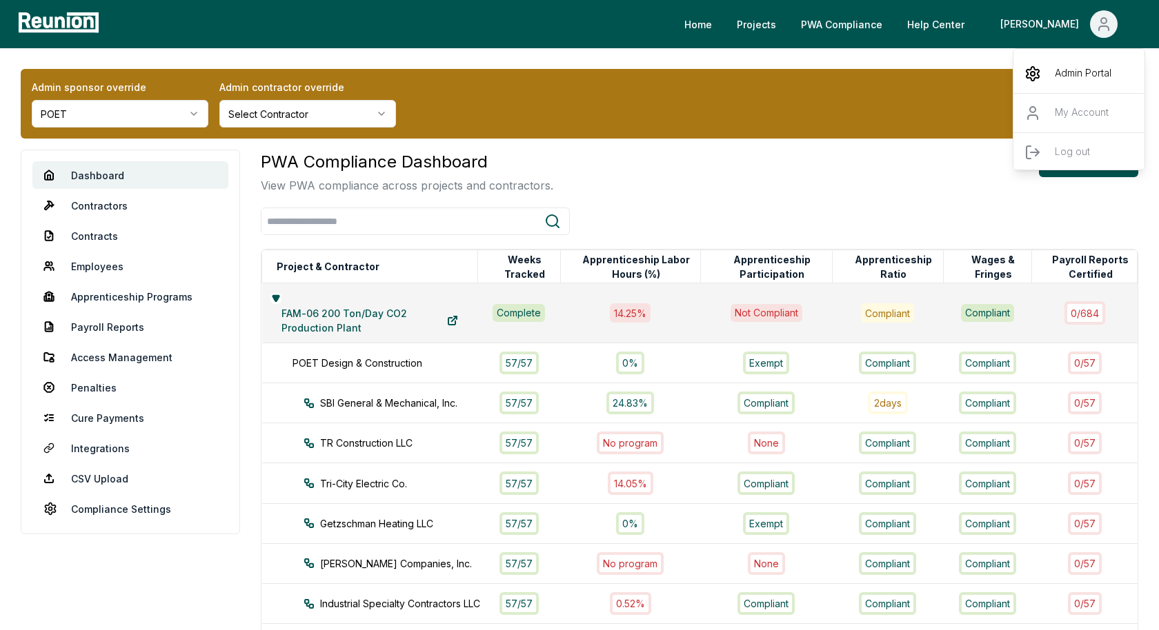
click at [1042, 74] on p "Admin Portal" at bounding box center [1083, 74] width 57 height 17
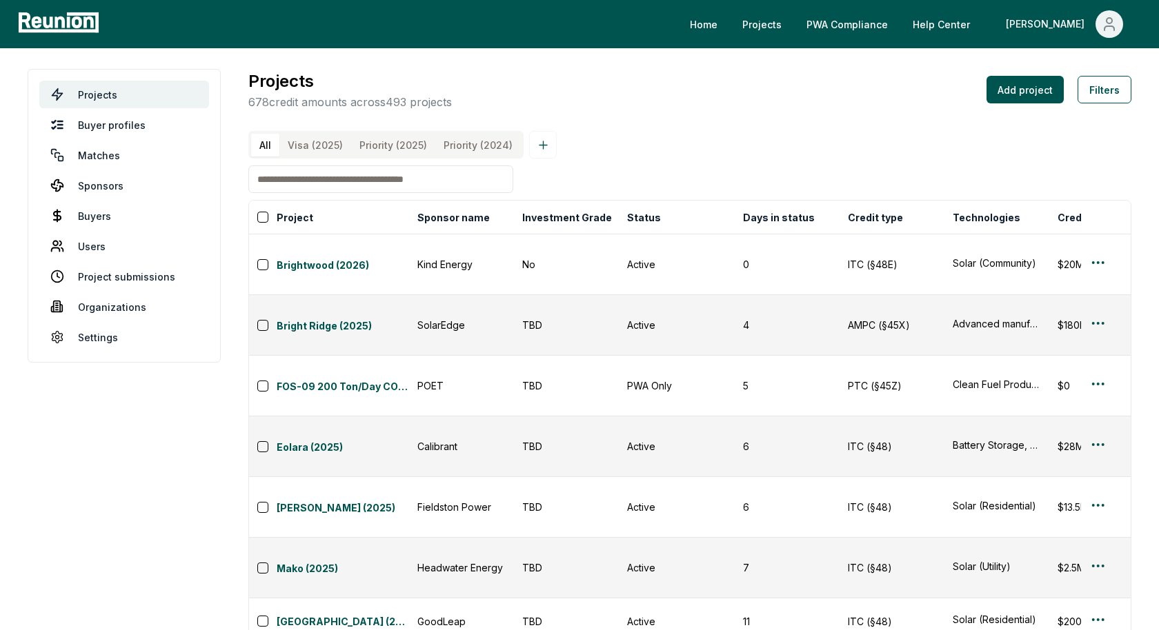
click at [88, 243] on link "Users" at bounding box center [124, 246] width 170 height 28
click at [86, 248] on link "Users" at bounding box center [124, 246] width 170 height 28
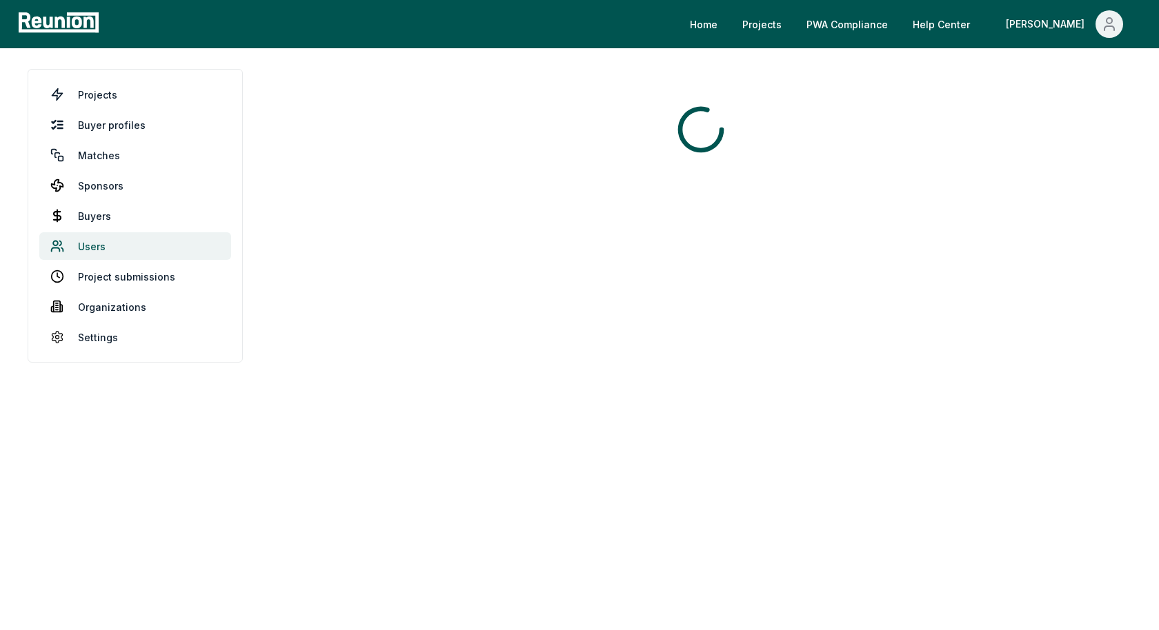
click at [90, 241] on link "Users" at bounding box center [135, 246] width 192 height 28
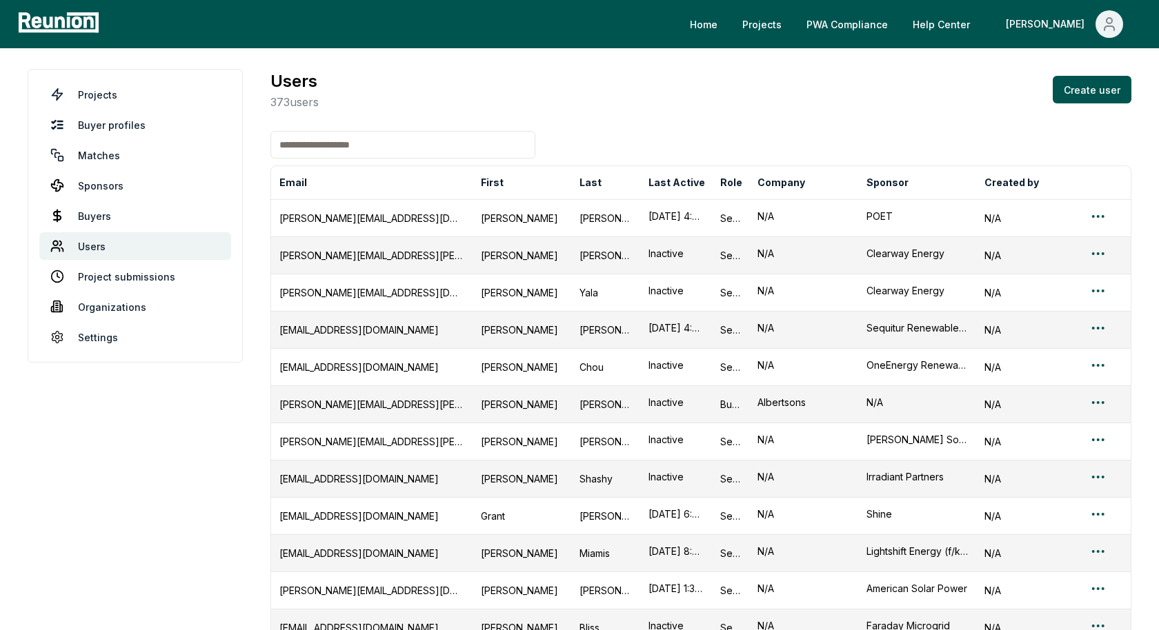
click at [372, 148] on input at bounding box center [402, 145] width 265 height 28
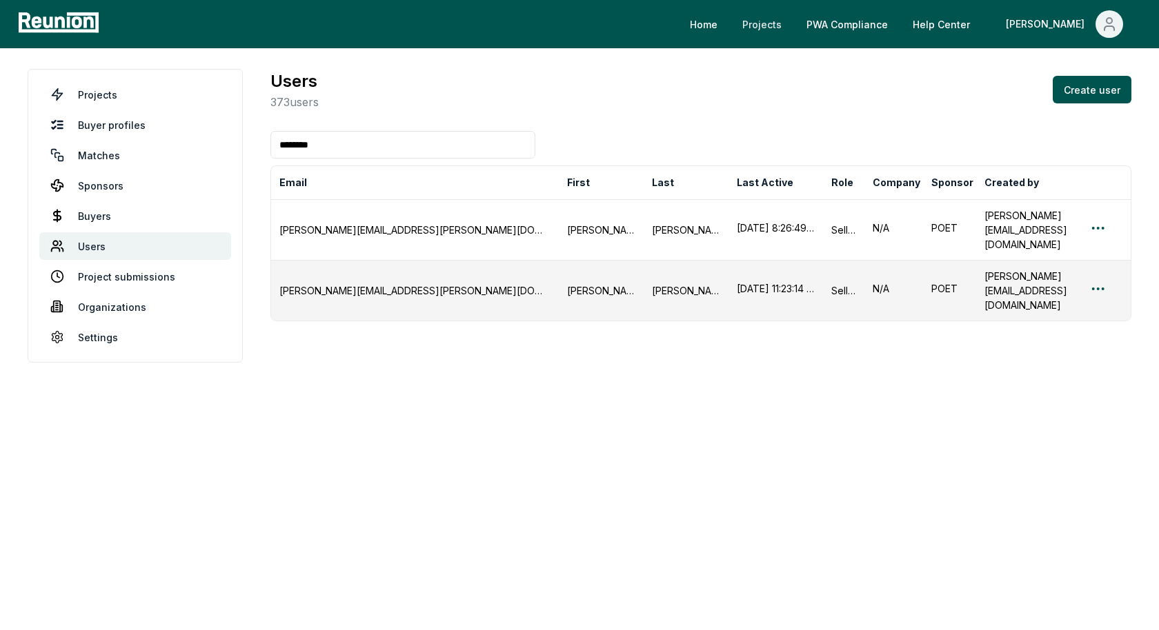
type input "********"
click at [893, 19] on link "PWA Compliance" at bounding box center [846, 24] width 103 height 28
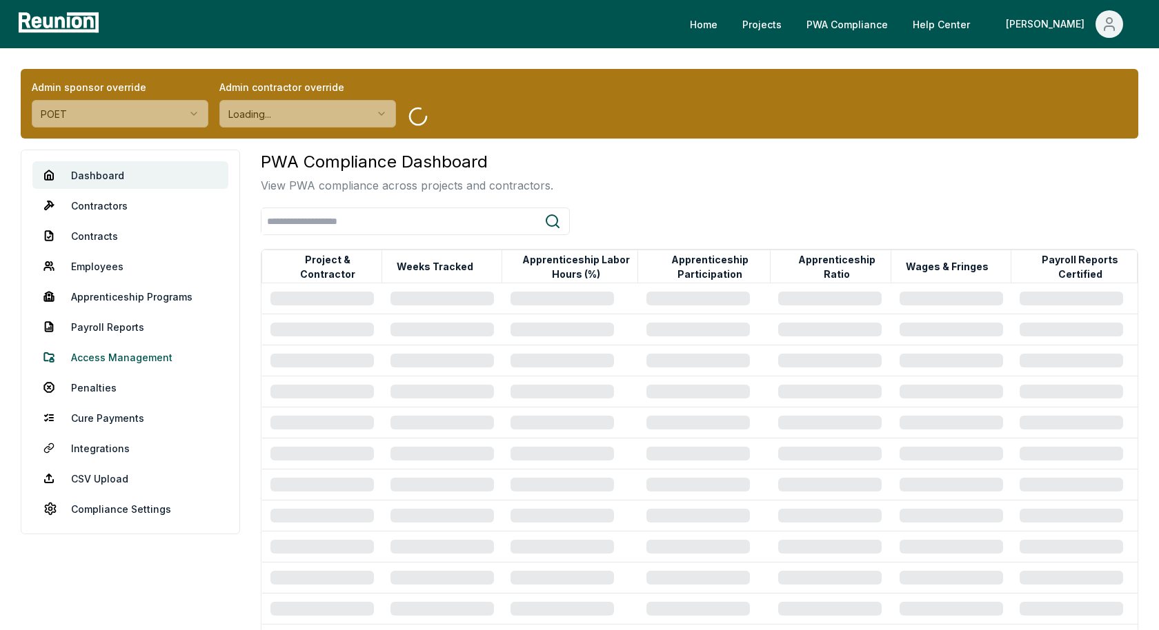
click at [119, 359] on link "Access Management" at bounding box center [130, 357] width 196 height 28
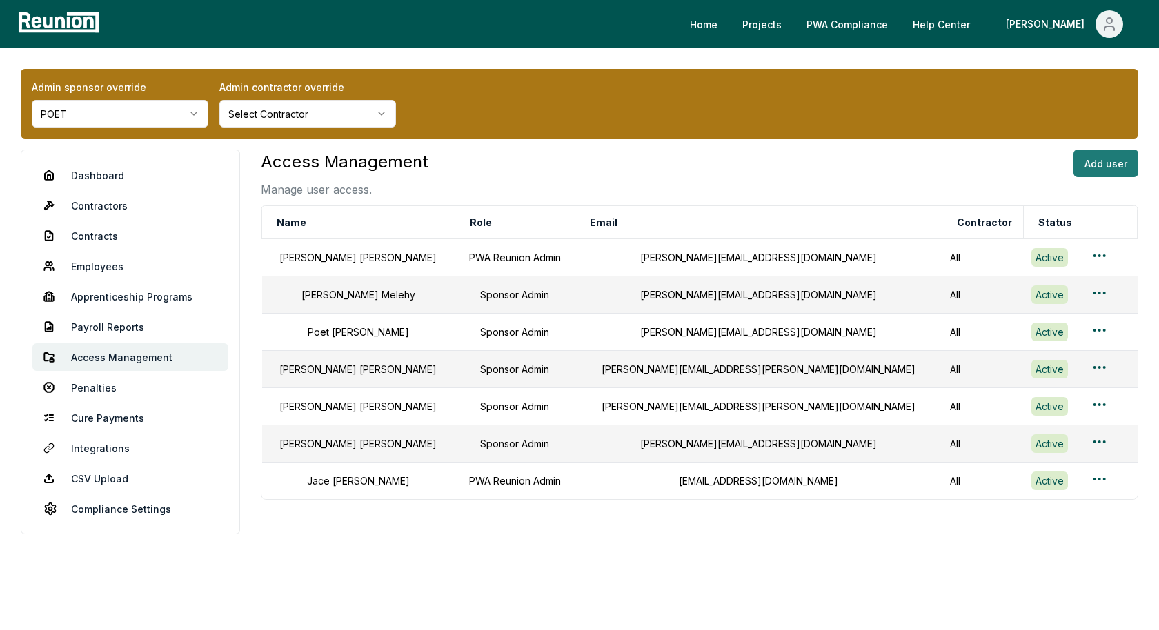
click at [1111, 163] on button "Add user" at bounding box center [1105, 164] width 65 height 28
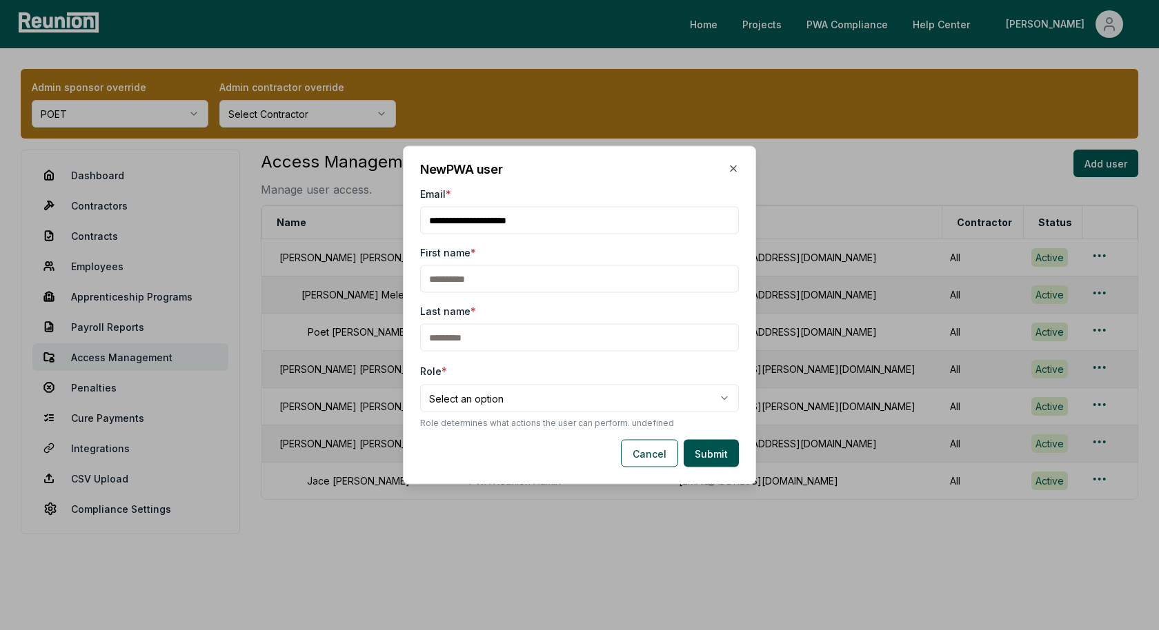
type input "**********"
click at [488, 272] on input "First name *" at bounding box center [579, 280] width 319 height 28
type input "*"
click at [434, 219] on input "Email *" at bounding box center [579, 221] width 319 height 28
click at [474, 222] on input "Email *" at bounding box center [579, 221] width 319 height 28
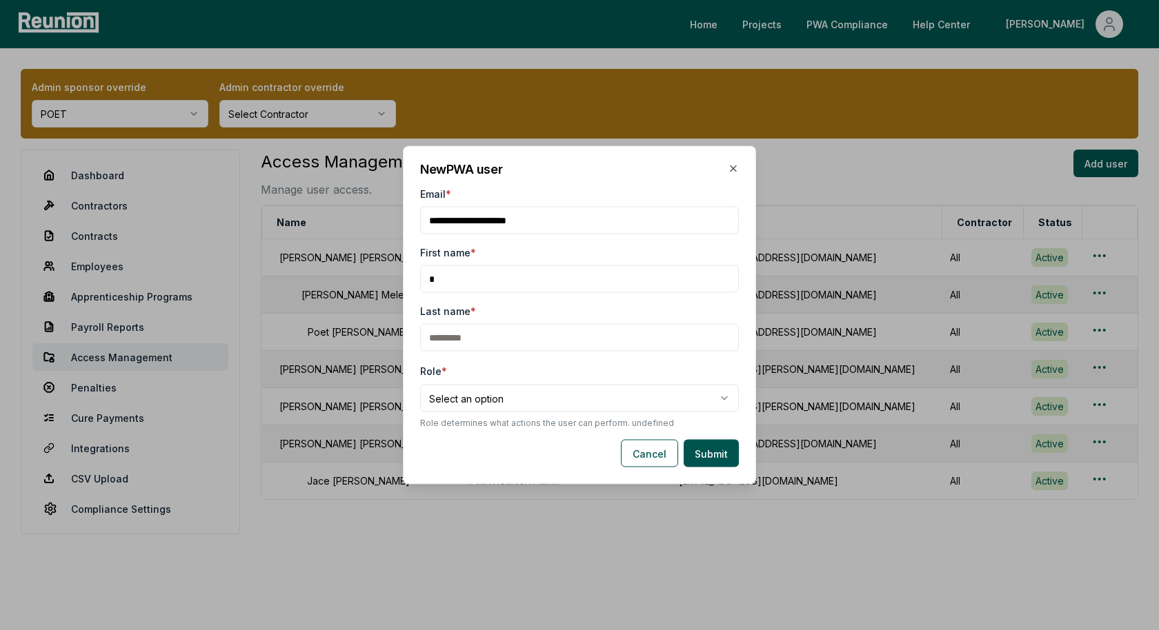
type input "**********"
click at [450, 273] on input "First name *" at bounding box center [579, 280] width 319 height 28
type input "*******"
type input "*****"
click at [489, 283] on input "First name *" at bounding box center [579, 280] width 319 height 28
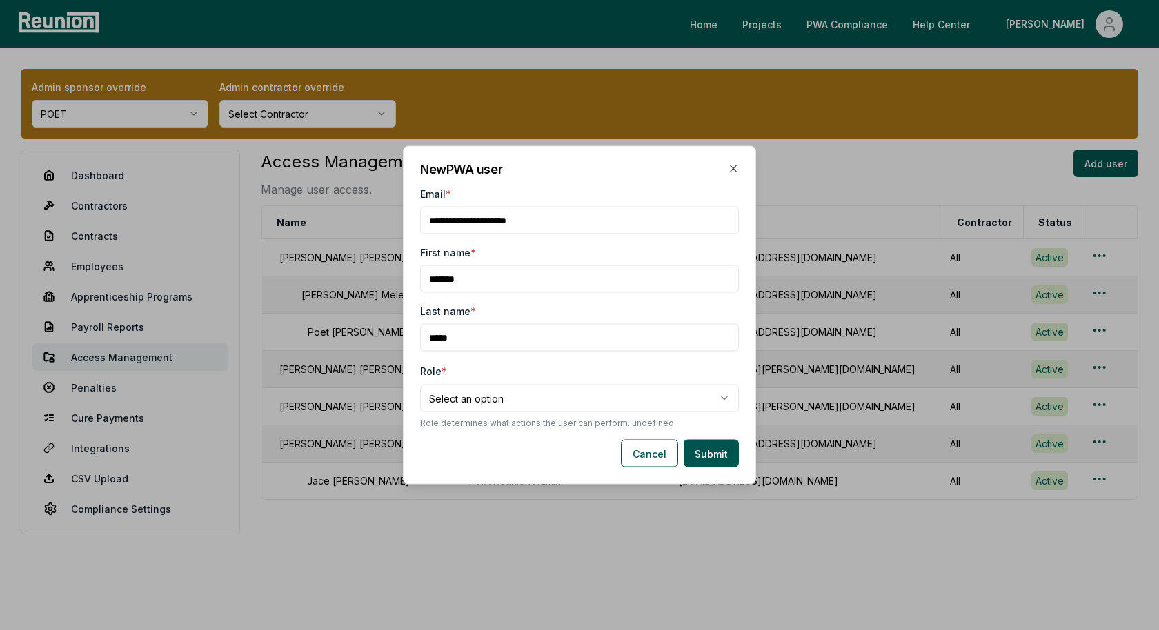
type input "*******"
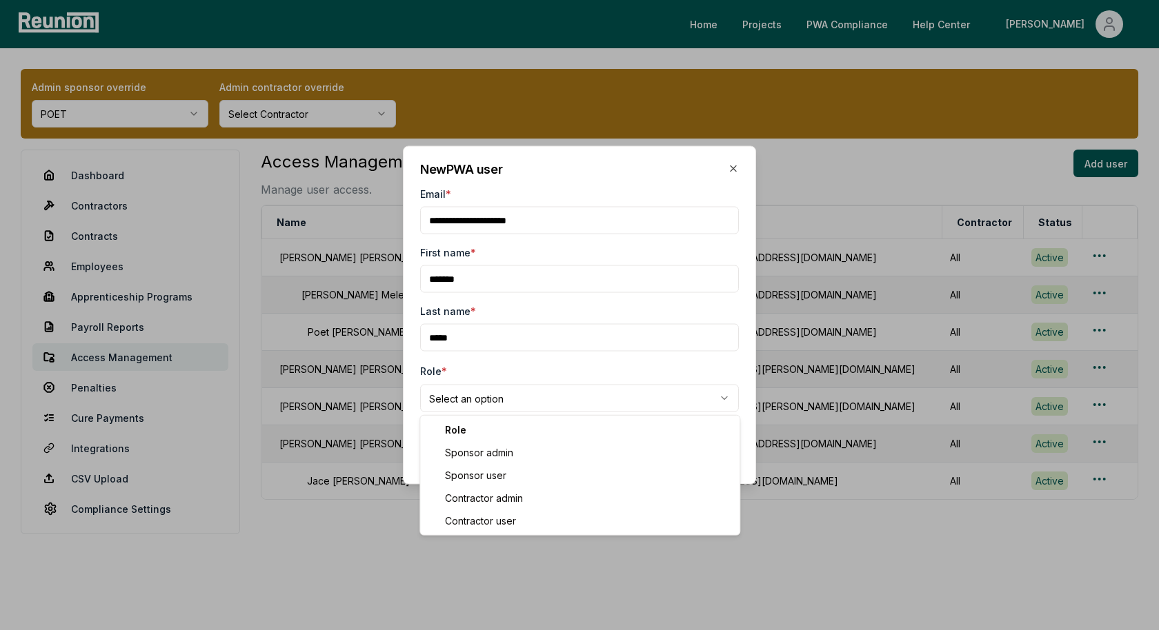
click at [457, 401] on body "Please visit us on your desktop We're working on making our marketplace mobile-…" at bounding box center [579, 315] width 1159 height 631
select select "**********"
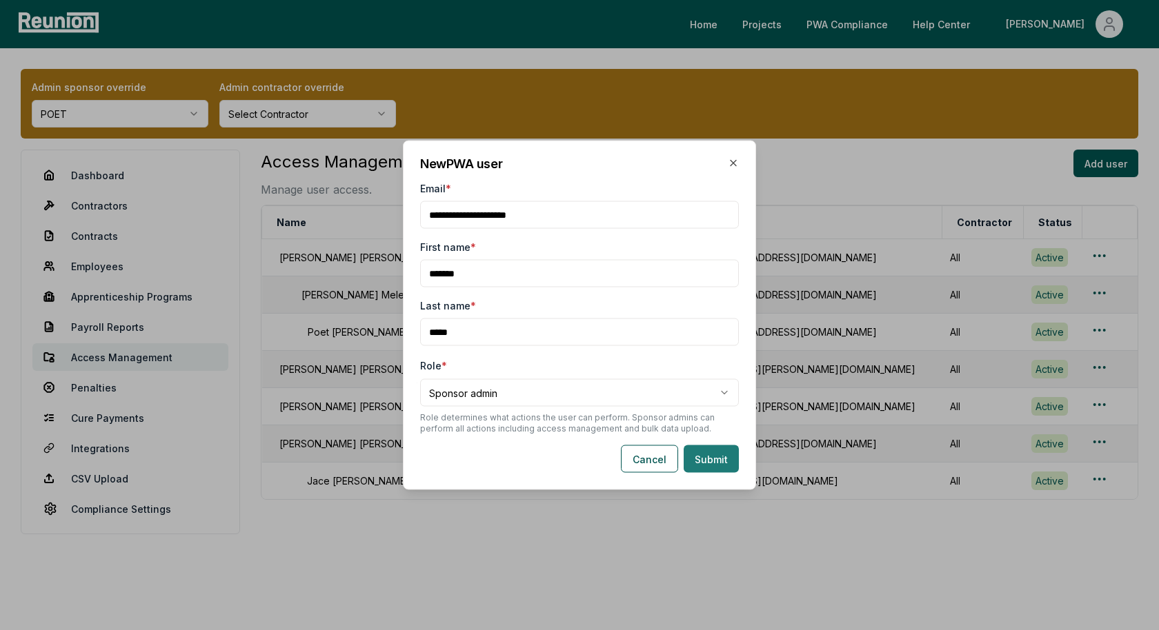
click at [710, 461] on button "Submit" at bounding box center [711, 460] width 55 height 28
